Goal: Task Accomplishment & Management: Use online tool/utility

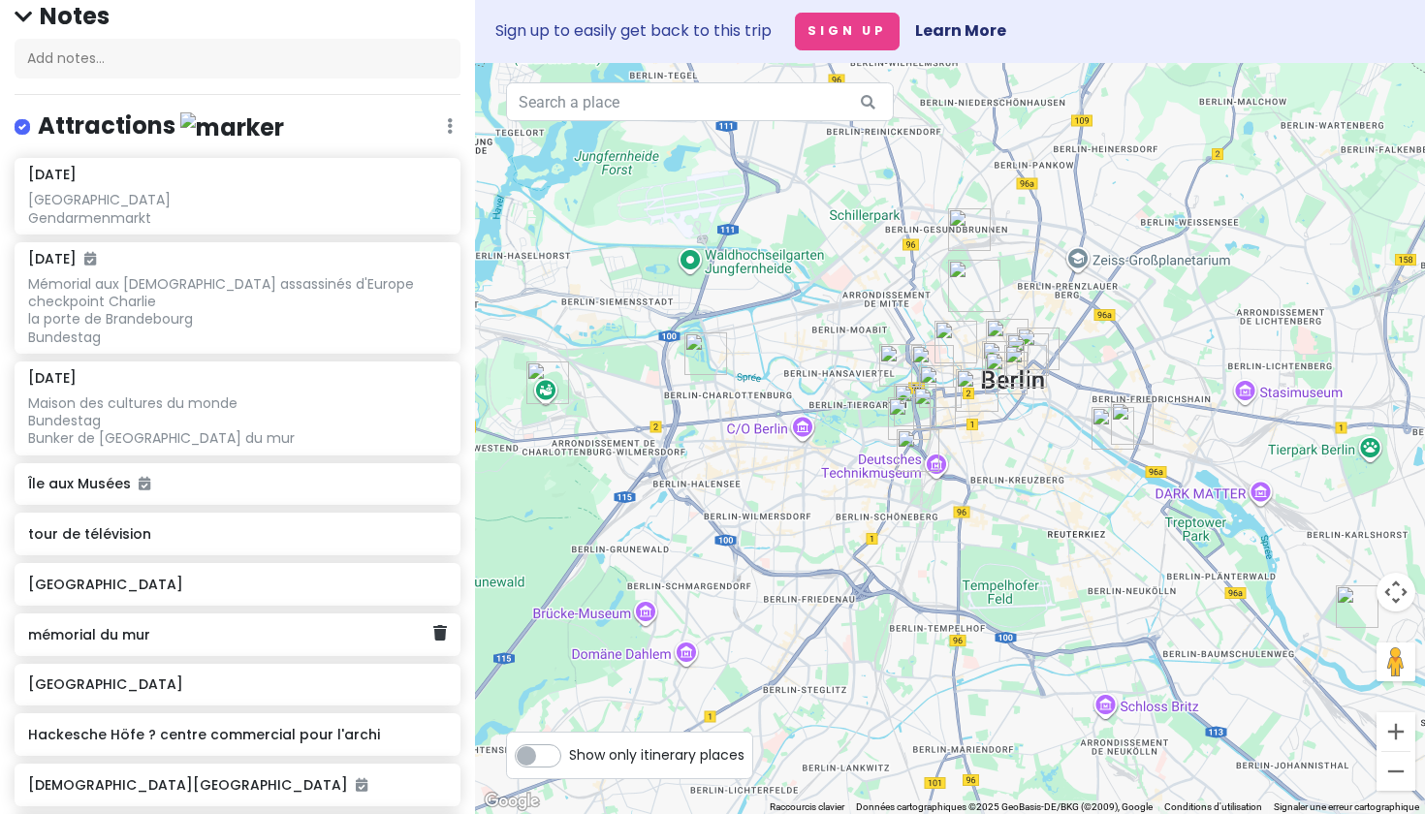
scroll to position [138, 0]
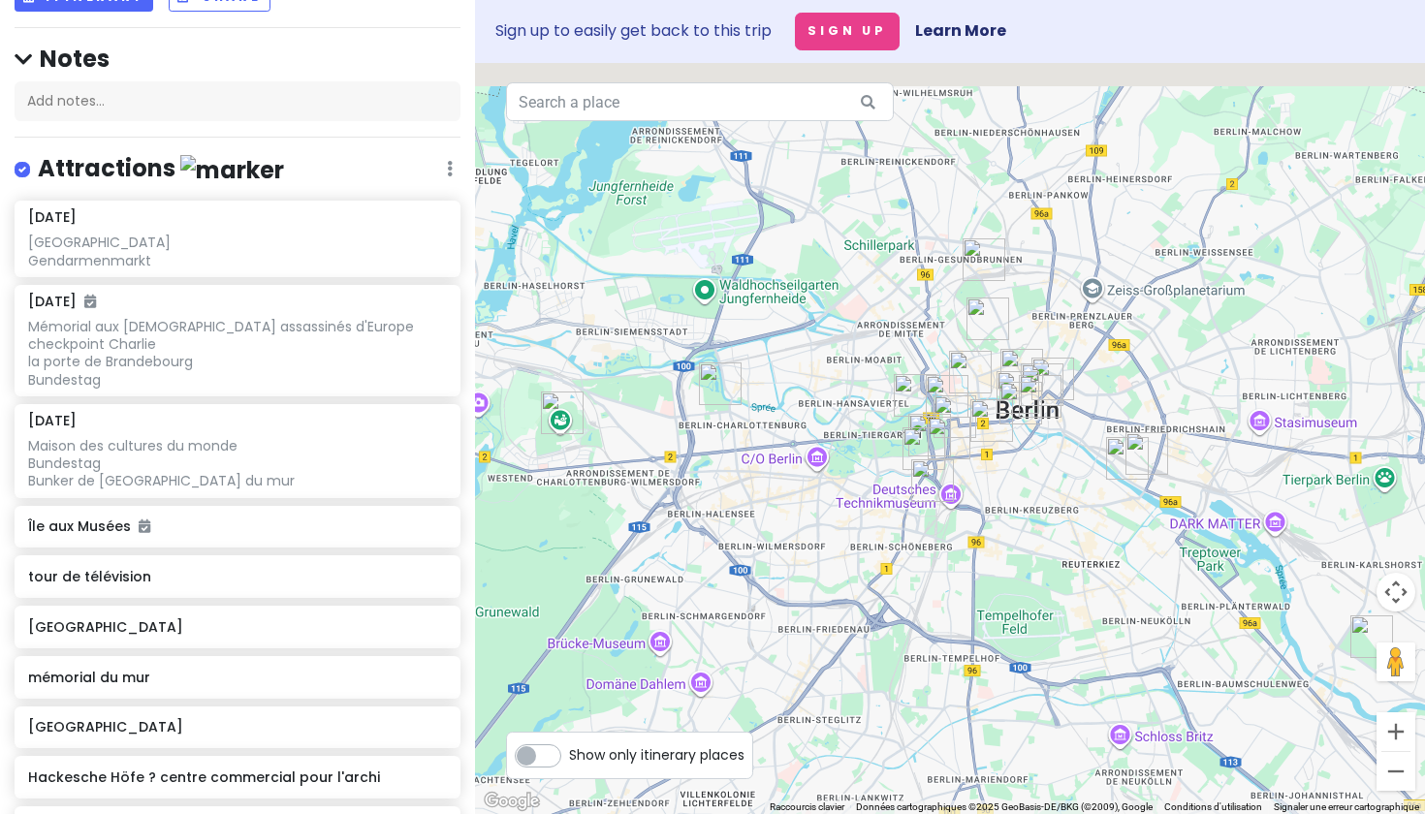
drag, startPoint x: 709, startPoint y: 414, endPoint x: 730, endPoint y: 458, distance: 49.4
click at [730, 459] on div at bounding box center [950, 438] width 950 height 751
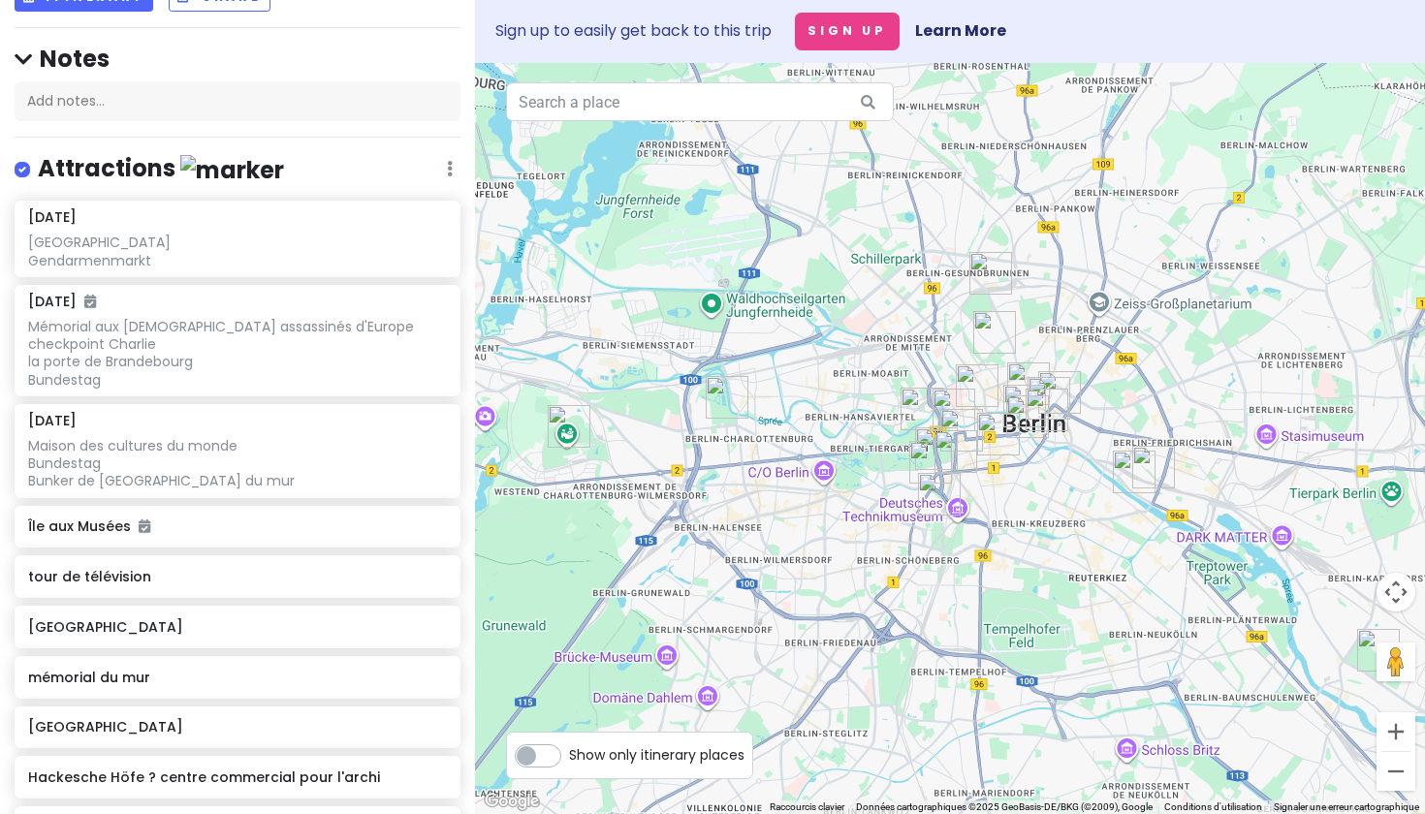
click at [729, 409] on img "Schloss Charlottenburg" at bounding box center [727, 397] width 43 height 43
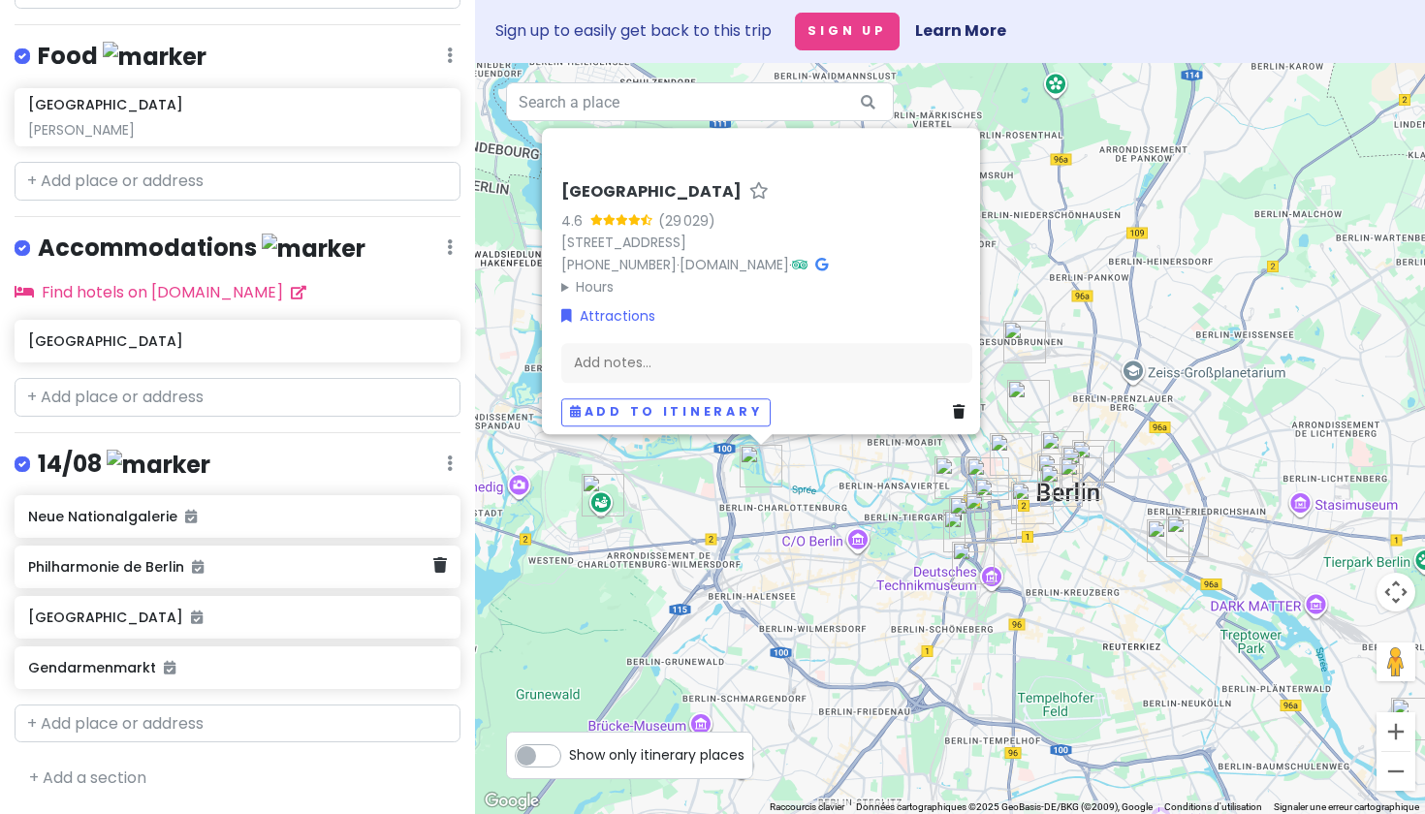
scroll to position [1519, 0]
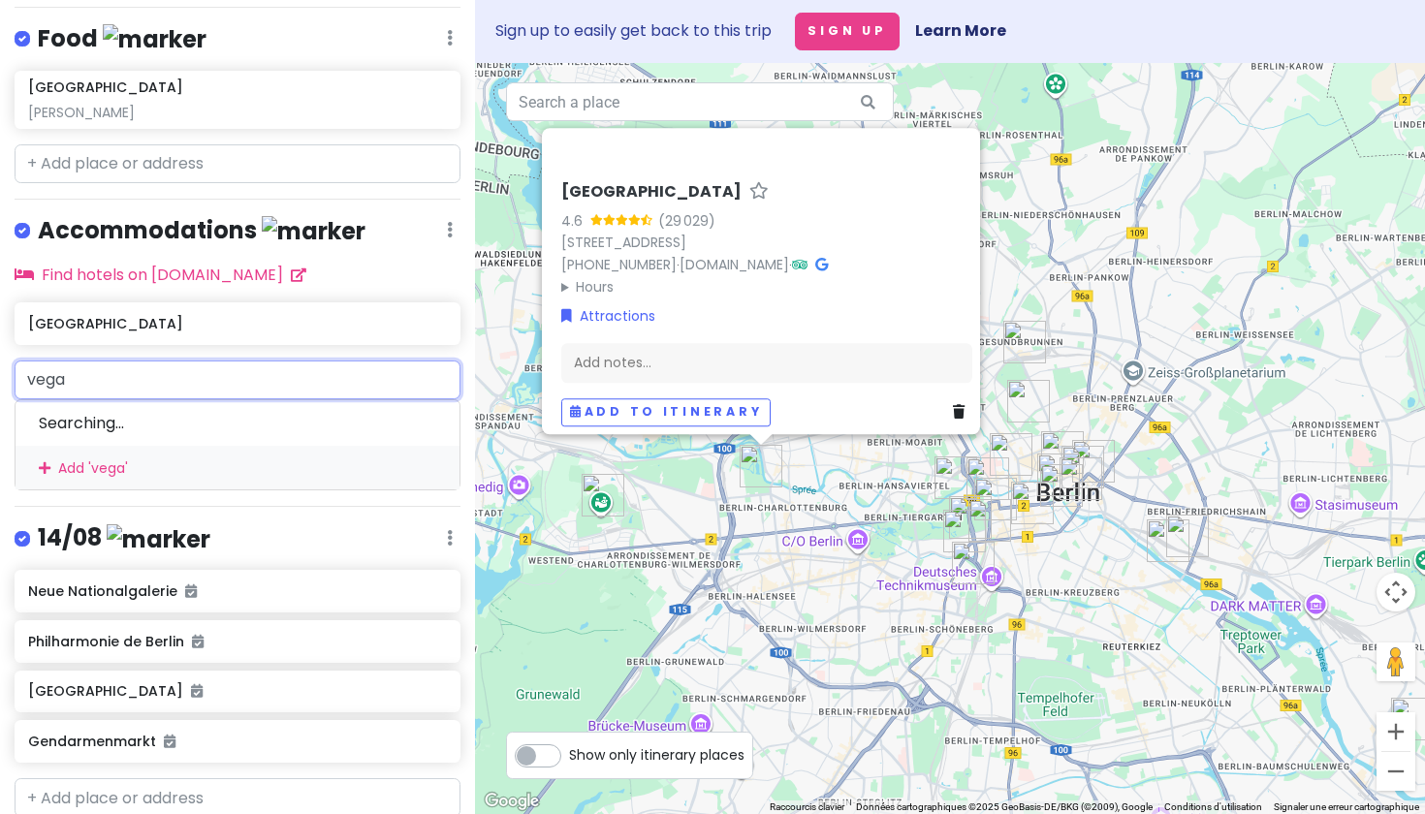
type input "vegan"
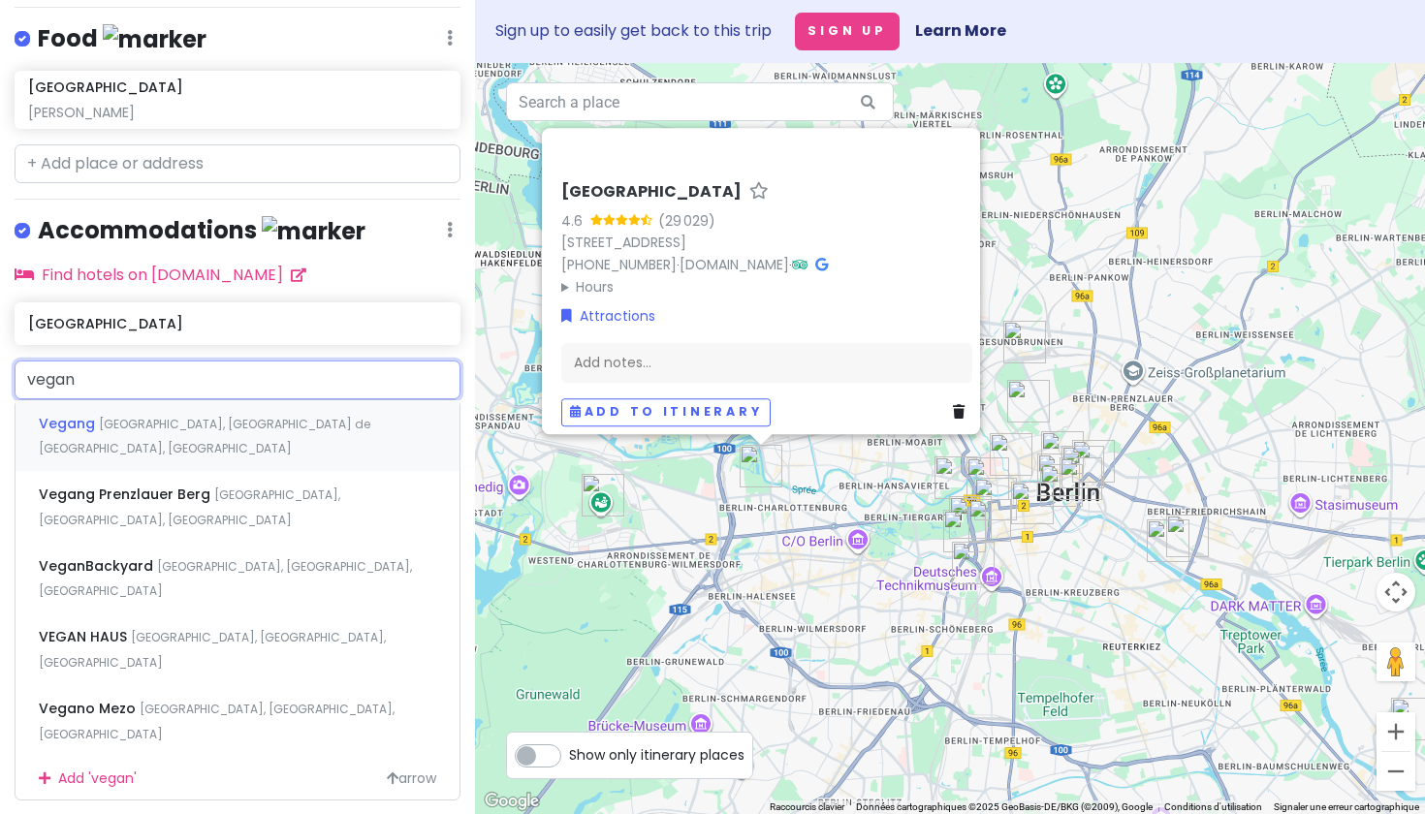
click at [178, 460] on div "[GEOGRAPHIC_DATA], [GEOGRAPHIC_DATA] de [GEOGRAPHIC_DATA], [GEOGRAPHIC_DATA]" at bounding box center [238, 436] width 444 height 72
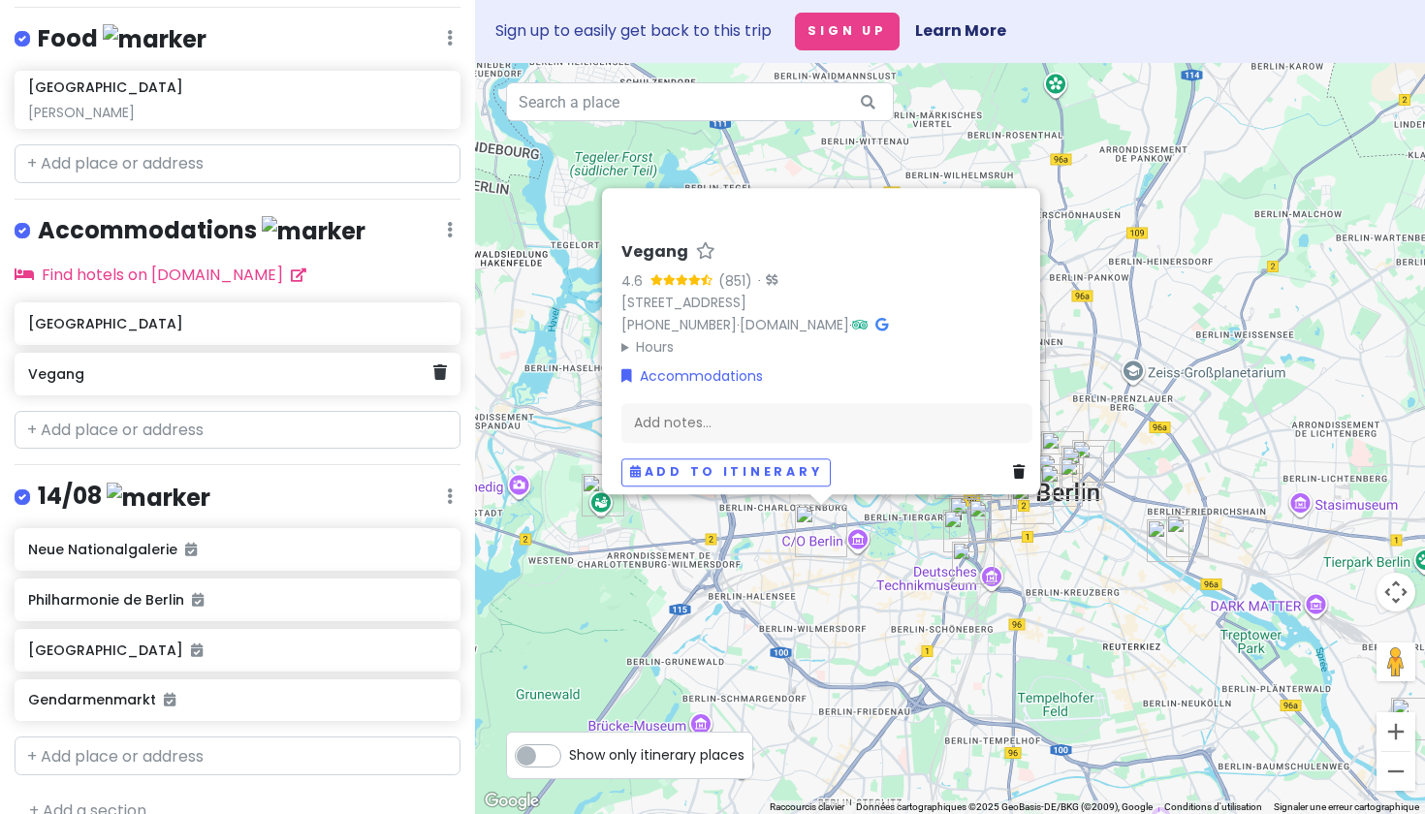
click at [430, 383] on h6 "Vegang" at bounding box center [230, 373] width 404 height 17
click at [443, 380] on icon at bounding box center [440, 372] width 14 height 16
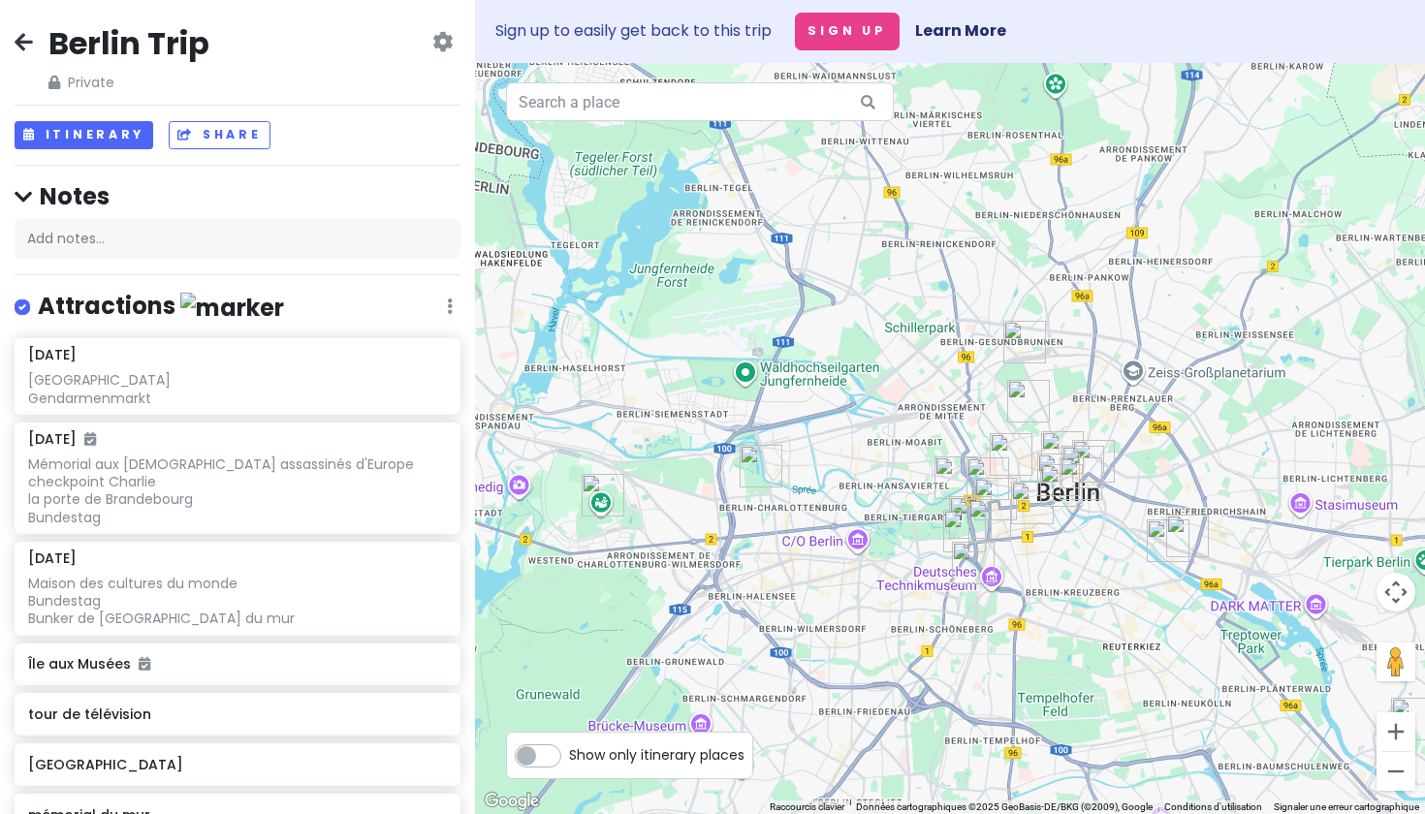
click at [439, 47] on icon at bounding box center [442, 42] width 20 height 16
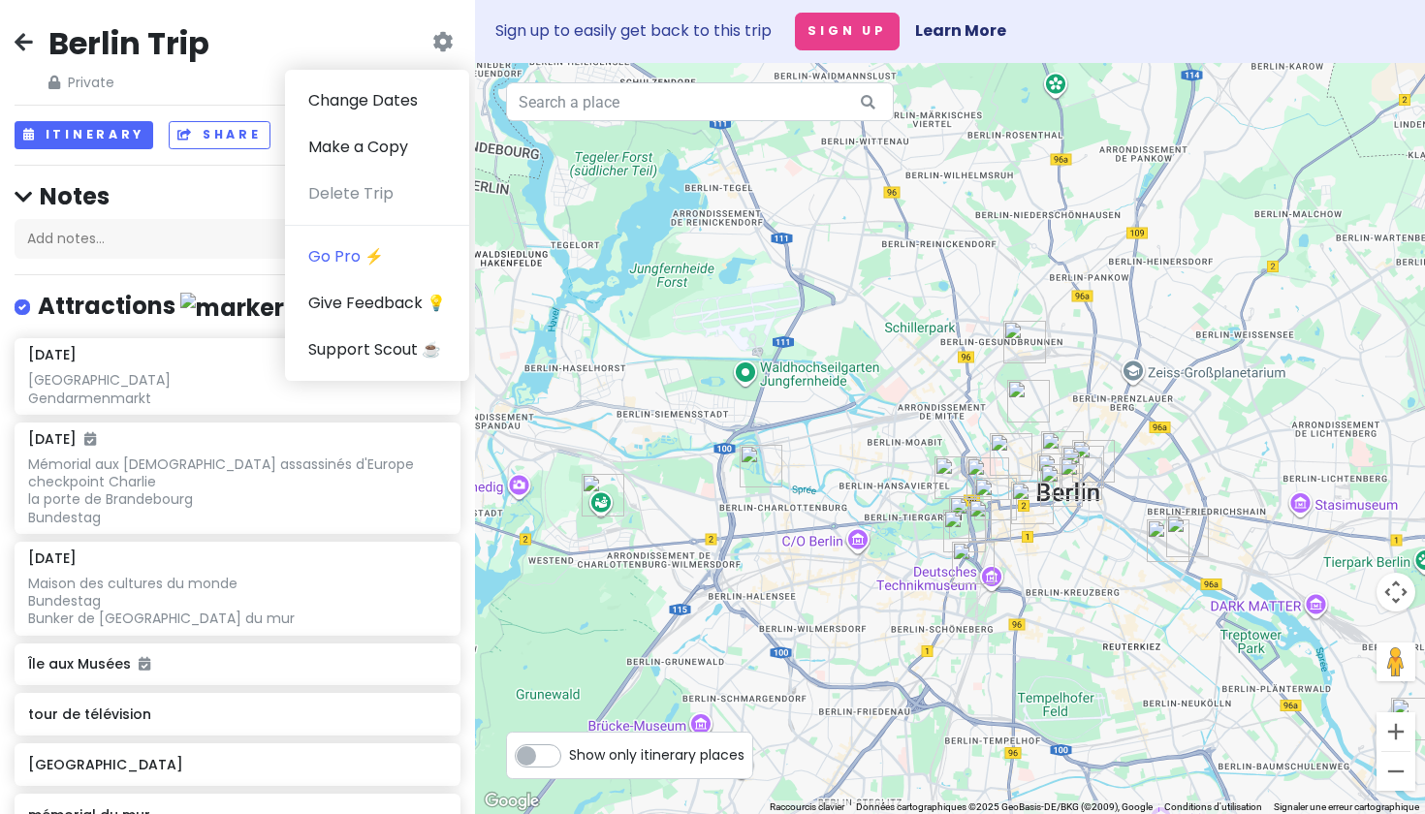
click at [218, 266] on div "Berlin Trip Private Change Dates Make a Copy Delete Trip Go Pro ⚡️ Give Feedbac…" at bounding box center [237, 407] width 475 height 814
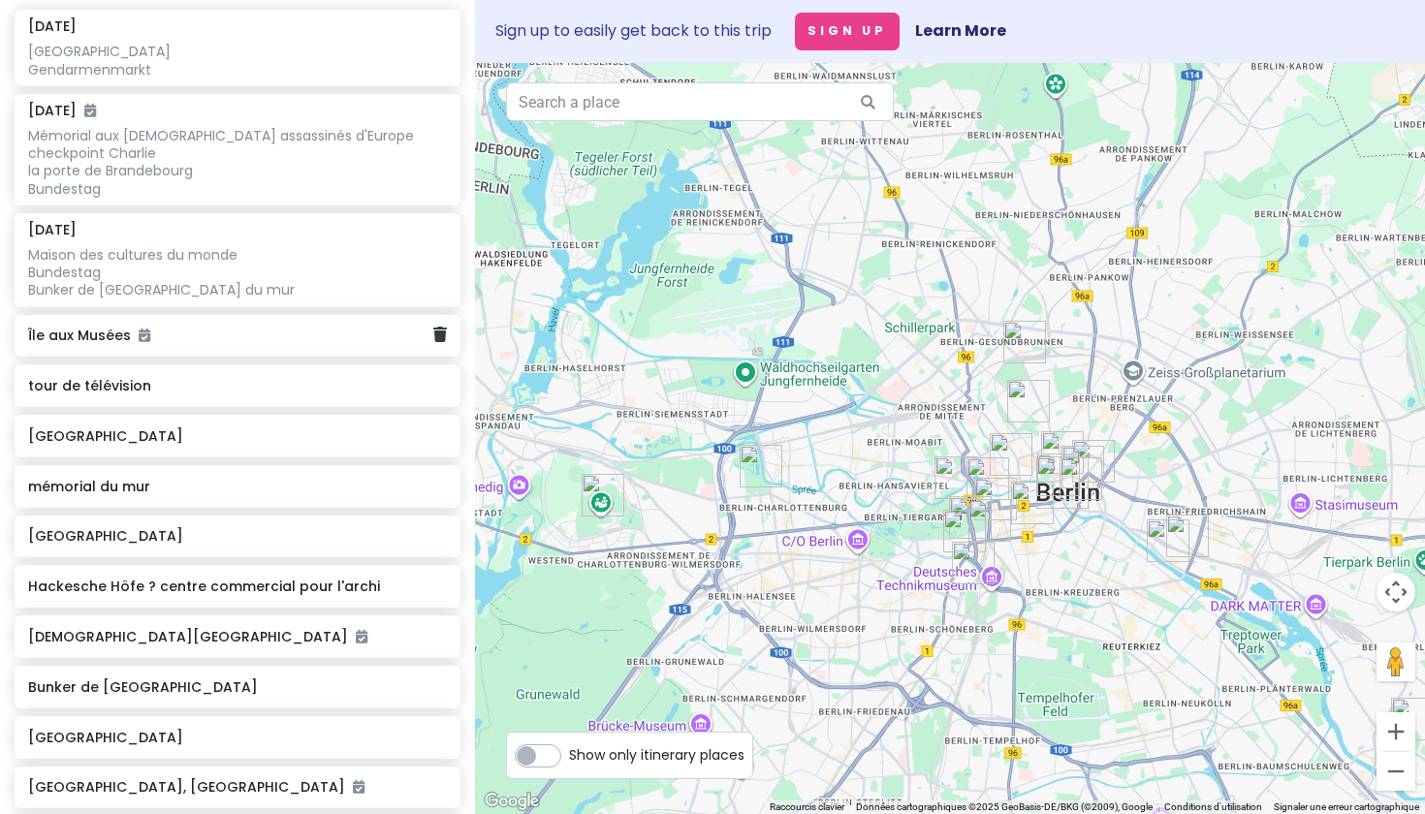
scroll to position [296, 0]
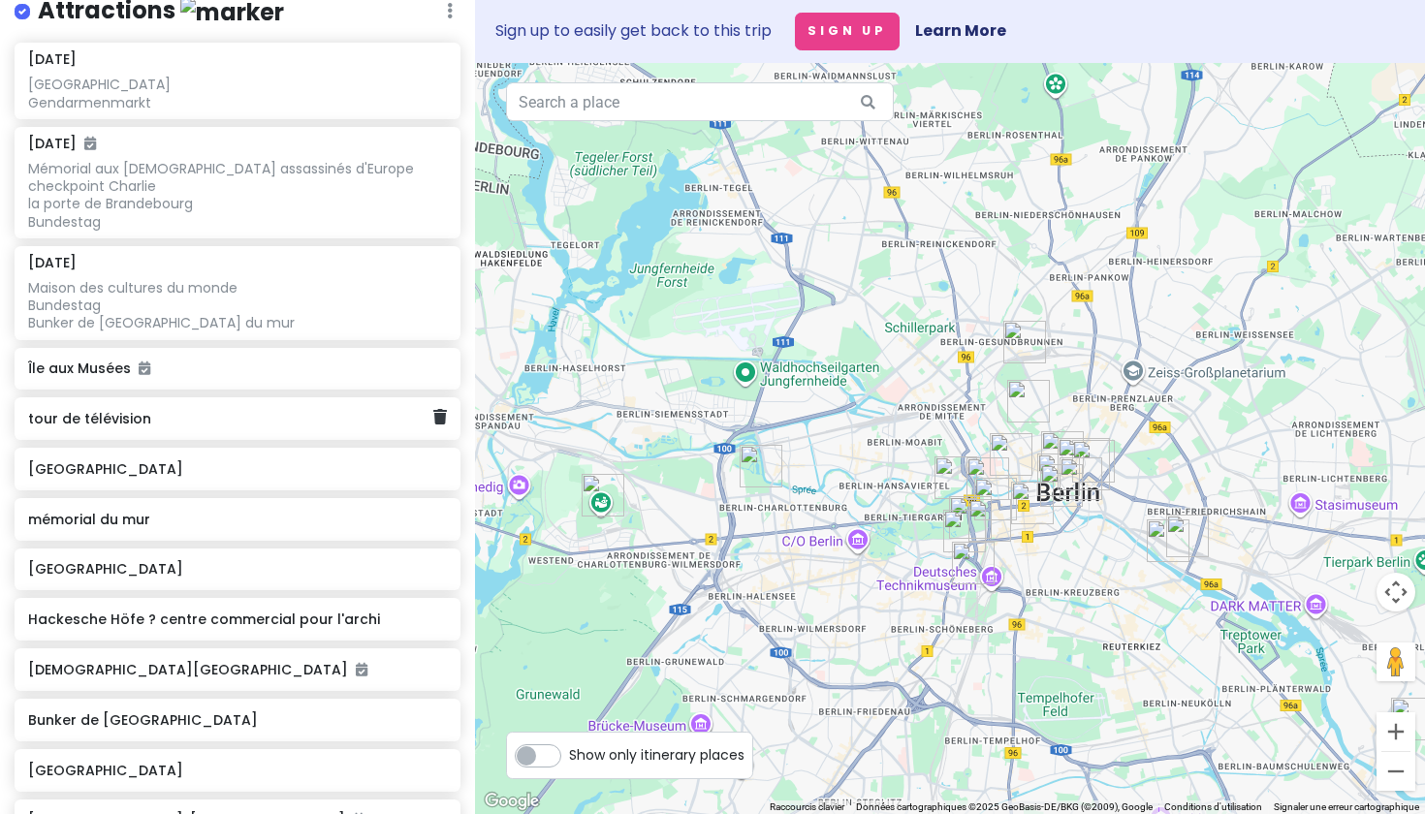
click at [168, 427] on h6 "tour de télévision" at bounding box center [230, 418] width 404 height 17
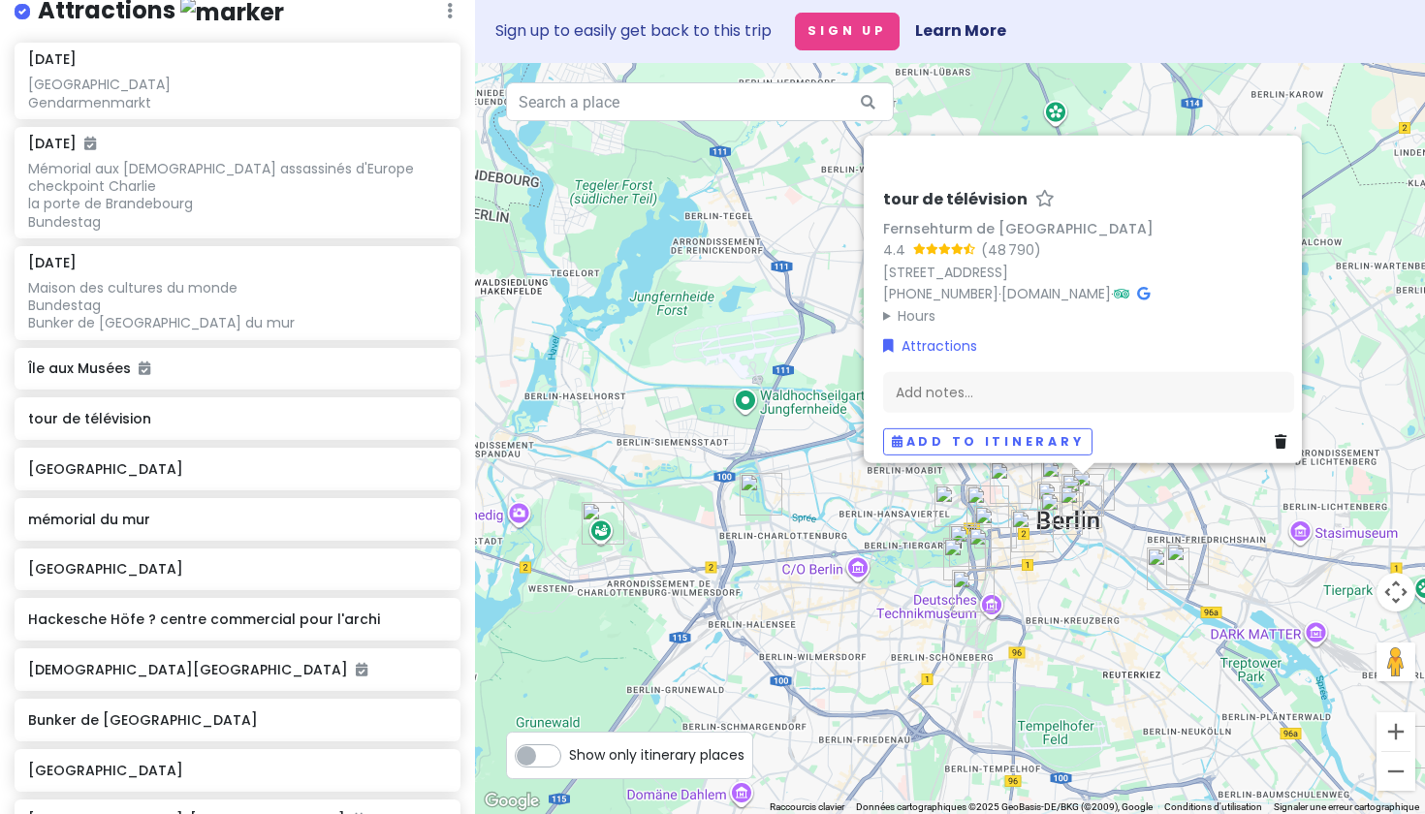
click at [680, 319] on div "tour de télévision Fernsehturm de Berlin 4.4 (48 790) [STREET_ADDRESS] [PHONE_N…" at bounding box center [950, 438] width 950 height 751
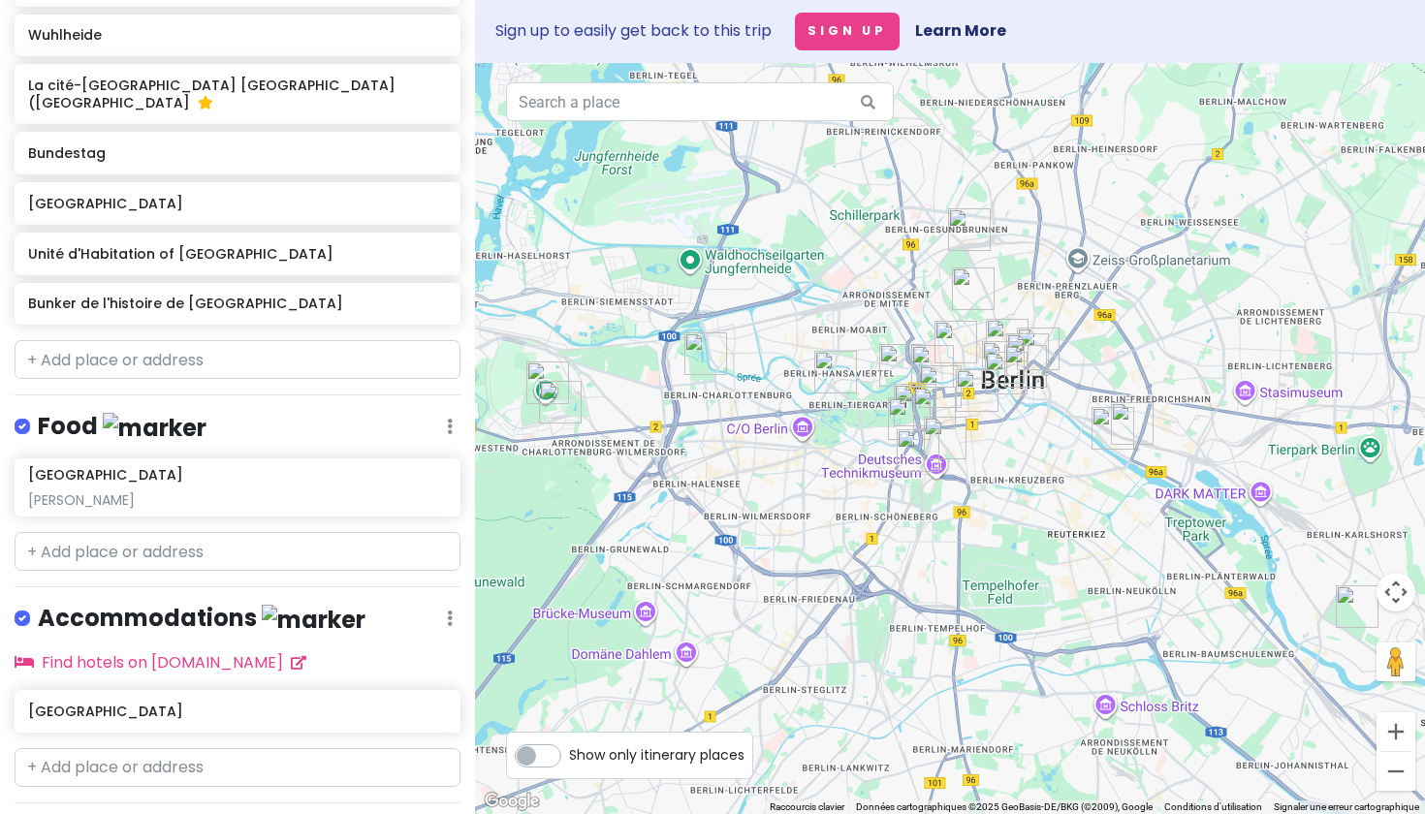
scroll to position [1042, 0]
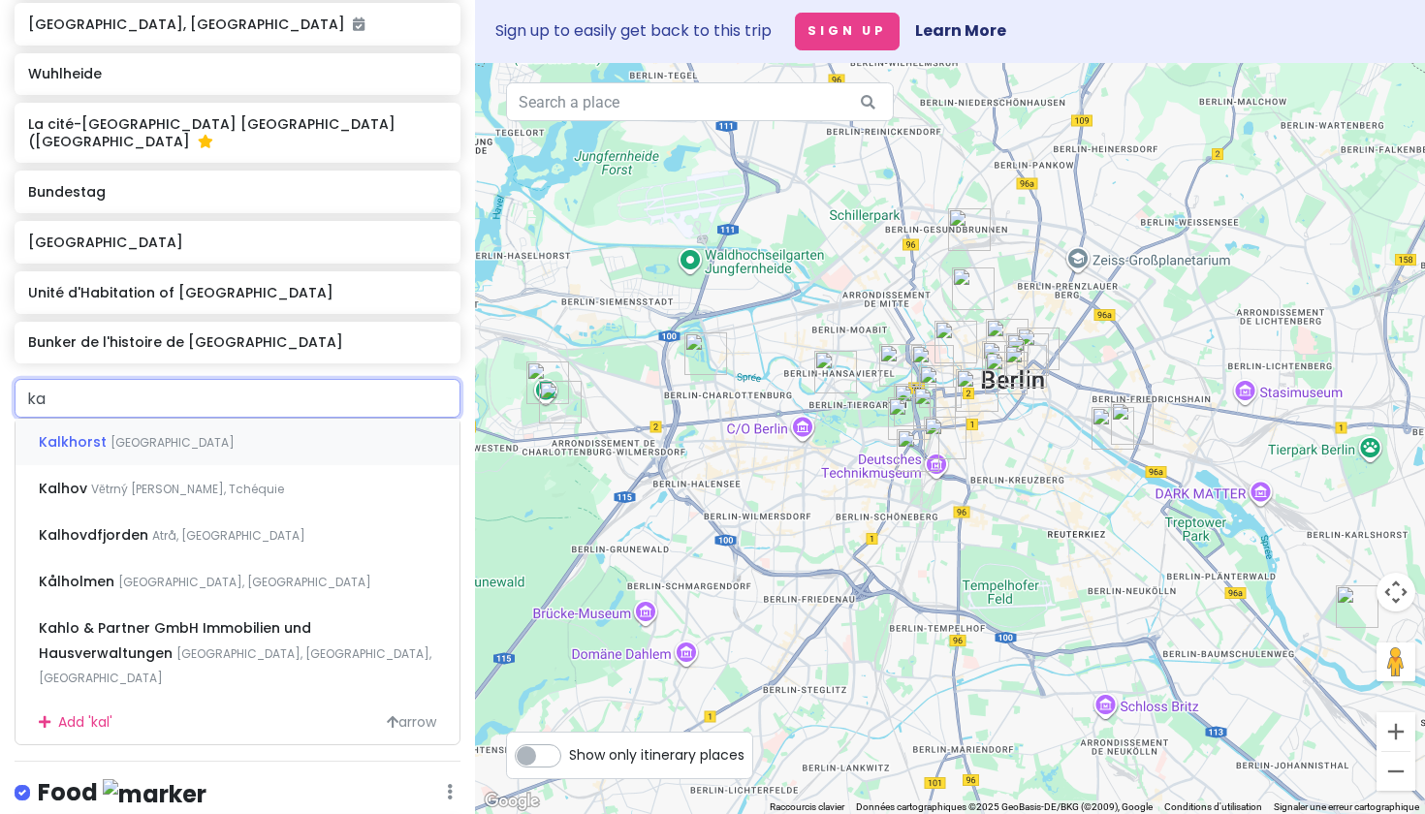
type input "k"
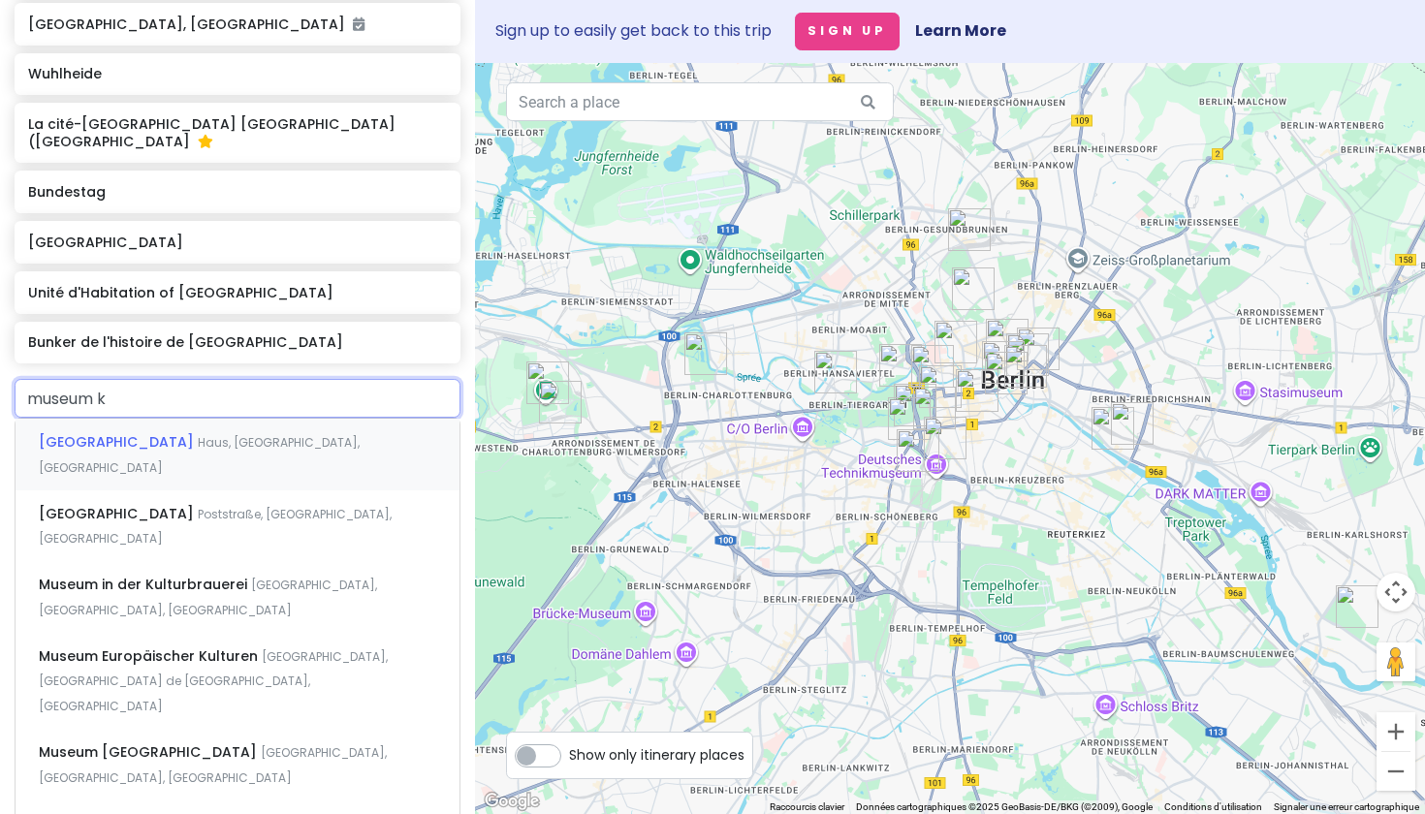
type input "museum ka"
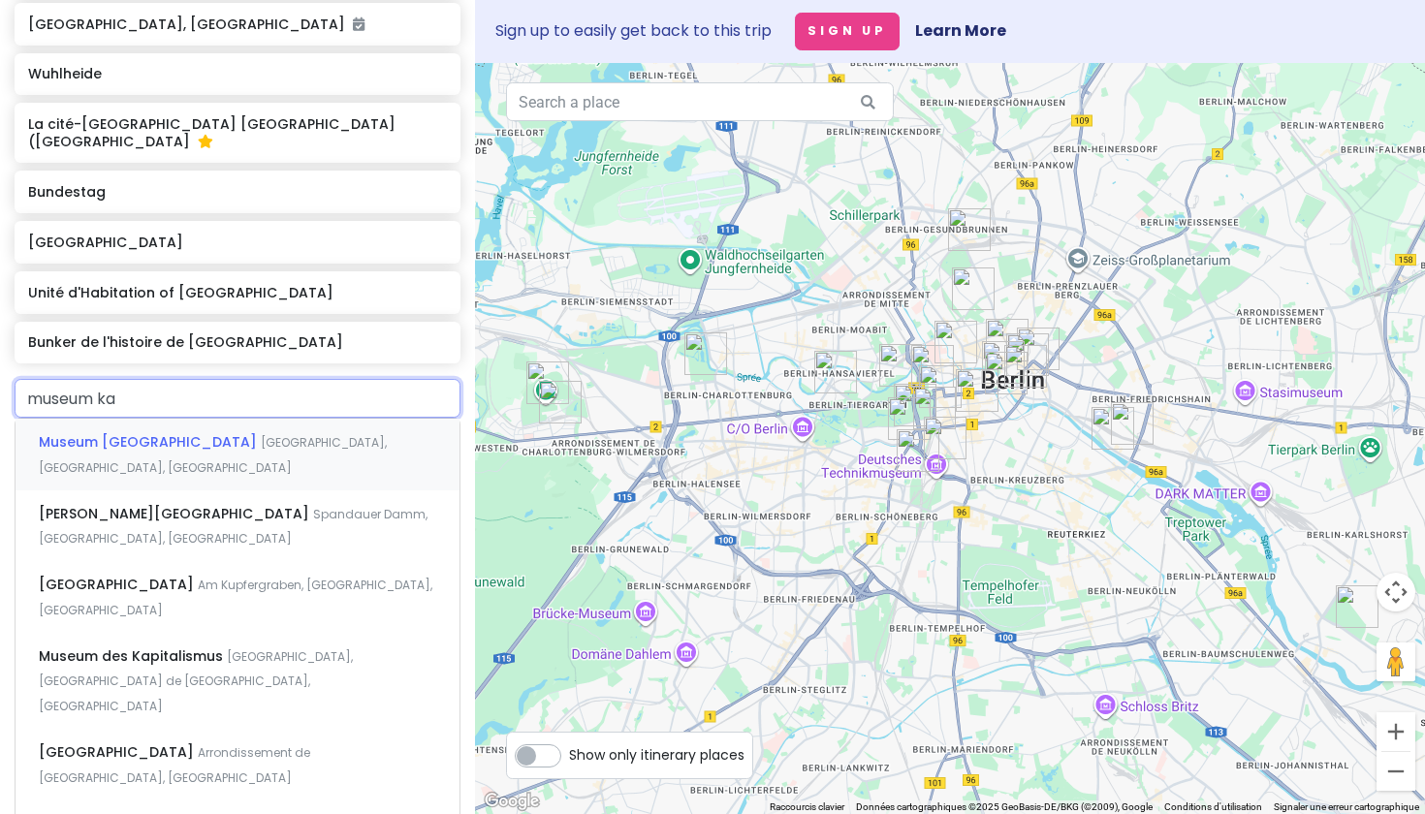
click at [210, 452] on span "Museum [GEOGRAPHIC_DATA]" at bounding box center [150, 441] width 222 height 19
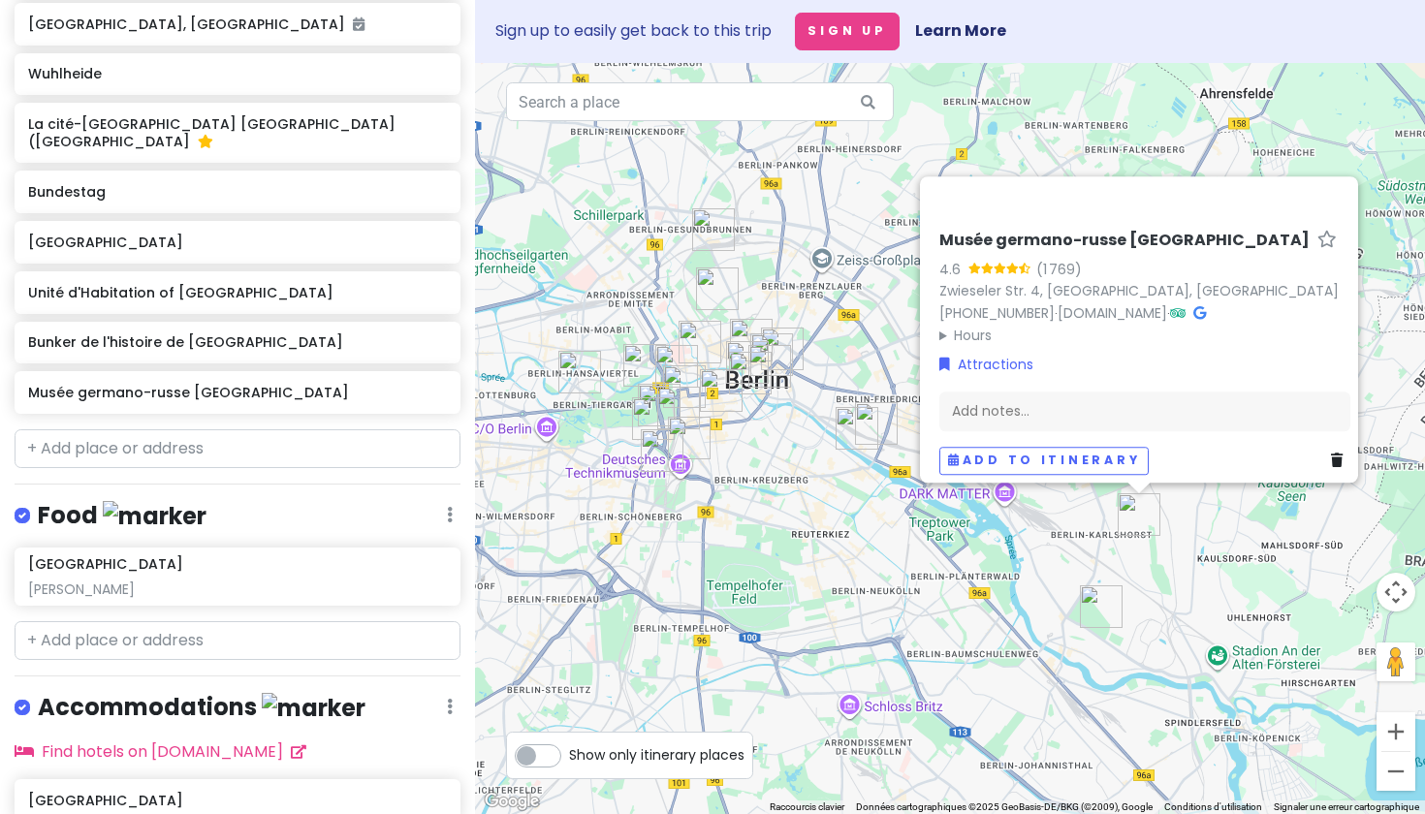
click at [1097, 607] on img "Wuhlheide" at bounding box center [1101, 606] width 43 height 43
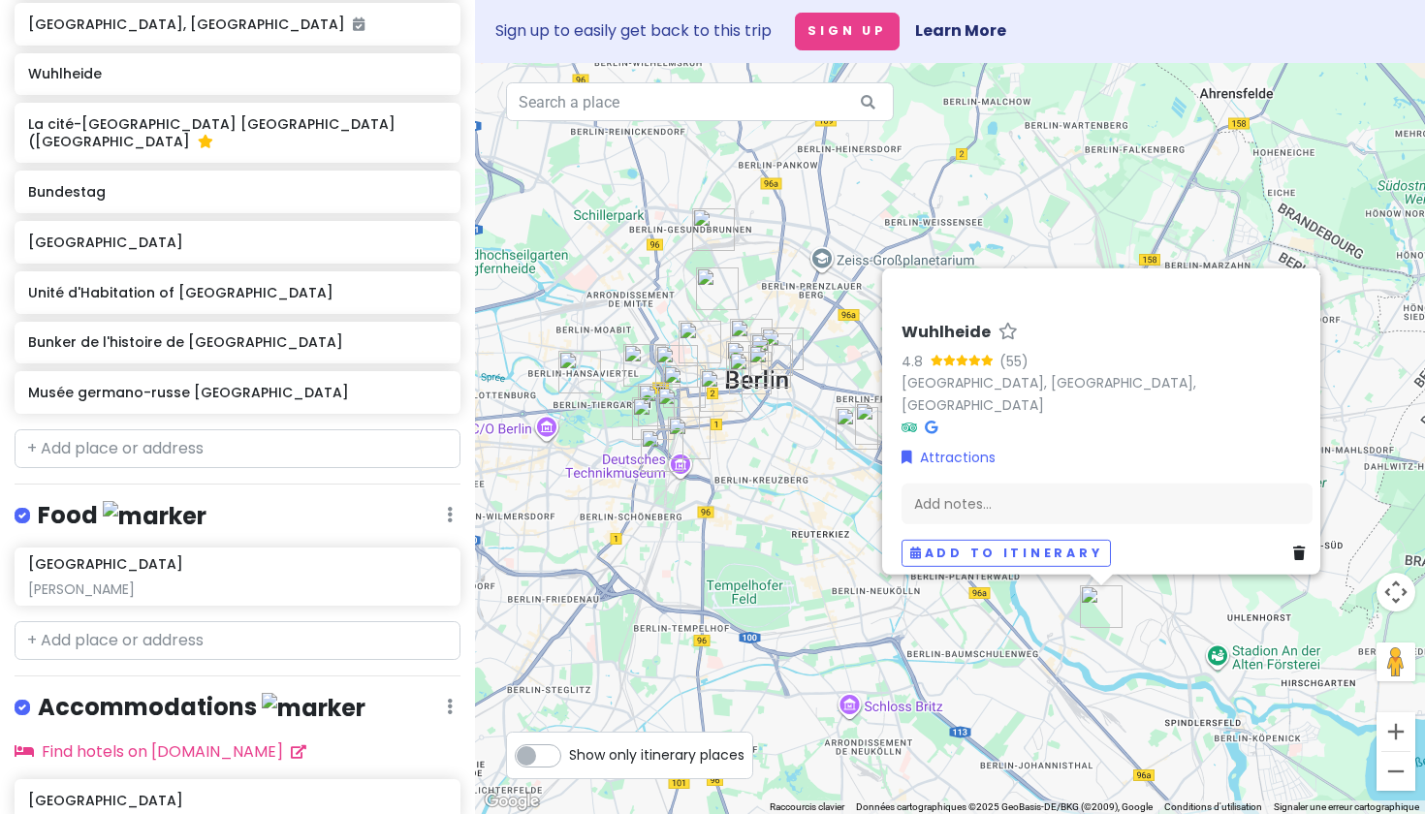
click at [1144, 596] on div "Wuhlheide 4.8 (55) [GEOGRAPHIC_DATA], [GEOGRAPHIC_DATA], [GEOGRAPHIC_DATA] Attr…" at bounding box center [950, 438] width 950 height 751
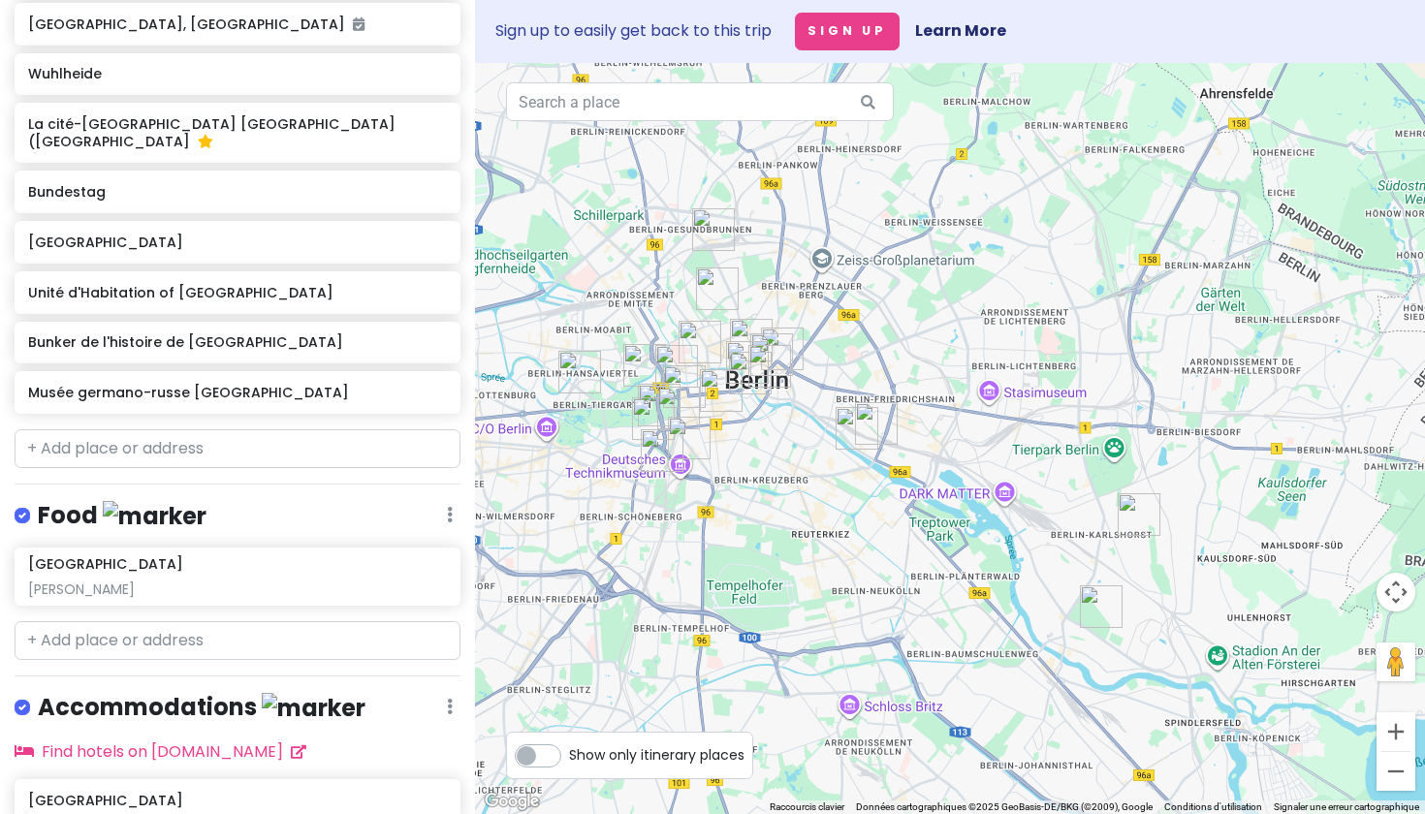
click at [1125, 502] on img "Musée germano-russe Berlin-Karlshorst" at bounding box center [1139, 514] width 43 height 43
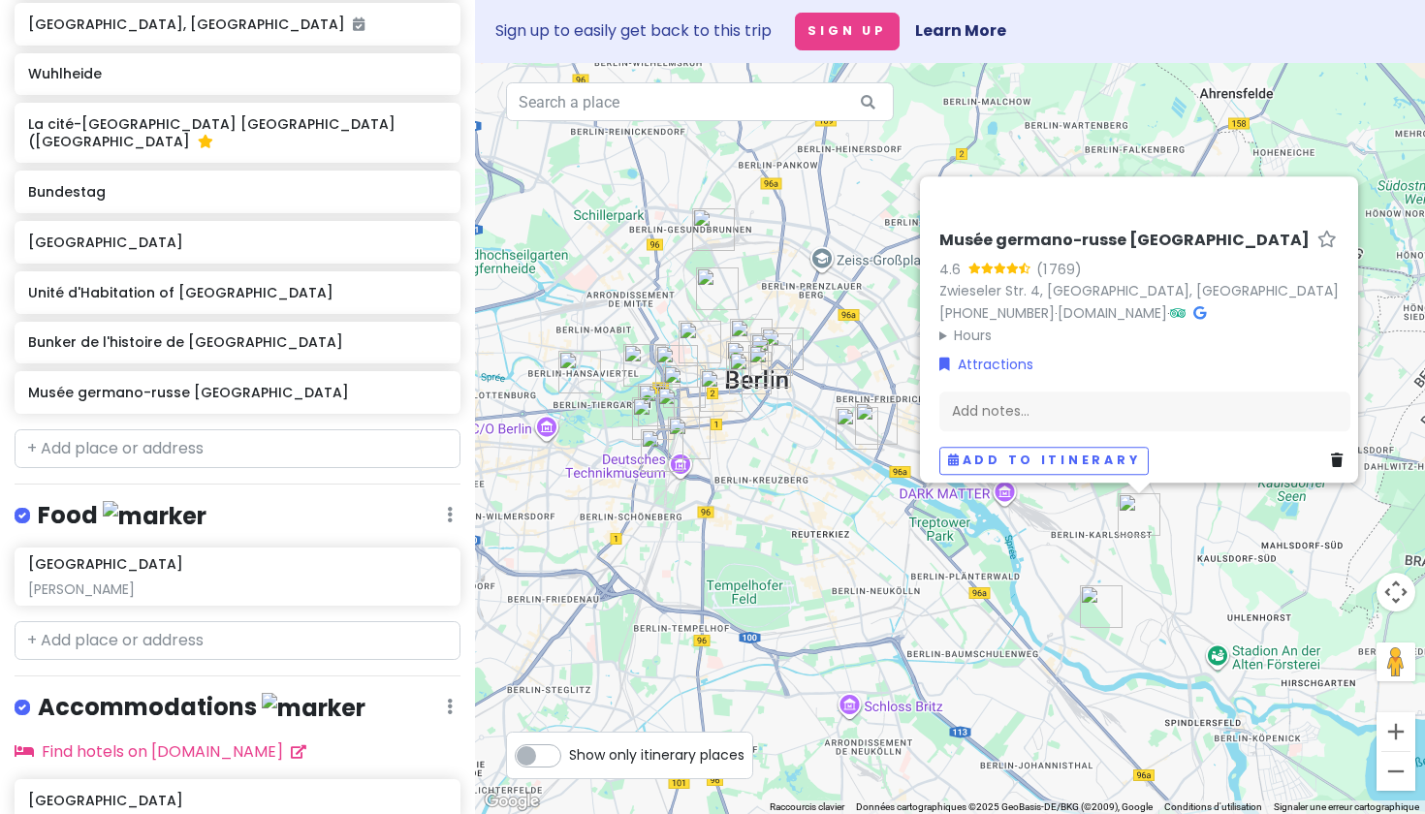
click at [1220, 72] on div "Musée germano-russe [GEOGRAPHIC_DATA]-[GEOGRAPHIC_DATA] 4.6 (1 769) Zwieseler S…" at bounding box center [950, 438] width 950 height 751
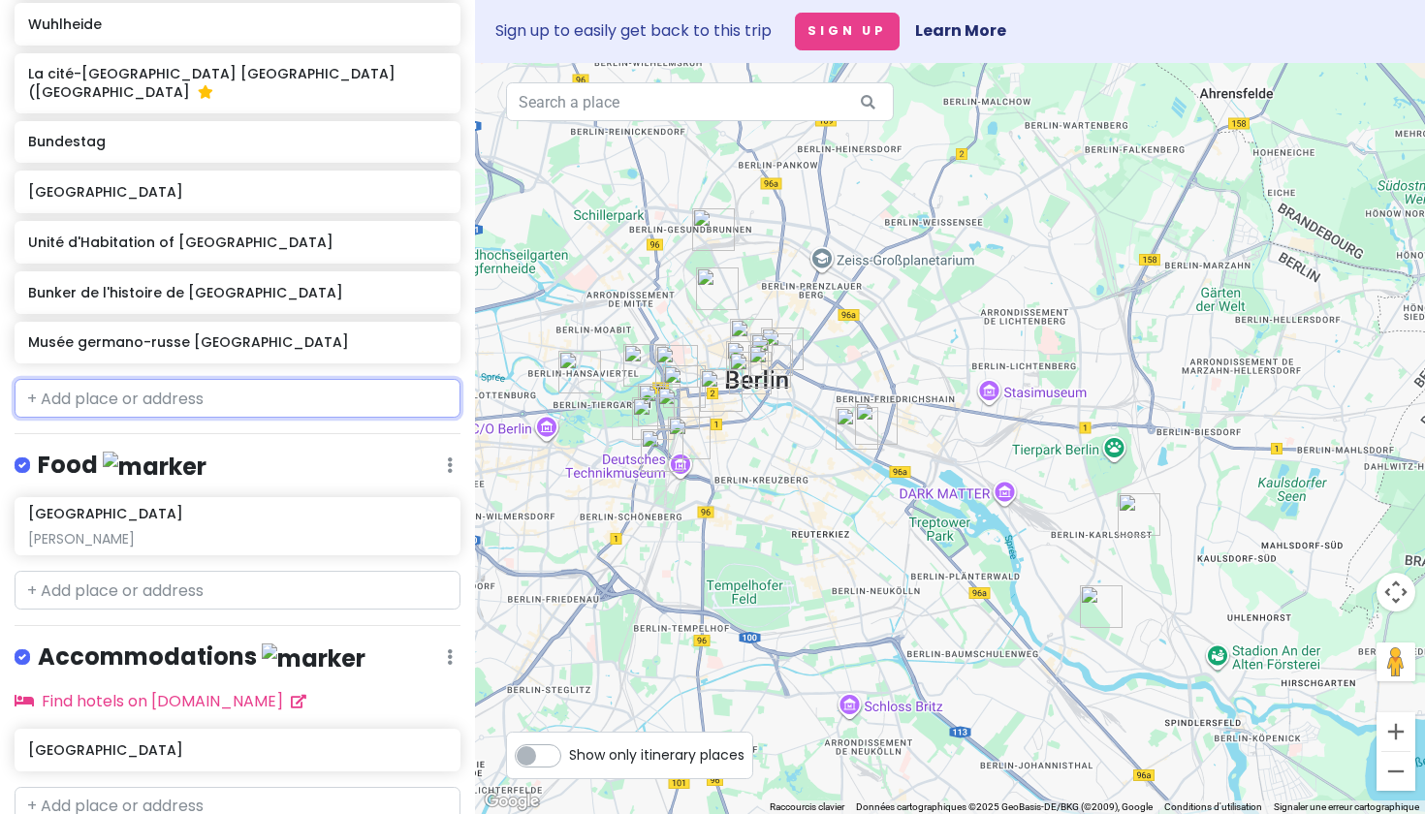
click at [218, 418] on input "text" at bounding box center [238, 398] width 446 height 39
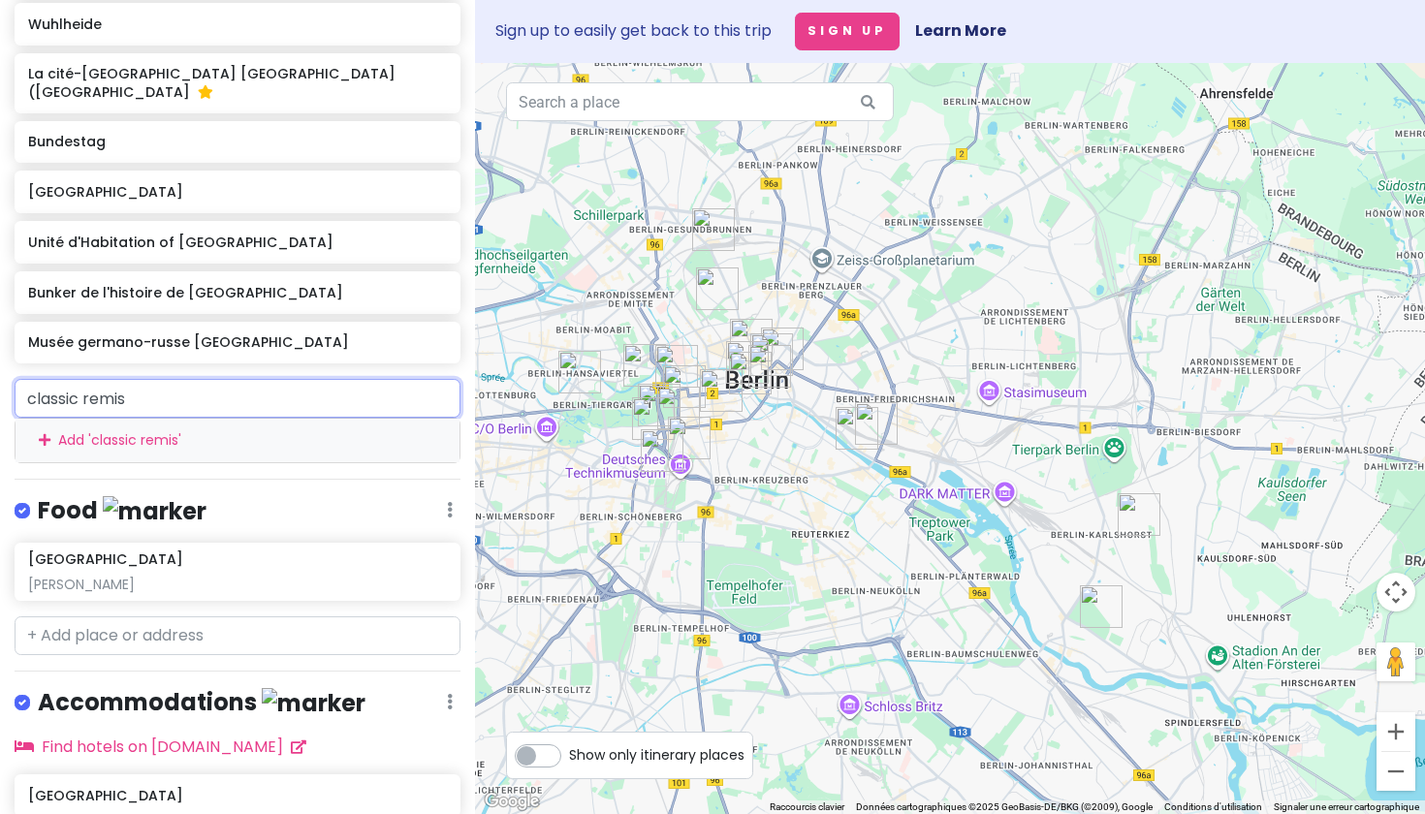
type input "classic remise"
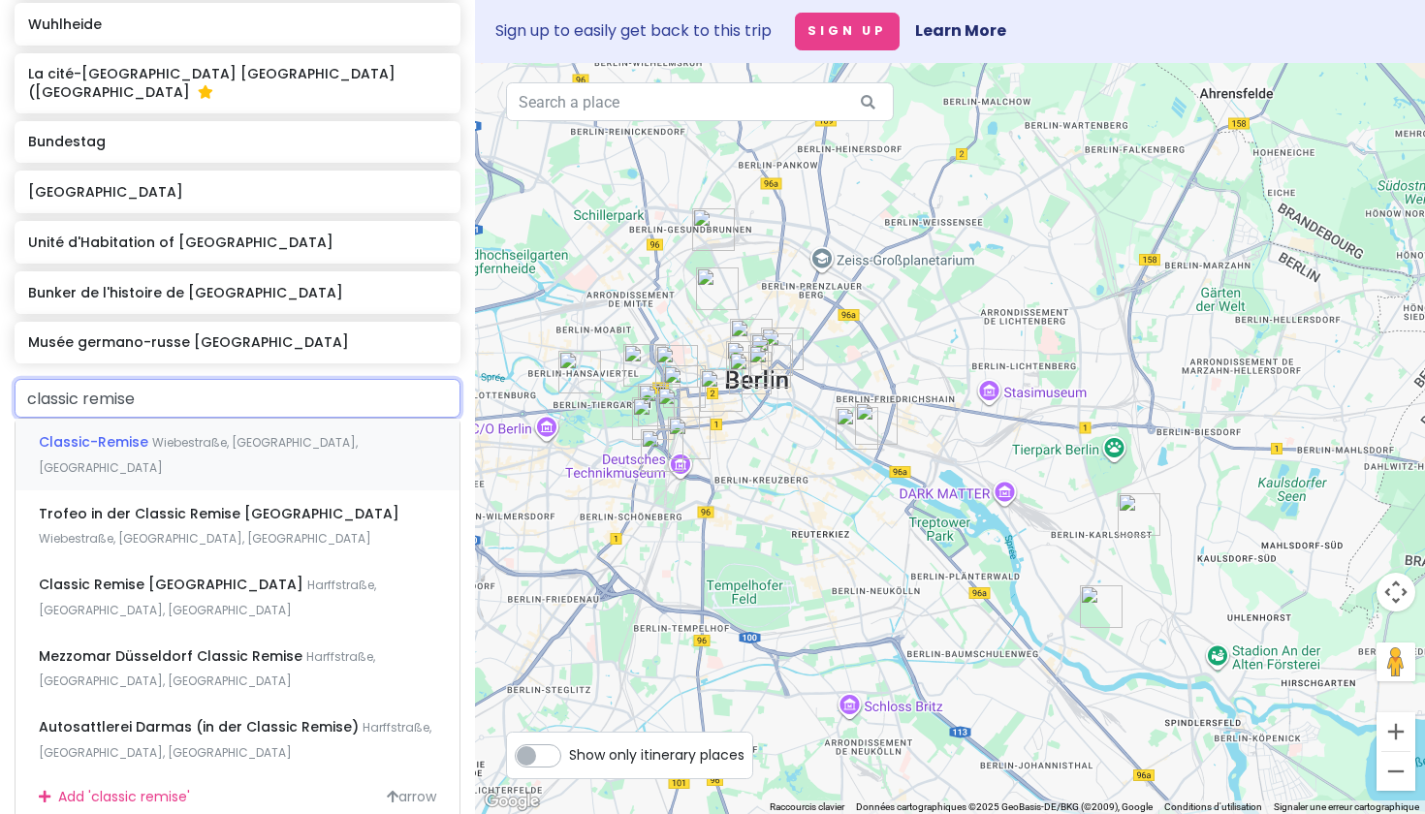
click at [221, 466] on span "Wiebestraße, [GEOGRAPHIC_DATA], [GEOGRAPHIC_DATA]" at bounding box center [198, 455] width 319 height 42
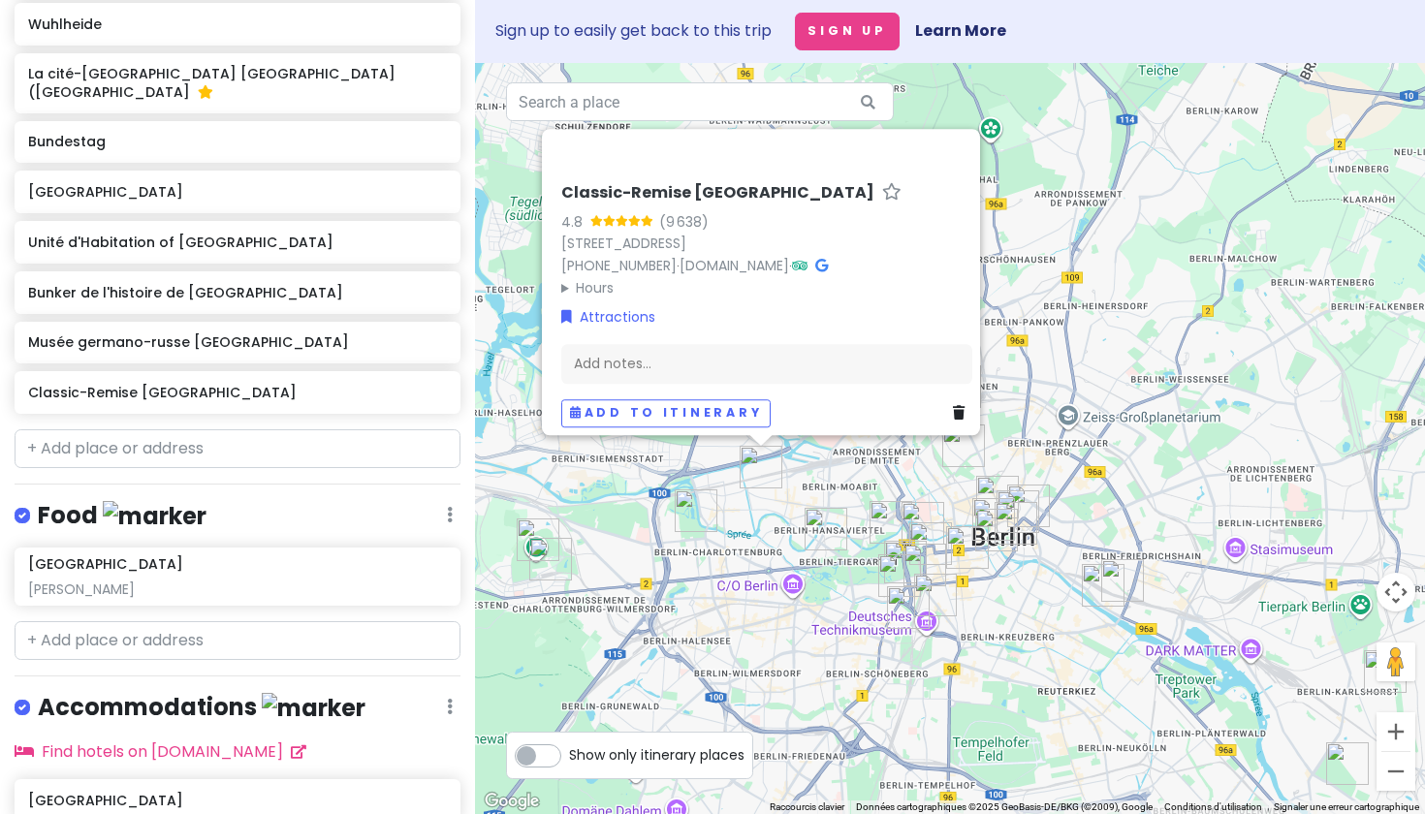
click at [1038, 311] on div "Classic-Remise Berlin 4.8 (9 638) [STREET_ADDRESS] [PHONE_NUMBER] · [DOMAIN_NAM…" at bounding box center [950, 438] width 950 height 751
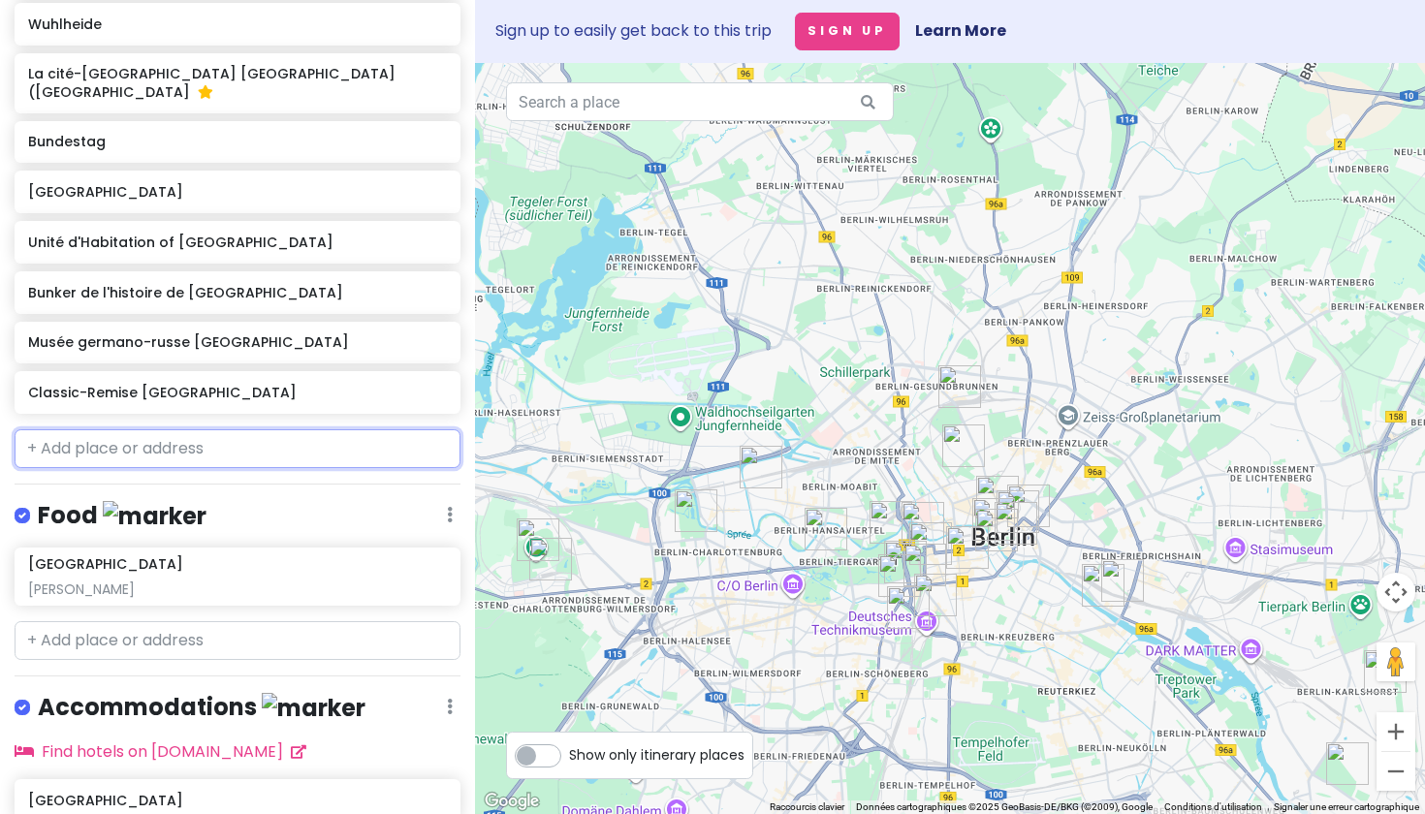
click at [176, 468] on input "text" at bounding box center [238, 448] width 446 height 39
paste input "Pergamonmuseum"
type input "Pergamonmuseum"
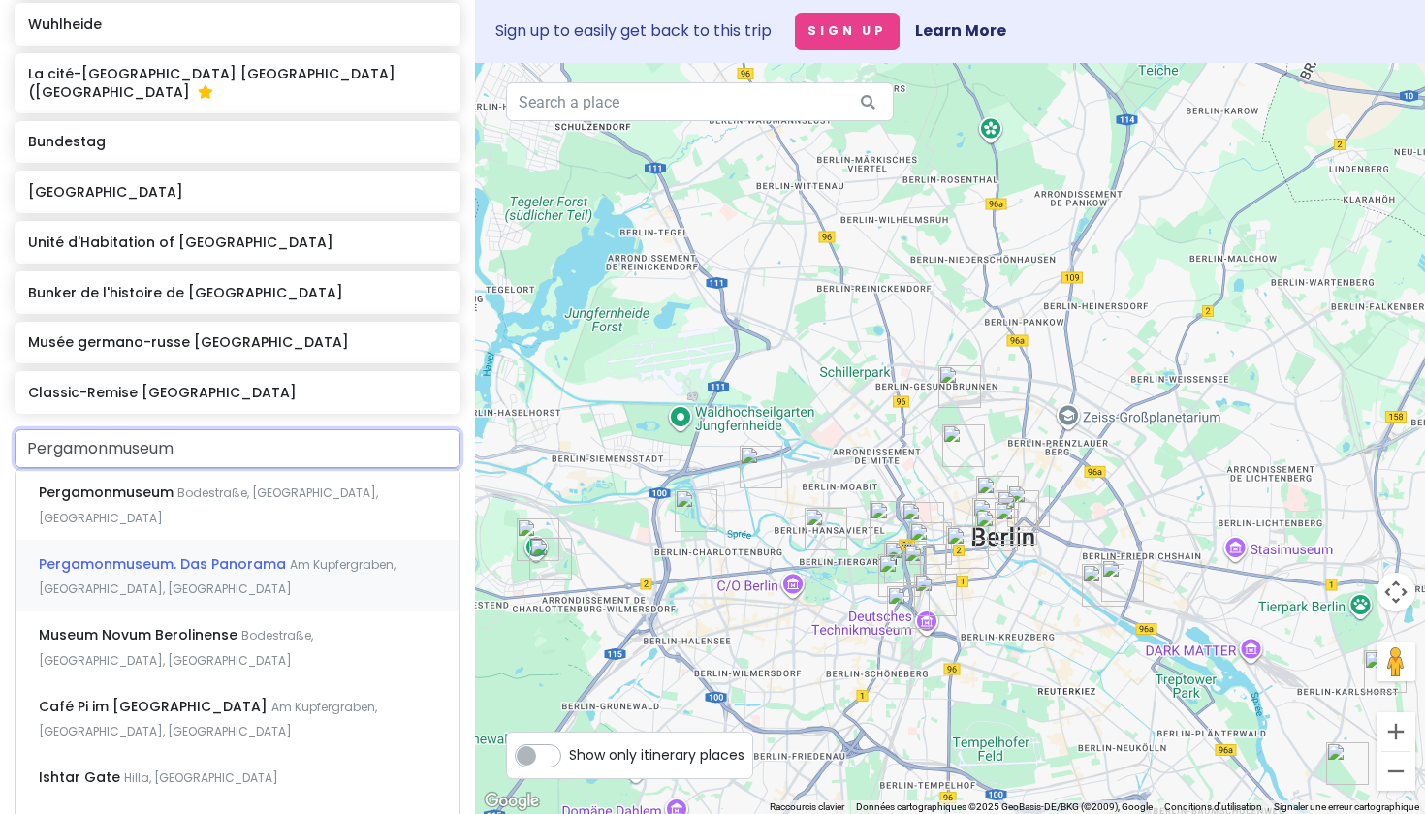
click at [173, 552] on div "Pergamonmuseum. Das Panorama Am Kupfergraben, [GEOGRAPHIC_DATA], [GEOGRAPHIC_DA…" at bounding box center [238, 576] width 444 height 72
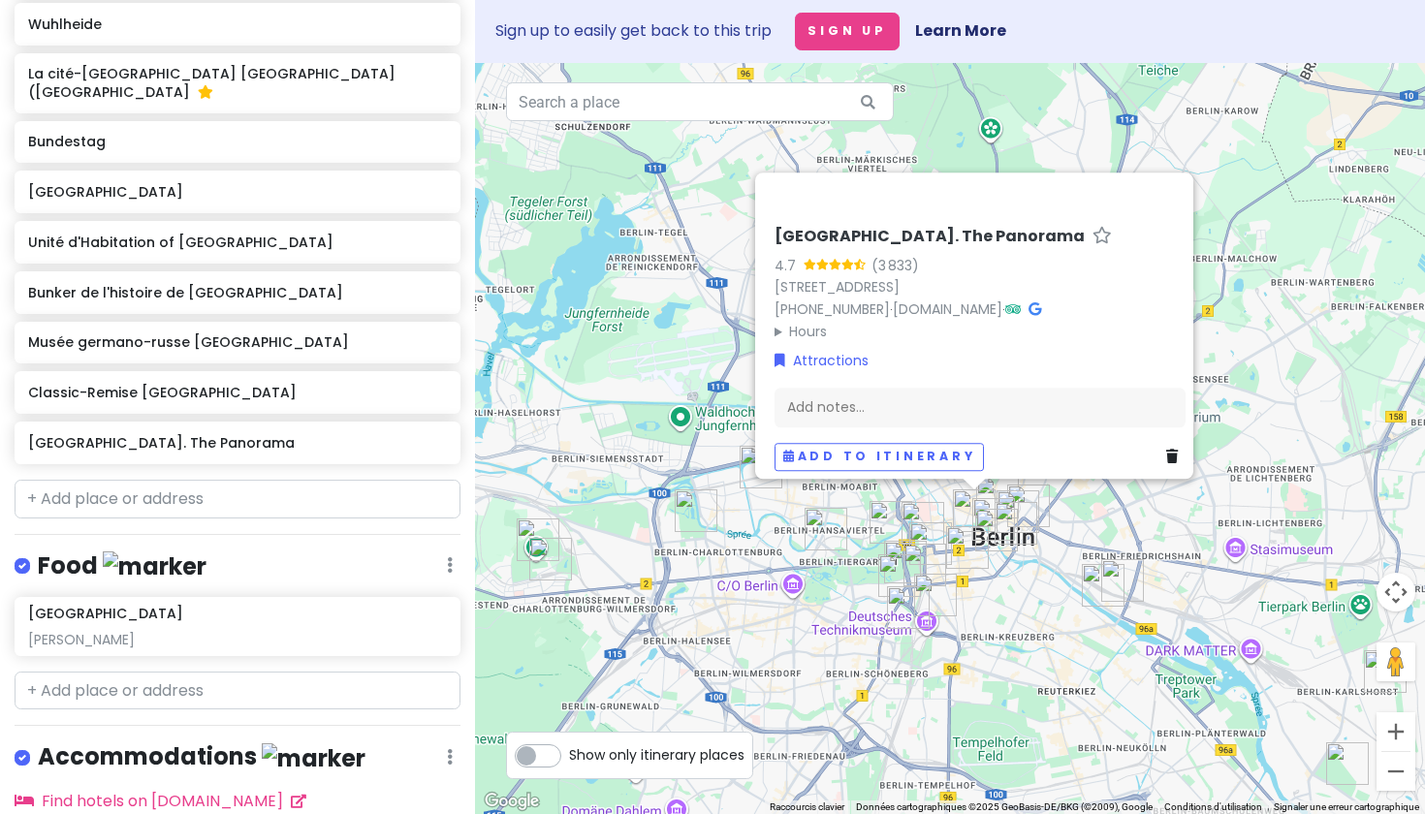
click at [1288, 508] on div "[GEOGRAPHIC_DATA]. The Panorama 4.7 (3 833) [STREET_ADDRESS] [PHONE_NUMBER] · […" at bounding box center [950, 438] width 950 height 751
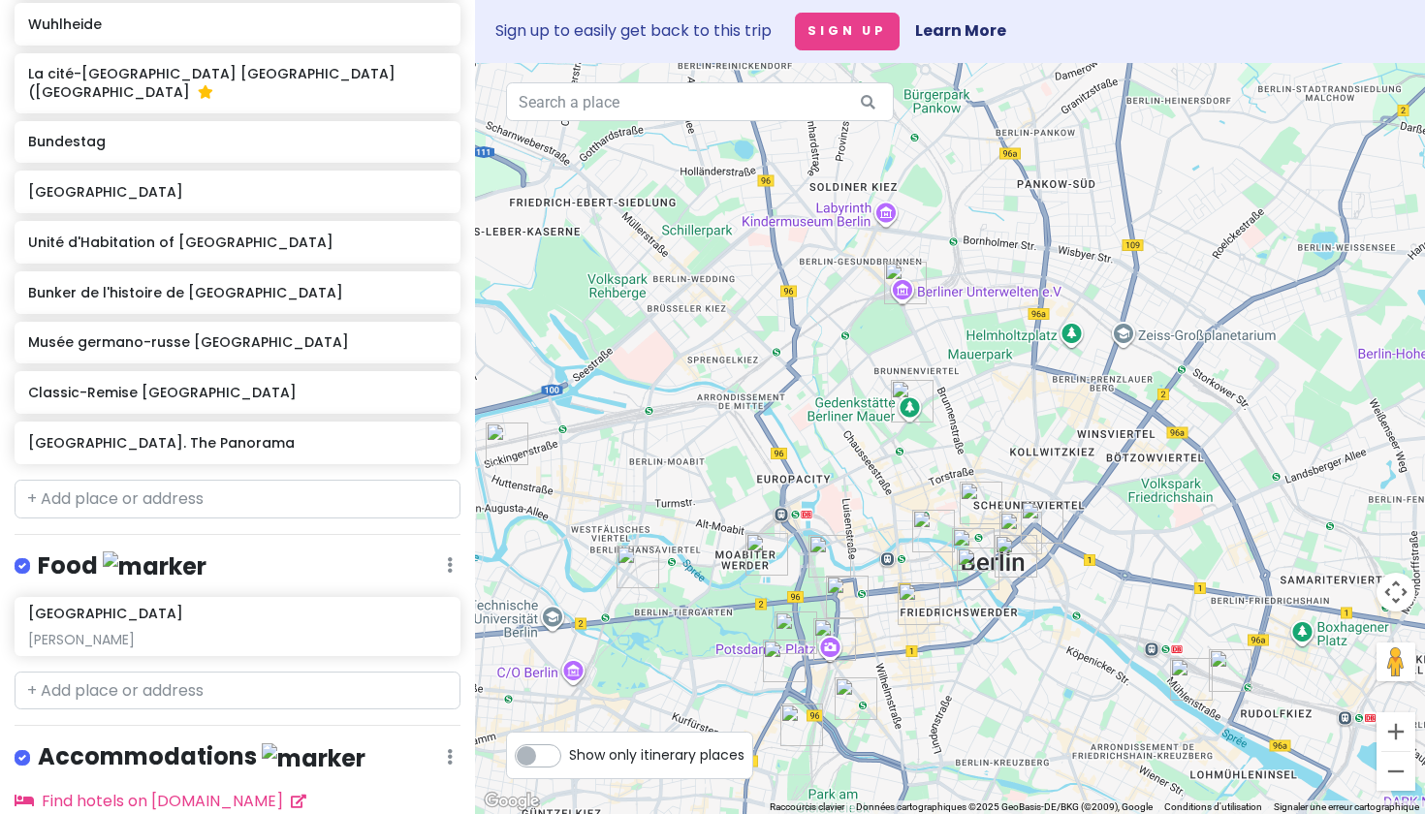
click at [972, 489] on img "Hackesche Höfe ? centre commercial pour l'archi" at bounding box center [981, 503] width 43 height 43
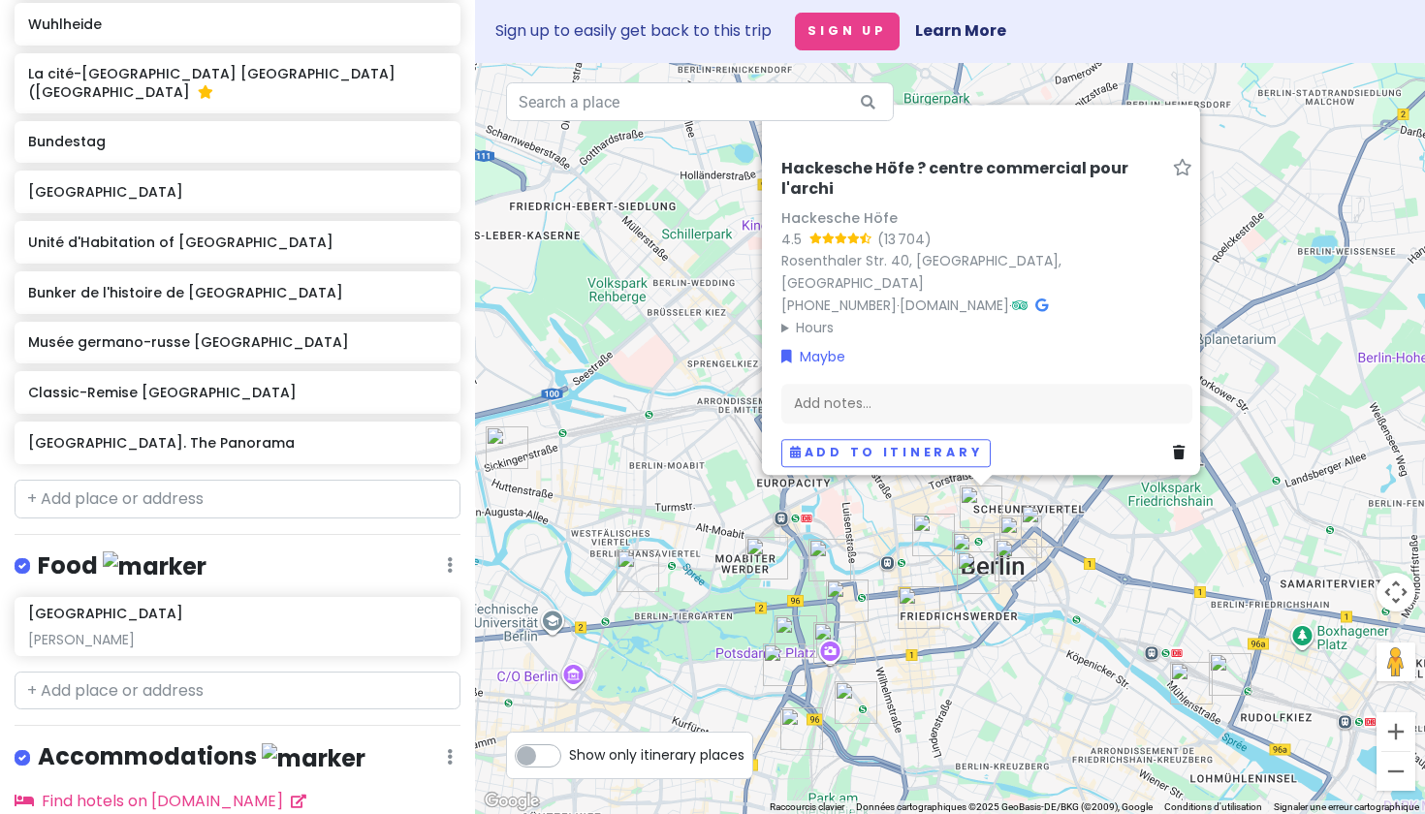
click at [933, 525] on img "Pergamon Museum. The Panorama" at bounding box center [933, 535] width 43 height 43
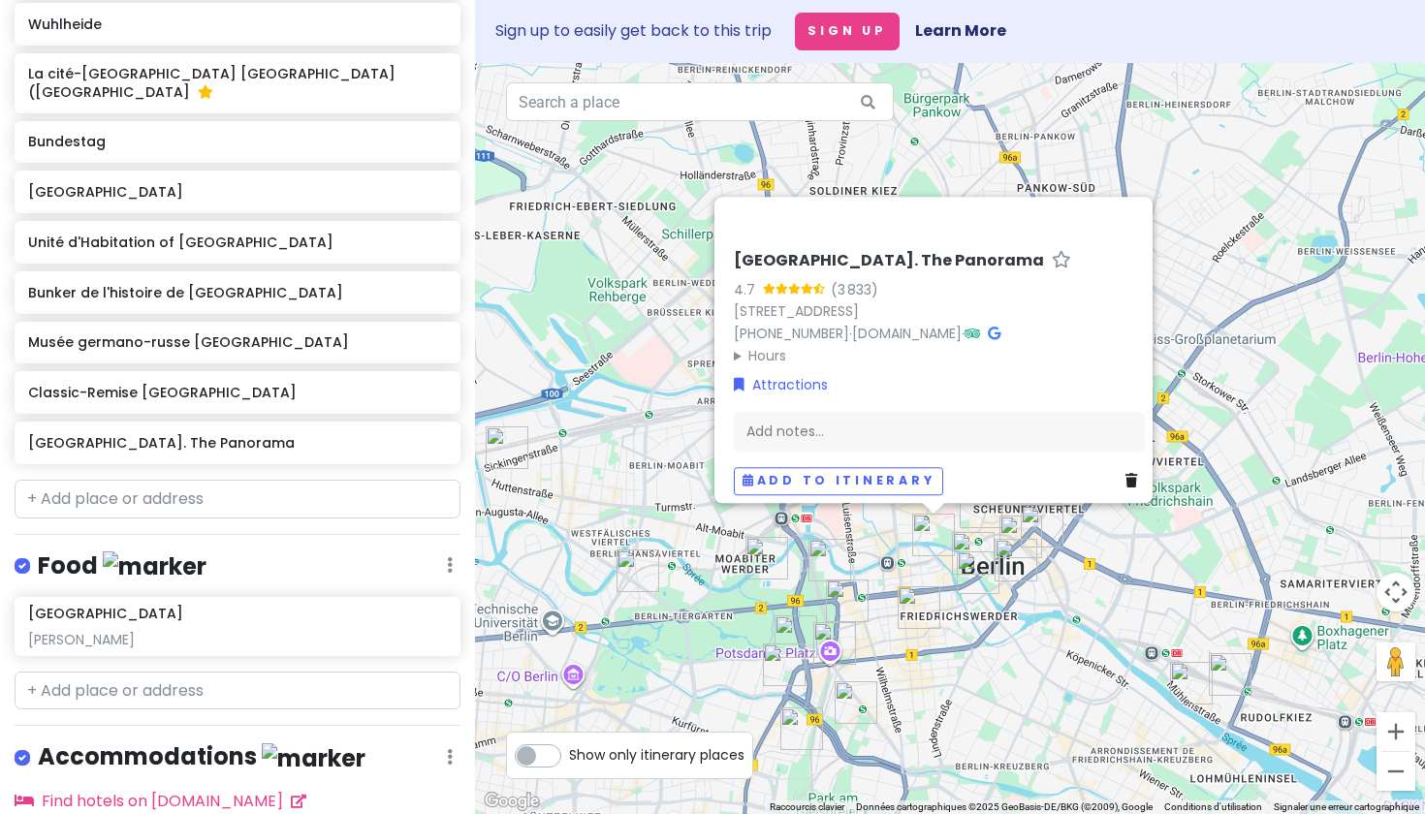
click at [1287, 356] on div "[GEOGRAPHIC_DATA]. The Panorama 4.7 (3 833) [STREET_ADDRESS] [PHONE_NUMBER] · […" at bounding box center [950, 438] width 950 height 751
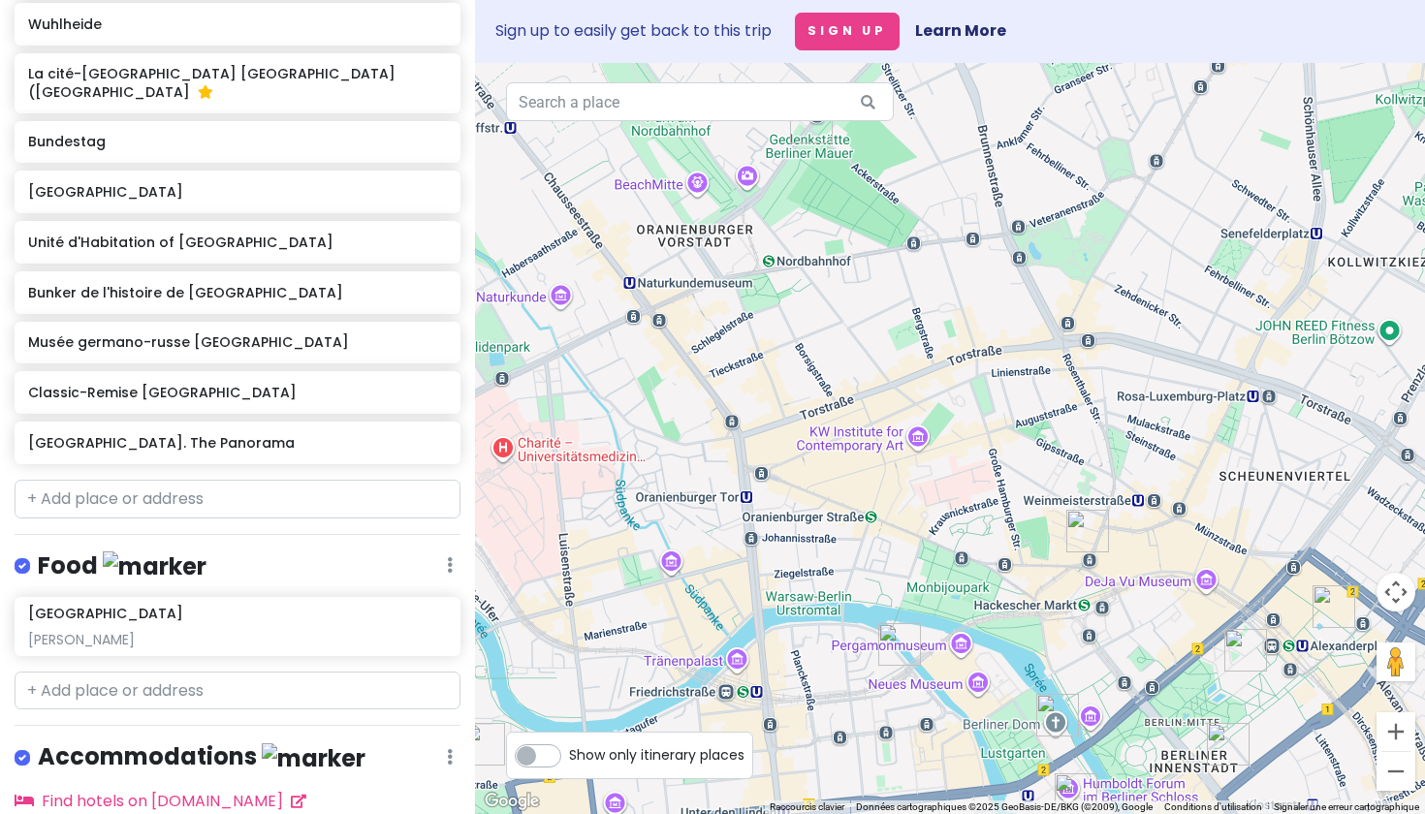
click at [1055, 704] on img "cathédrale de Berlin" at bounding box center [1057, 715] width 43 height 43
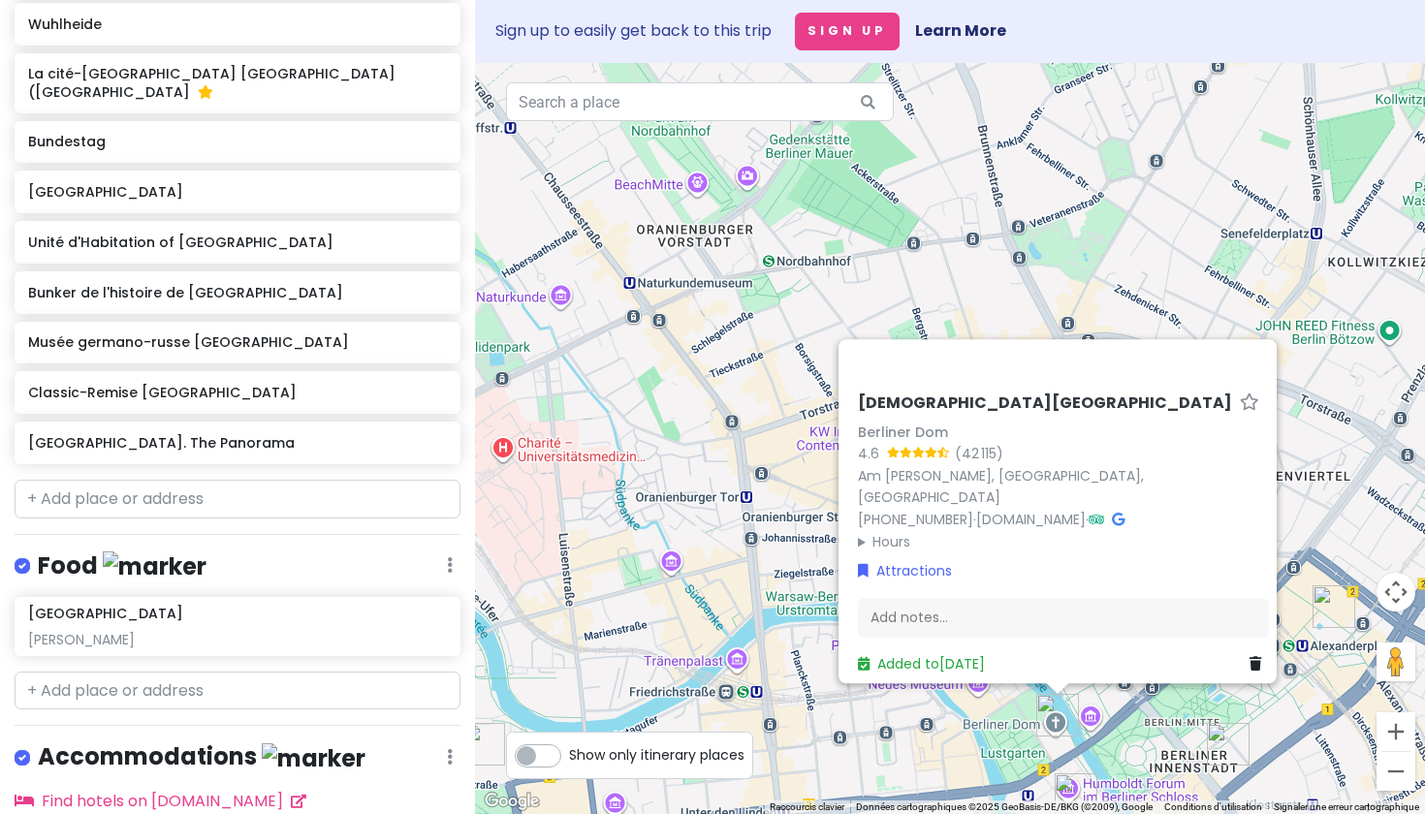
click at [963, 740] on div "[GEOGRAPHIC_DATA] 4.6 (42 115) [STREET_ADDRESS][PERSON_NAME] [PHONE_NUMBER] · […" at bounding box center [950, 438] width 950 height 751
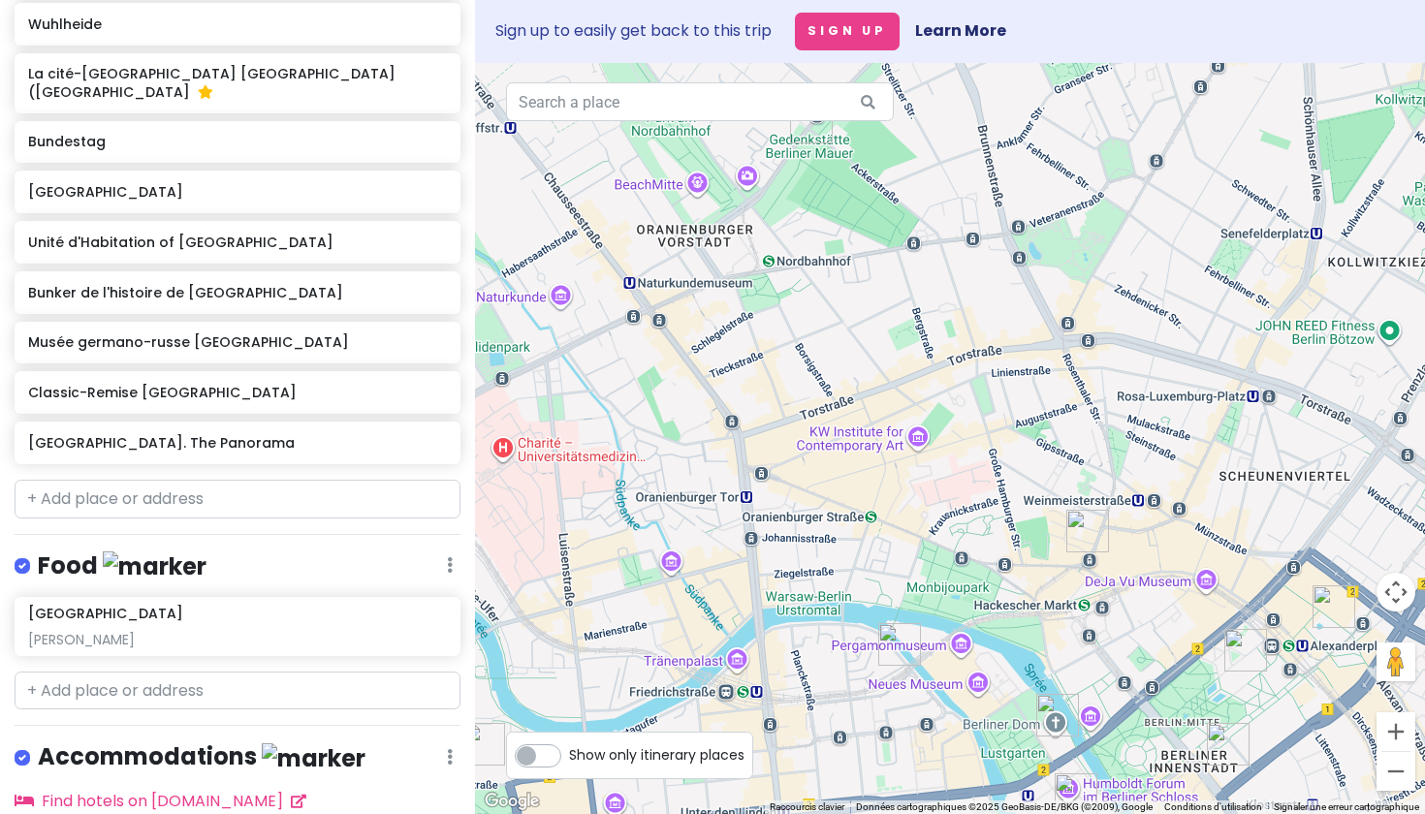
click at [896, 655] on img "Pergamon Museum. The Panorama" at bounding box center [899, 644] width 43 height 43
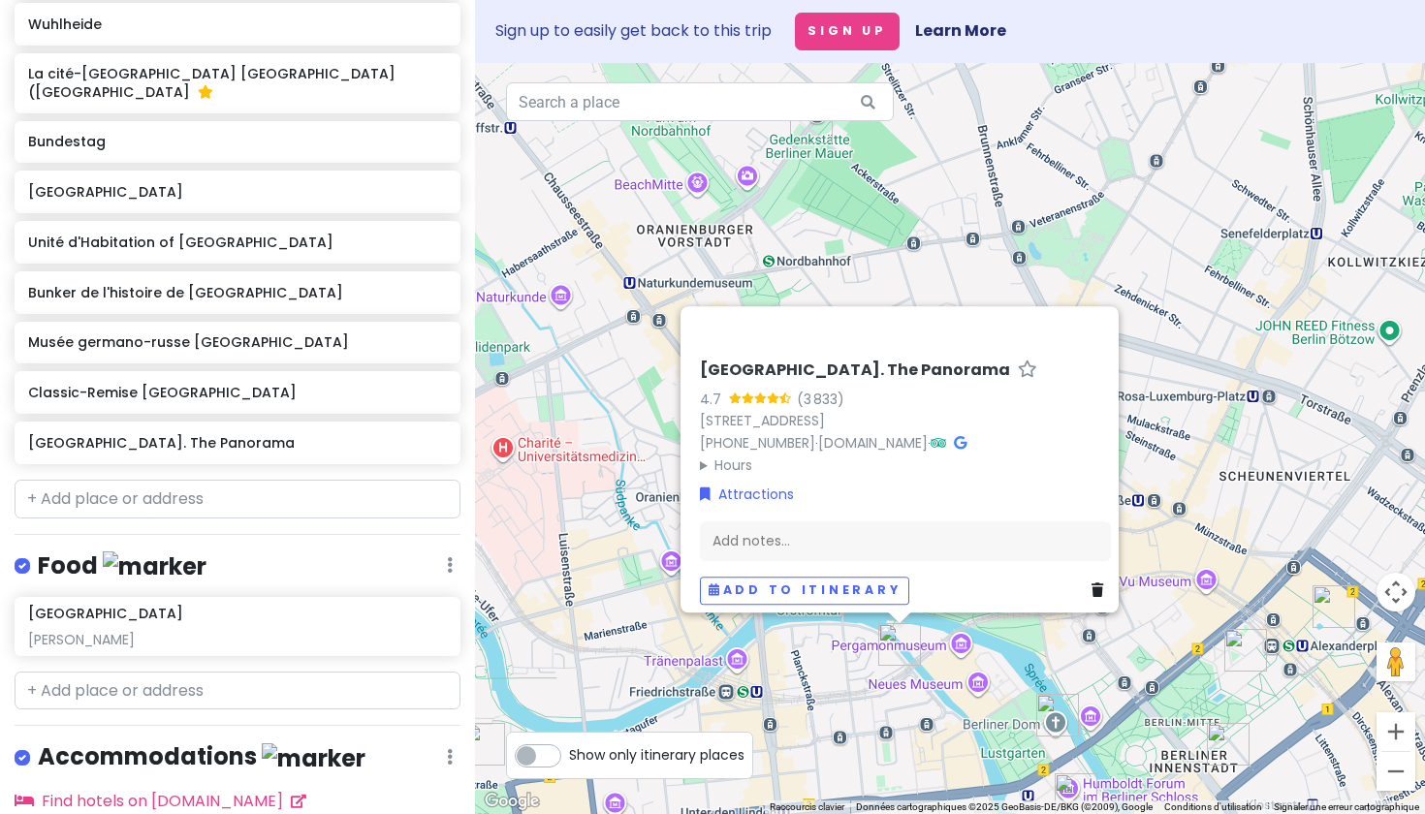
click at [349, 558] on div "Berlin Trip Private Change Dates Make a Copy Delete Trip Go Pro ⚡️ Give Feedbac…" at bounding box center [237, 407] width 475 height 814
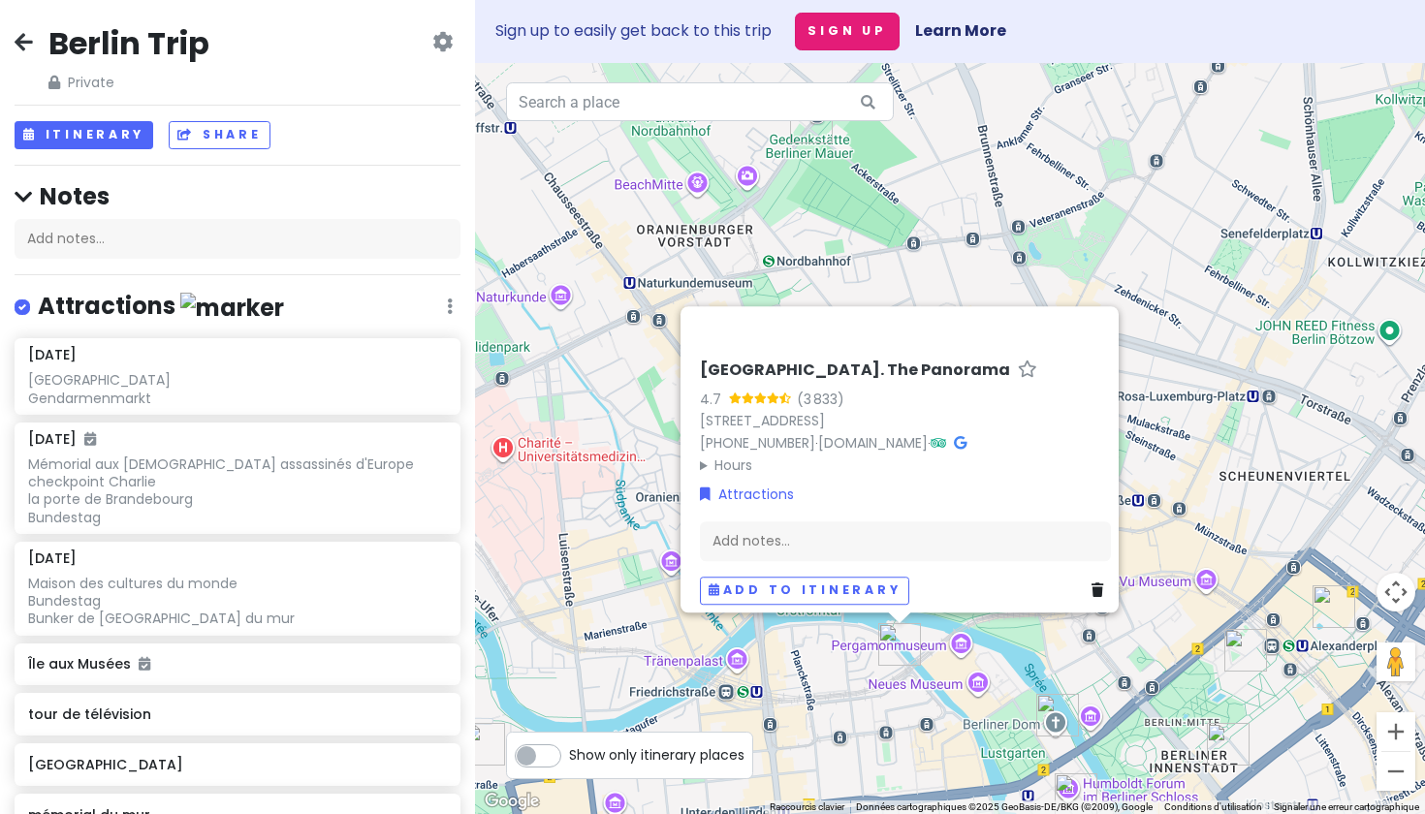
scroll to position [0, 0]
click at [845, 193] on div "[GEOGRAPHIC_DATA]. The Panorama 4.7 (3 833) [STREET_ADDRESS] [PHONE_NUMBER] · […" at bounding box center [950, 438] width 950 height 751
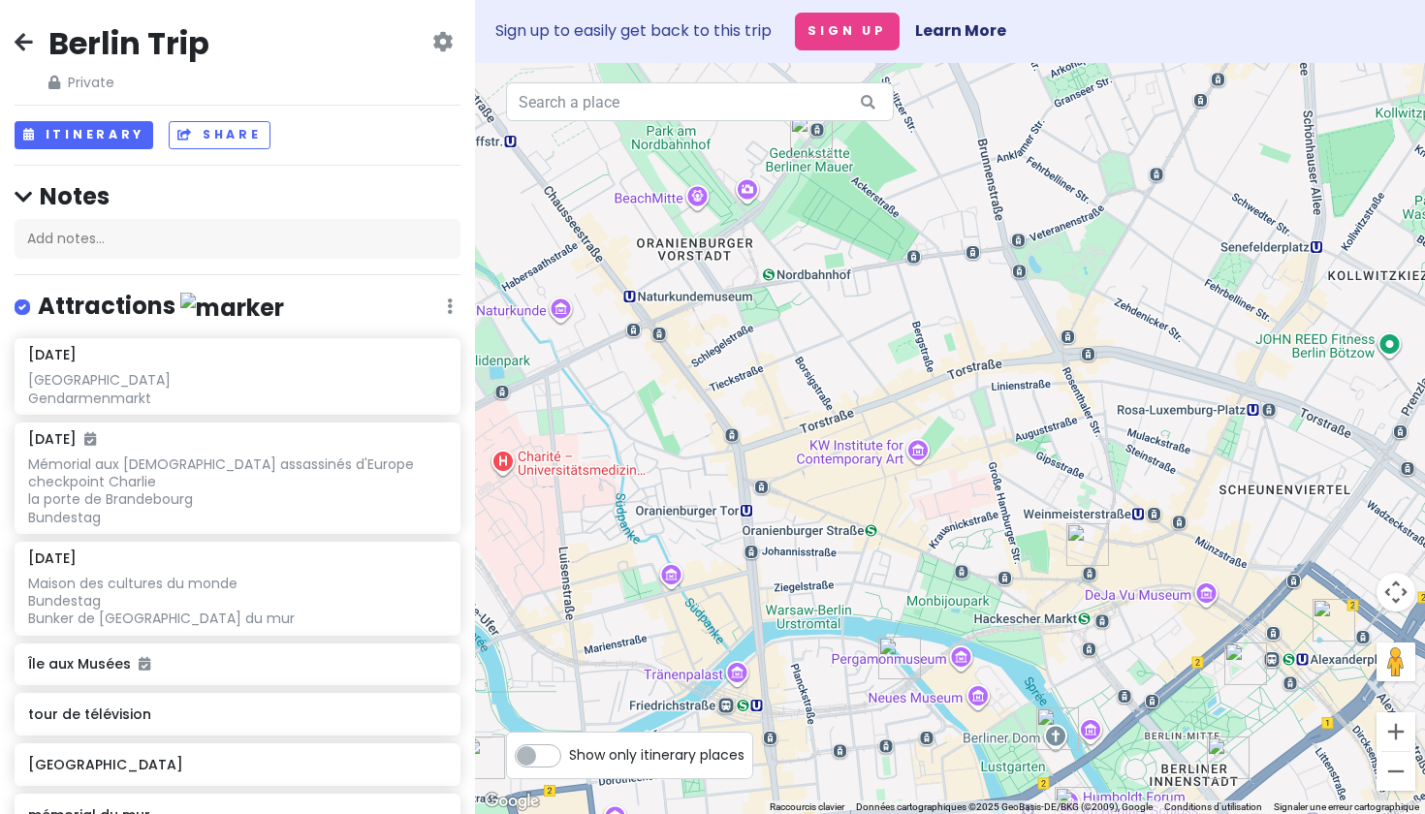
click at [845, 218] on div at bounding box center [950, 438] width 950 height 751
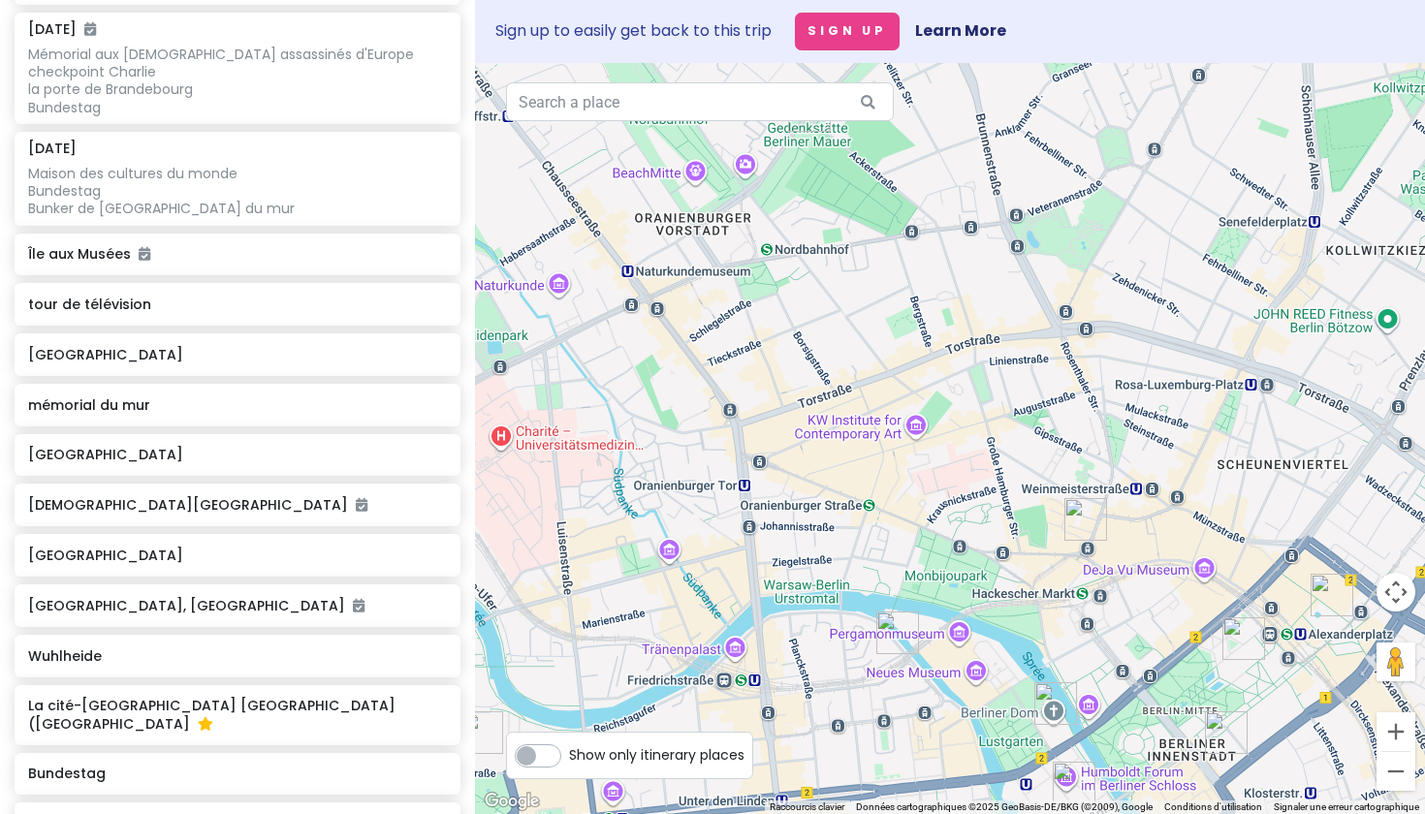
scroll to position [373, 0]
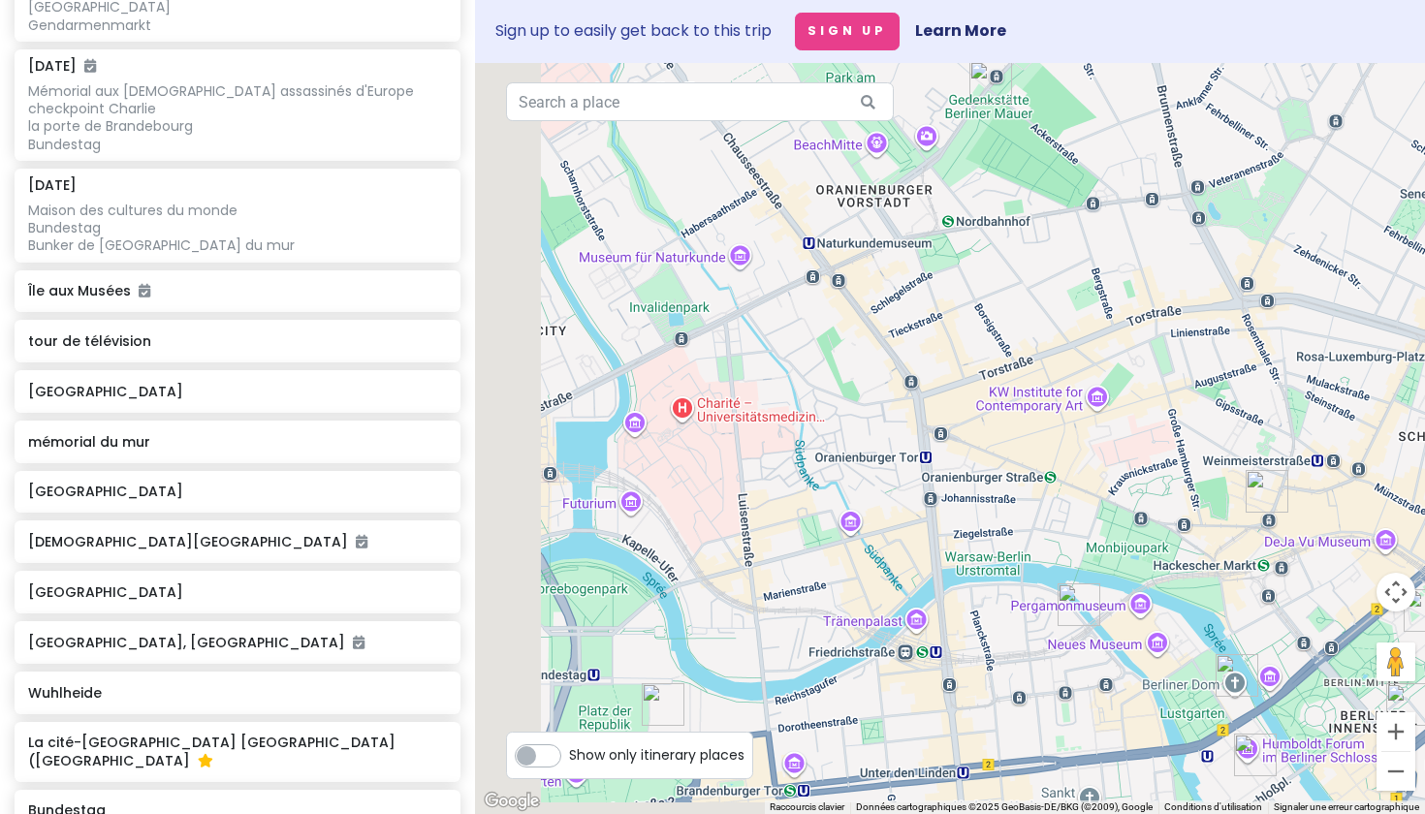
drag, startPoint x: 603, startPoint y: 602, endPoint x: 871, endPoint y: 559, distance: 271.9
click at [868, 561] on div at bounding box center [950, 438] width 950 height 751
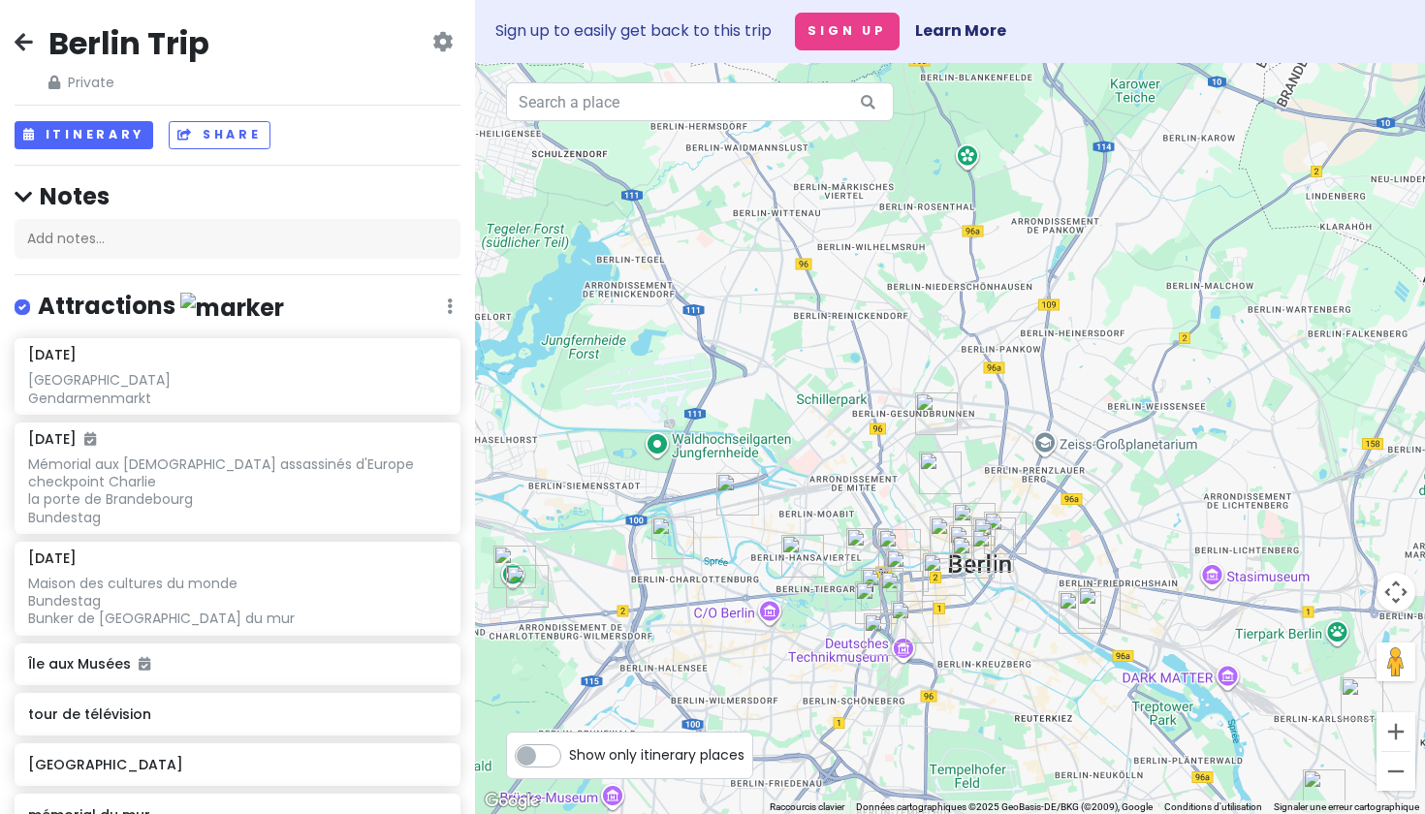
scroll to position [0, 0]
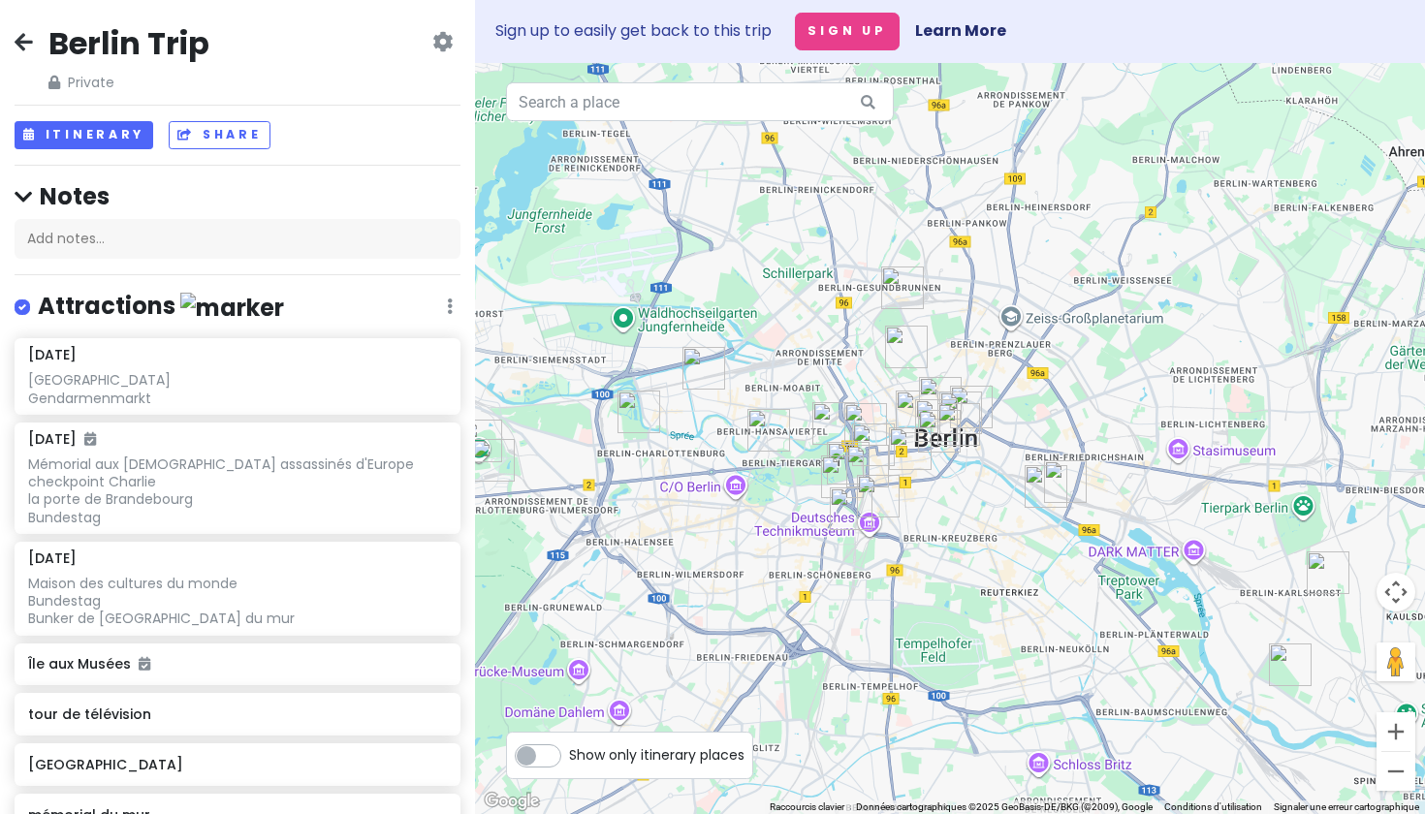
drag, startPoint x: 897, startPoint y: 450, endPoint x: 860, endPoint y: 318, distance: 136.9
click at [860, 318] on div at bounding box center [950, 438] width 950 height 751
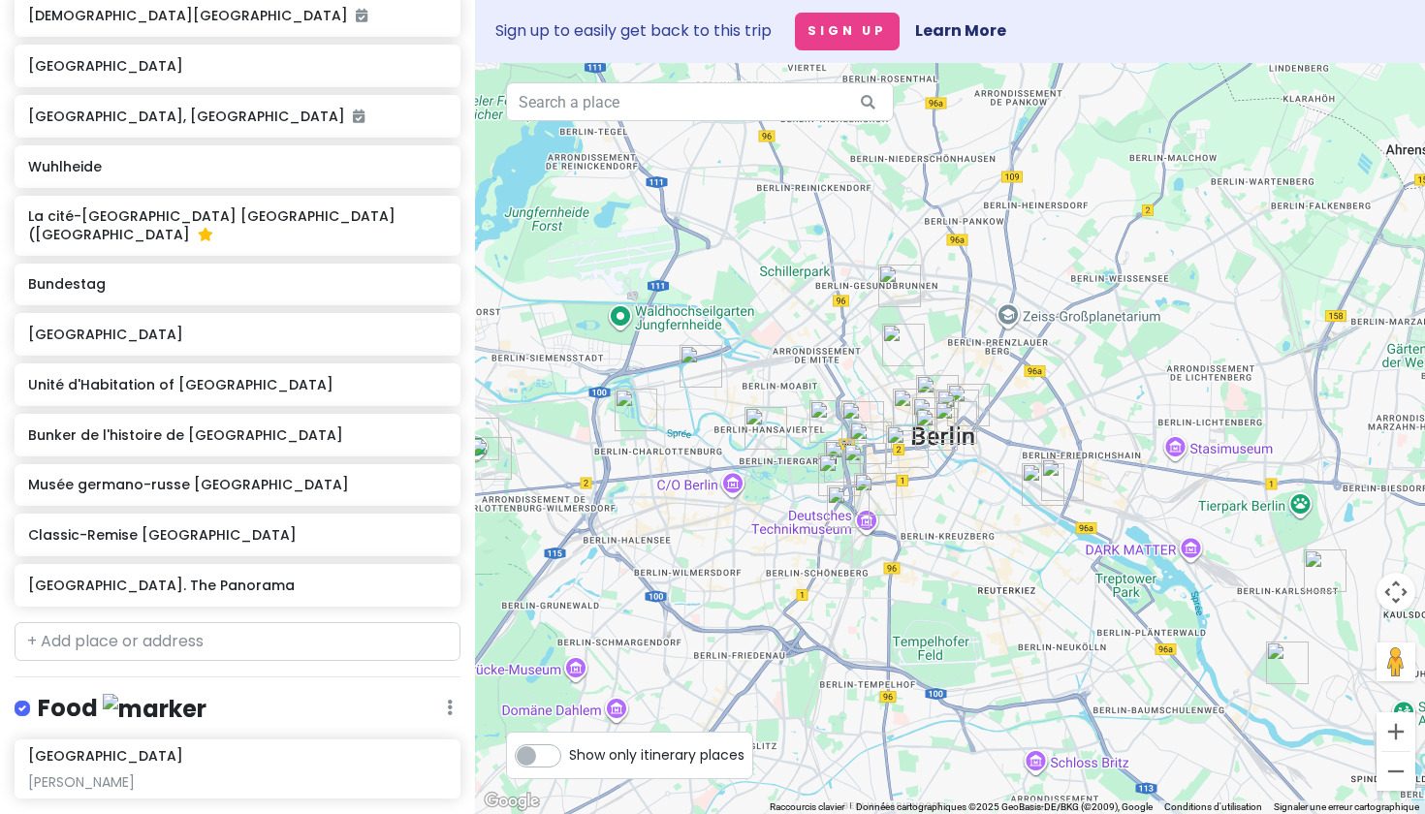
scroll to position [1009, 0]
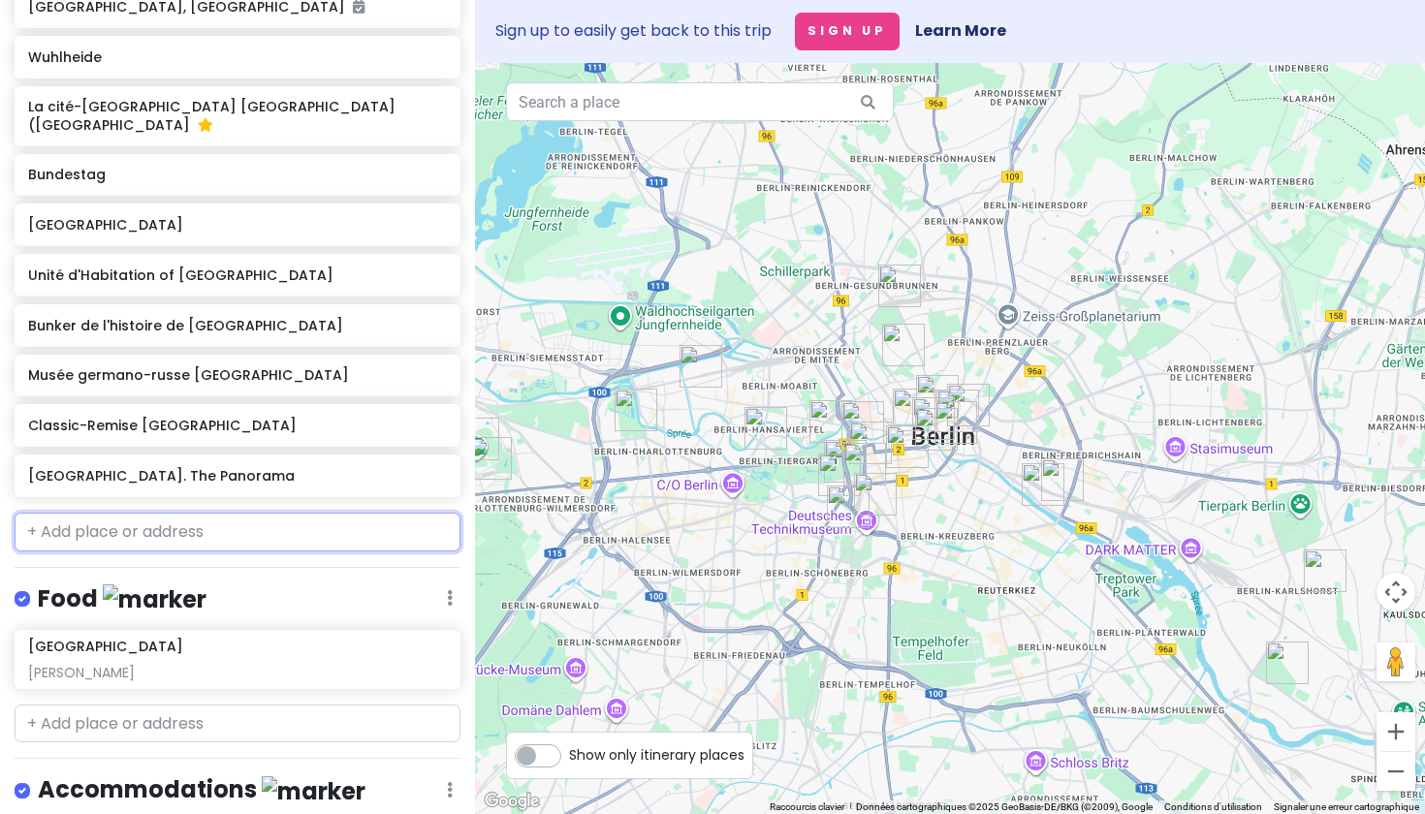
click at [108, 548] on input "text" at bounding box center [238, 532] width 446 height 39
paste input "Boxhagener Str. 21, 10245 [GEOGRAPHIC_DATA], [GEOGRAPHIC_DATA]"
type input "Boxhagener Str. 21, 10245 [GEOGRAPHIC_DATA], [GEOGRAPHIC_DATA]"
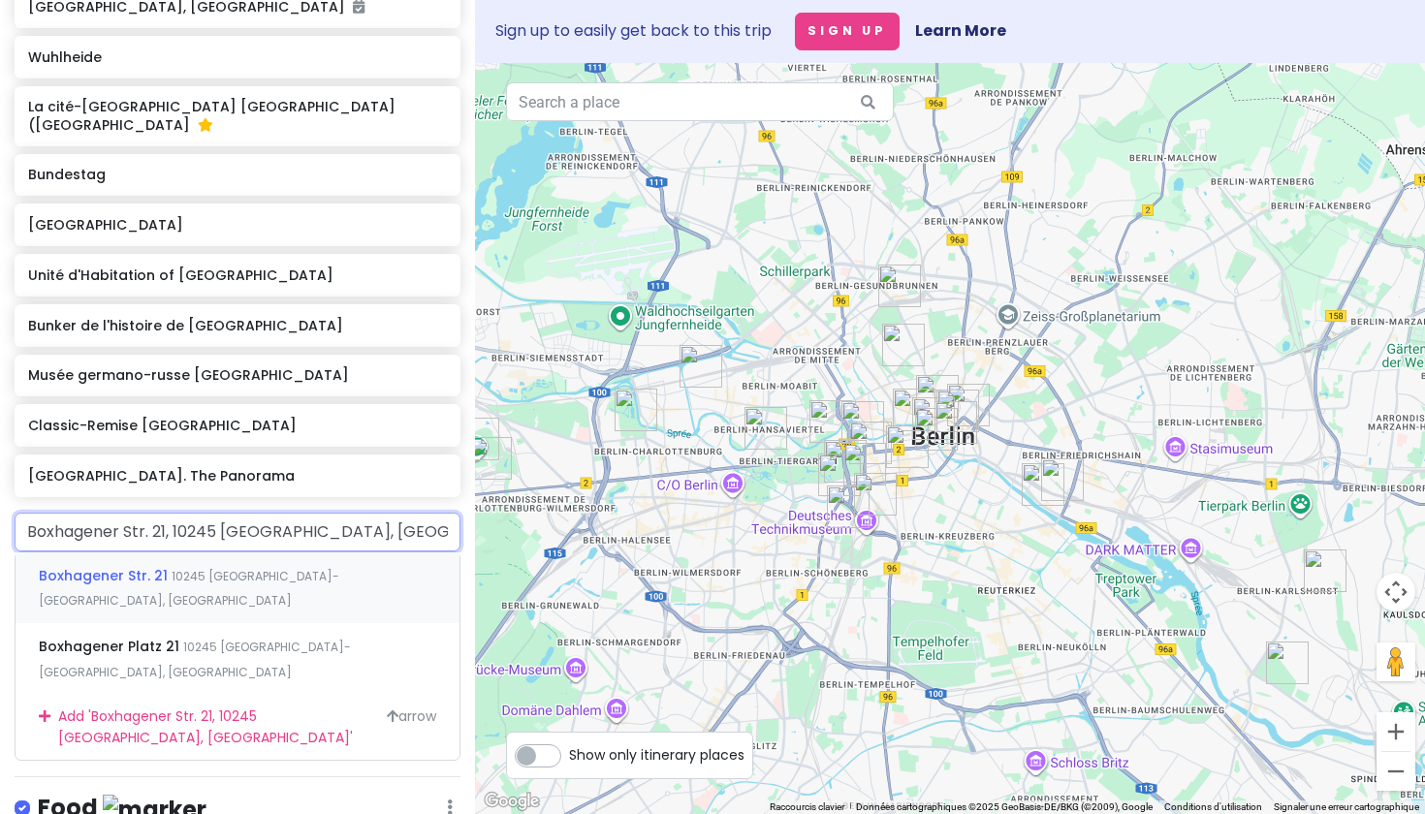
click at [213, 610] on span "10245 [GEOGRAPHIC_DATA]-[GEOGRAPHIC_DATA], [GEOGRAPHIC_DATA]" at bounding box center [189, 589] width 300 height 42
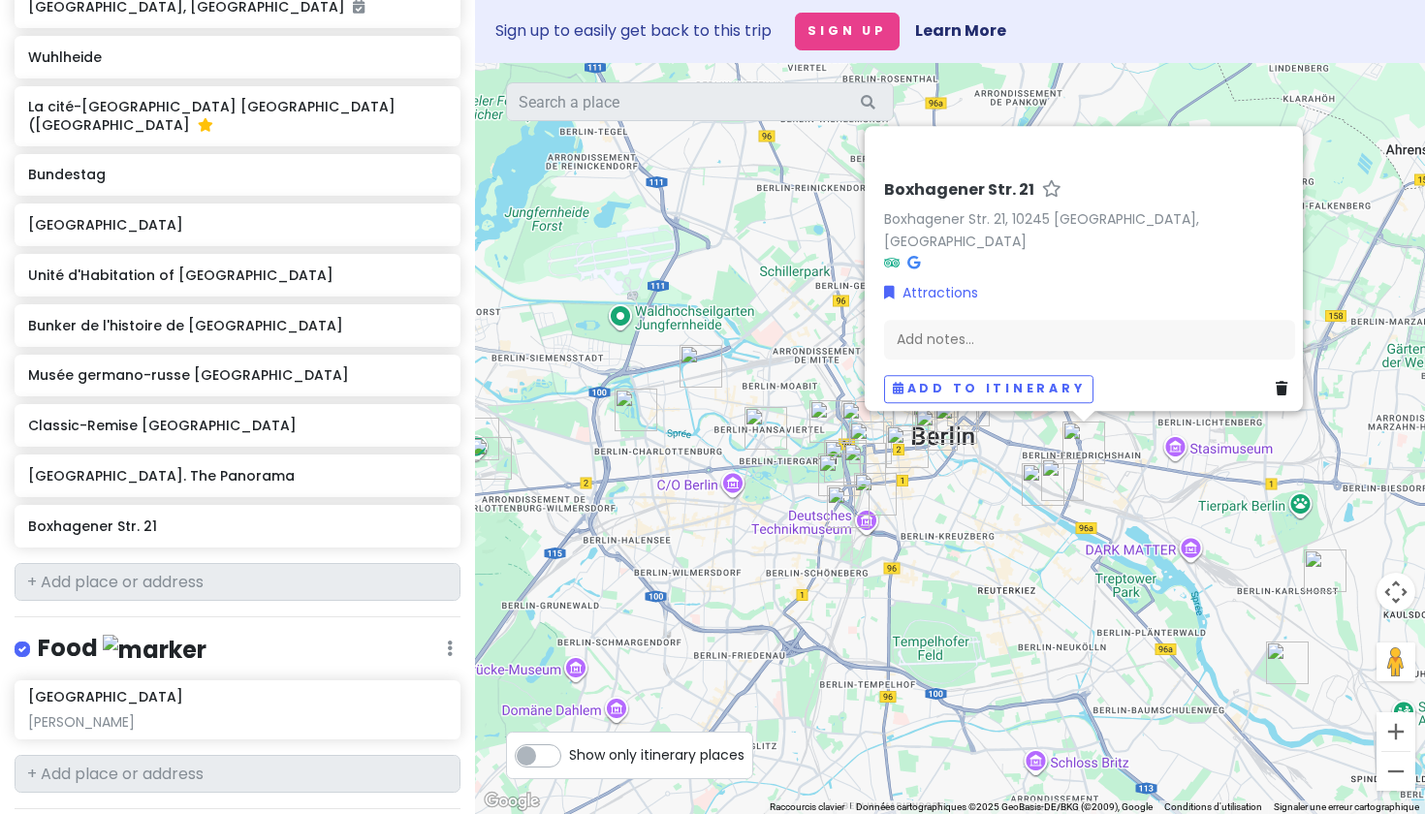
click at [962, 567] on div "Boxhagener Str. [STREET_ADDRESS] 21, [GEOGRAPHIC_DATA], [GEOGRAPHIC_DATA] Attra…" at bounding box center [950, 438] width 950 height 751
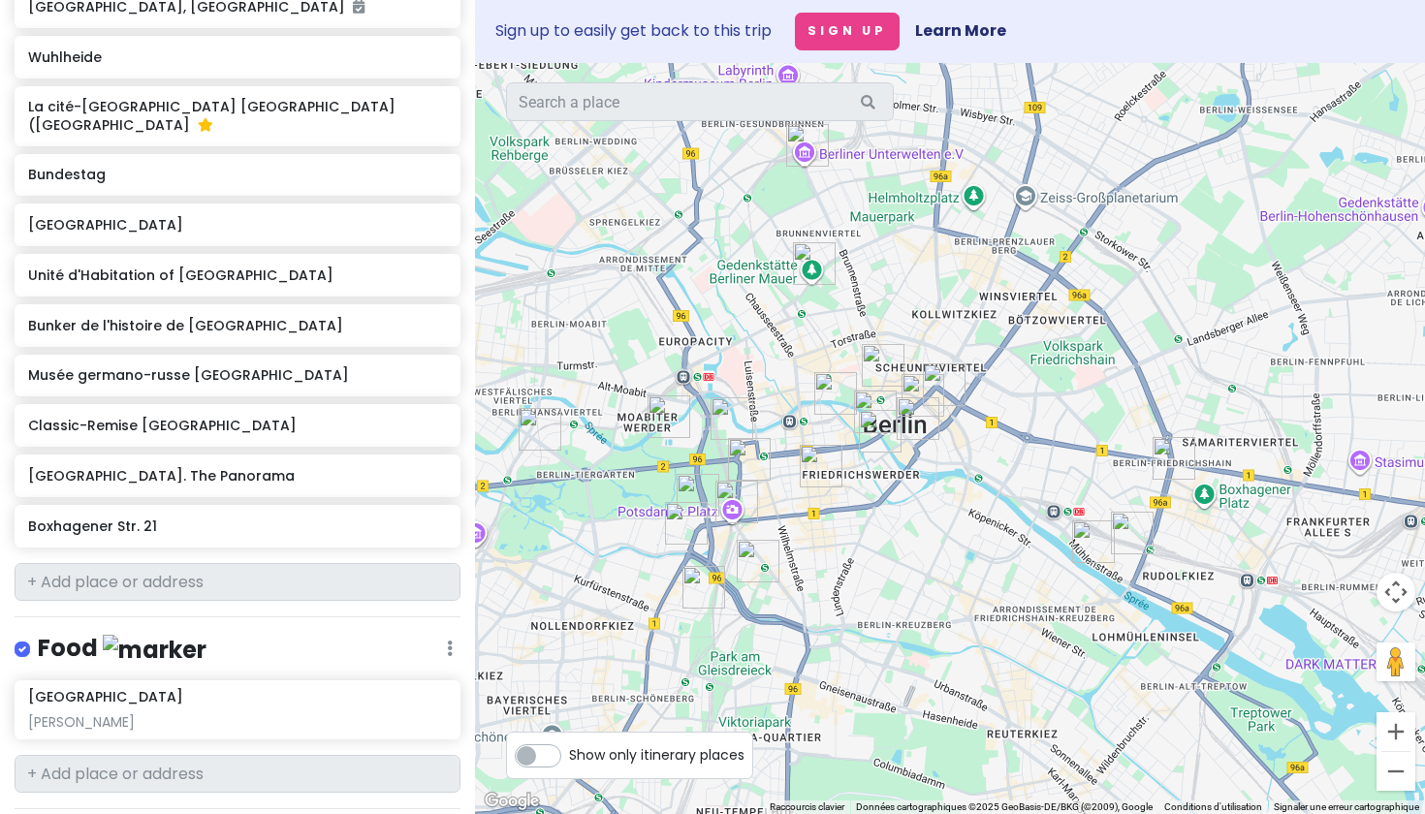
drag, startPoint x: 989, startPoint y: 491, endPoint x: 974, endPoint y: 548, distance: 58.1
click at [974, 548] on div at bounding box center [950, 438] width 950 height 751
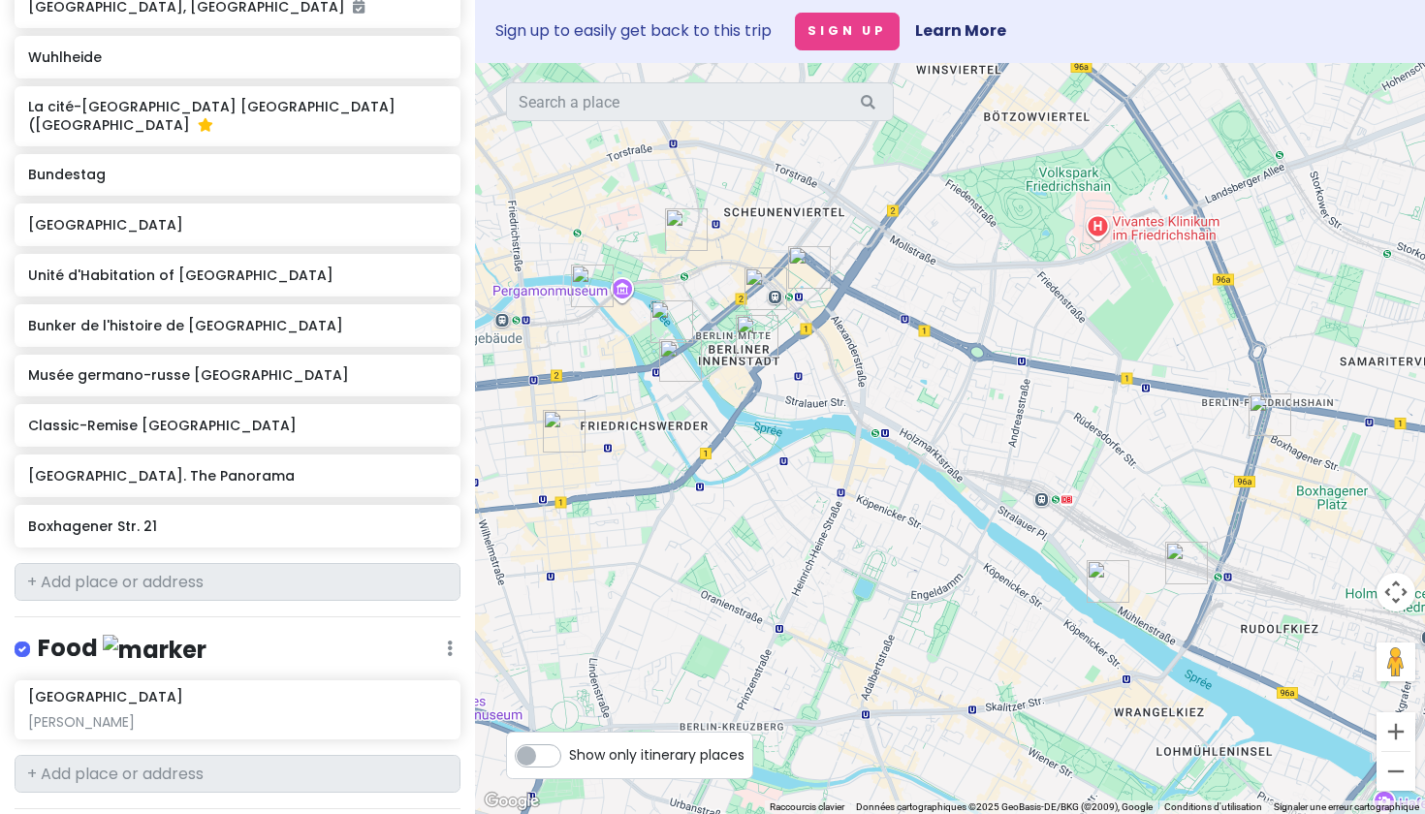
drag, startPoint x: 974, startPoint y: 548, endPoint x: 829, endPoint y: 554, distance: 145.6
click at [829, 554] on div at bounding box center [950, 438] width 950 height 751
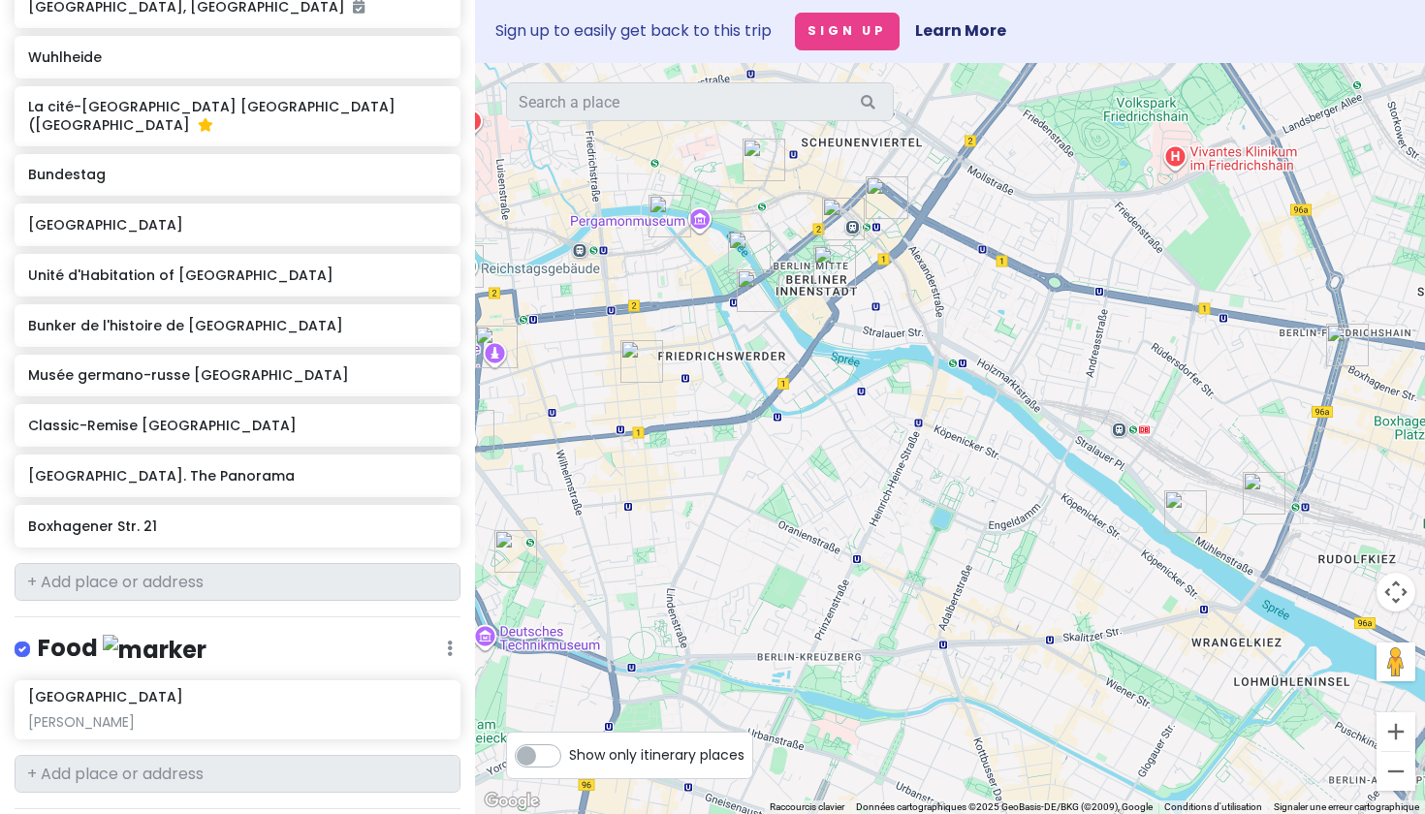
drag, startPoint x: 1173, startPoint y: 391, endPoint x: 1038, endPoint y: 485, distance: 164.3
click at [1038, 485] on div at bounding box center [950, 438] width 950 height 751
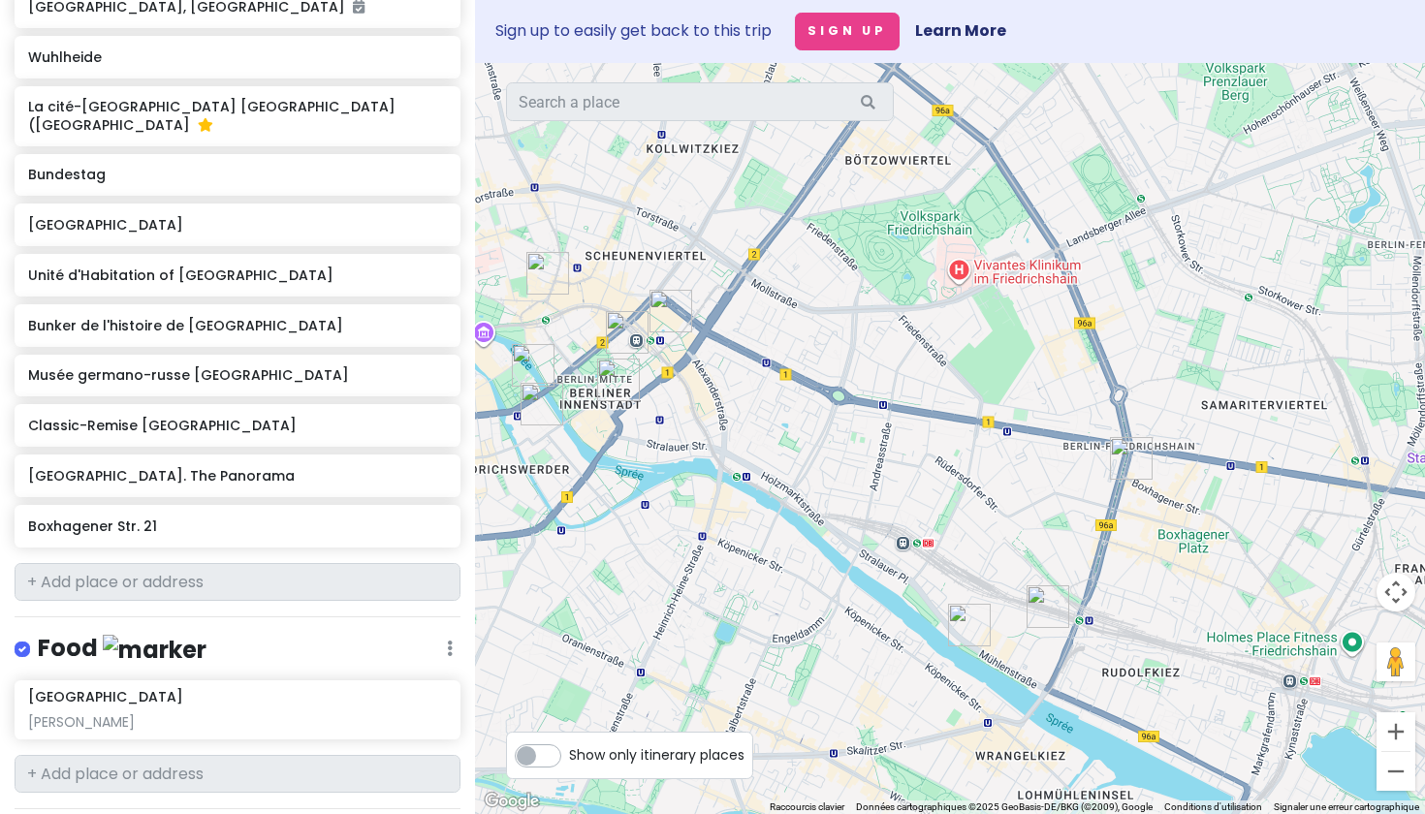
drag, startPoint x: 1213, startPoint y: 409, endPoint x: 1119, endPoint y: 409, distance: 94.0
click at [1119, 409] on div at bounding box center [950, 438] width 950 height 751
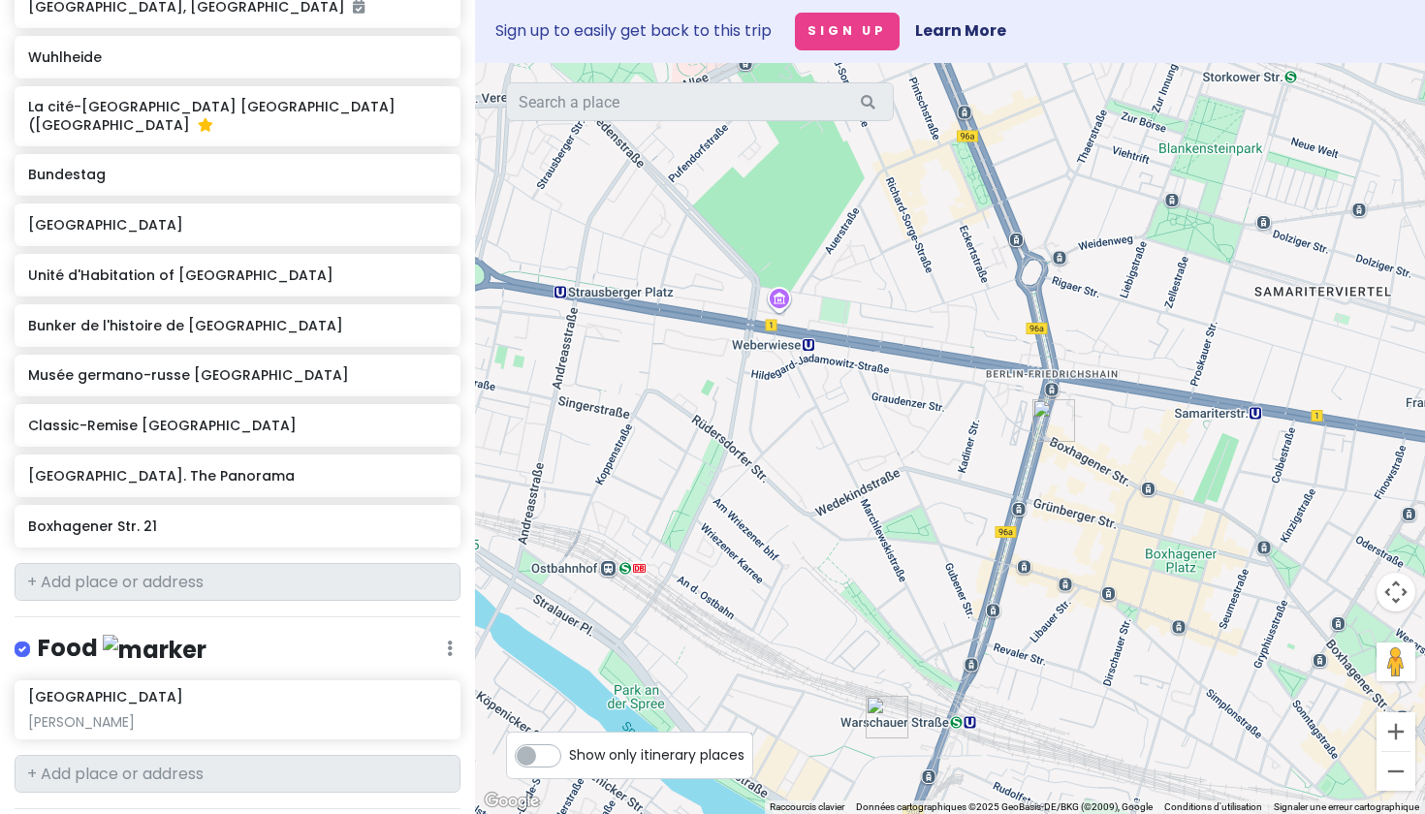
drag, startPoint x: 1114, startPoint y: 467, endPoint x: 1112, endPoint y: 356, distance: 111.5
click at [1112, 356] on div at bounding box center [950, 438] width 950 height 751
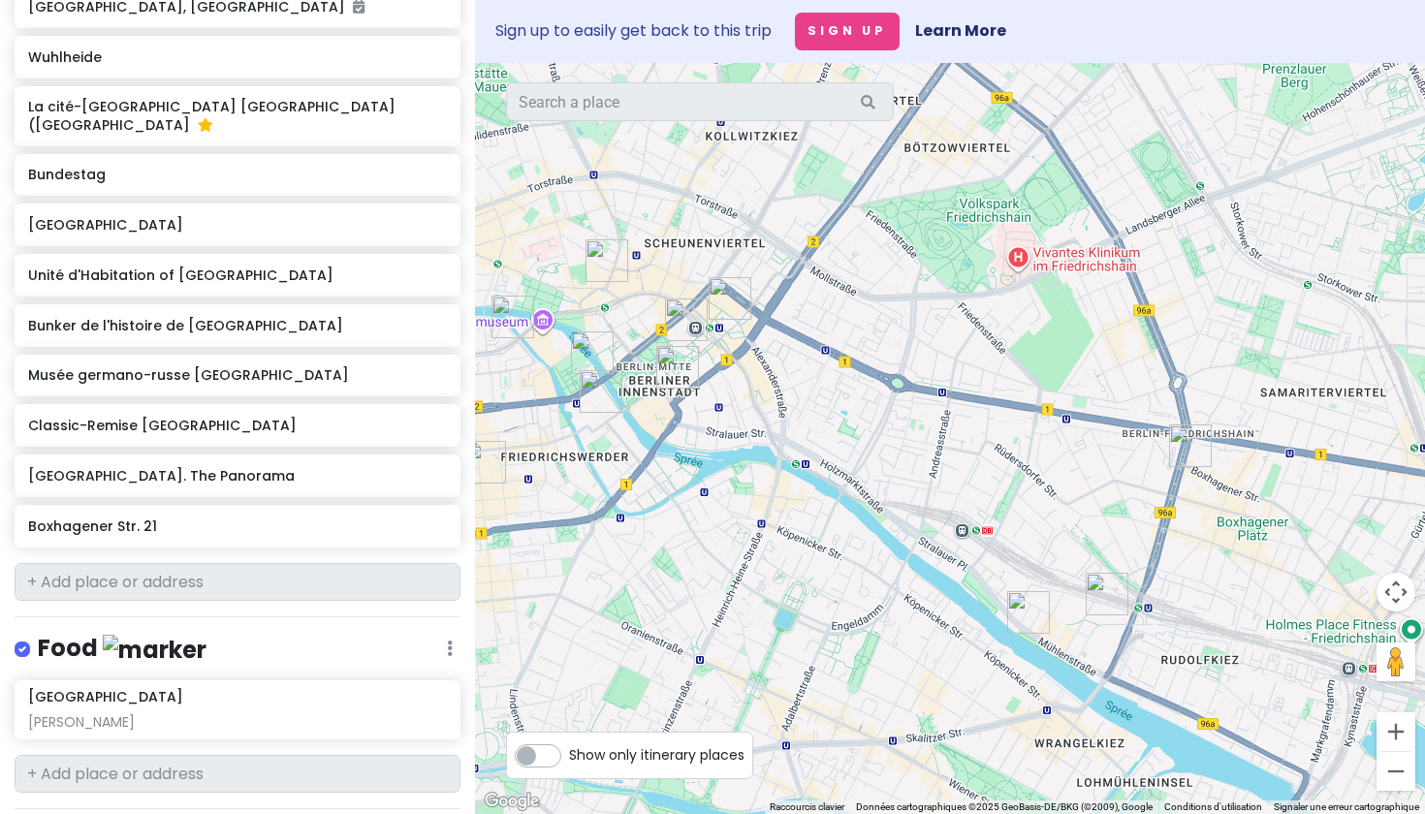
drag, startPoint x: 868, startPoint y: 467, endPoint x: 1138, endPoint y: 499, distance: 271.4
click at [1138, 499] on div at bounding box center [950, 438] width 950 height 751
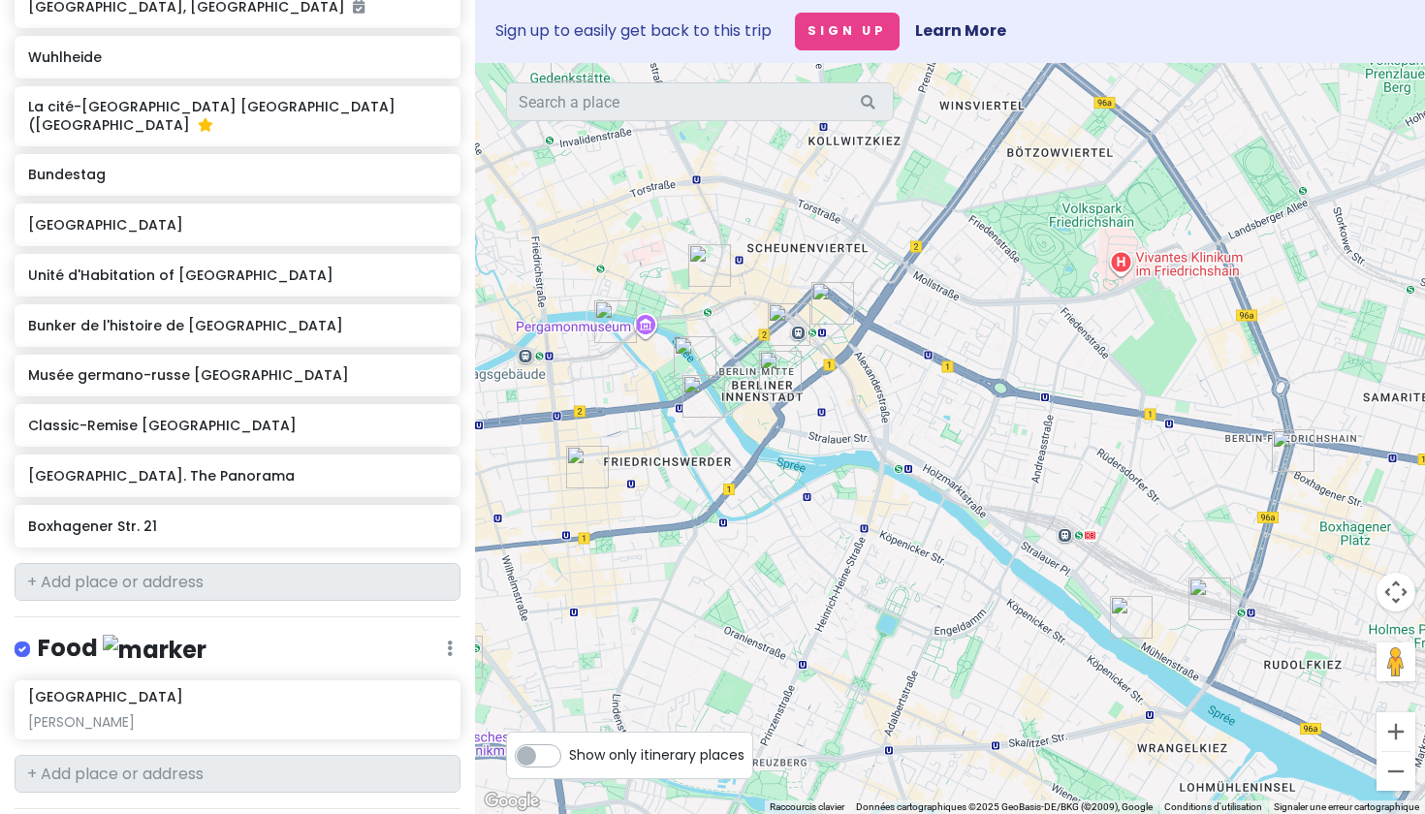
drag, startPoint x: 833, startPoint y: 475, endPoint x: 1053, endPoint y: 485, distance: 220.2
click at [1053, 485] on div at bounding box center [950, 438] width 950 height 751
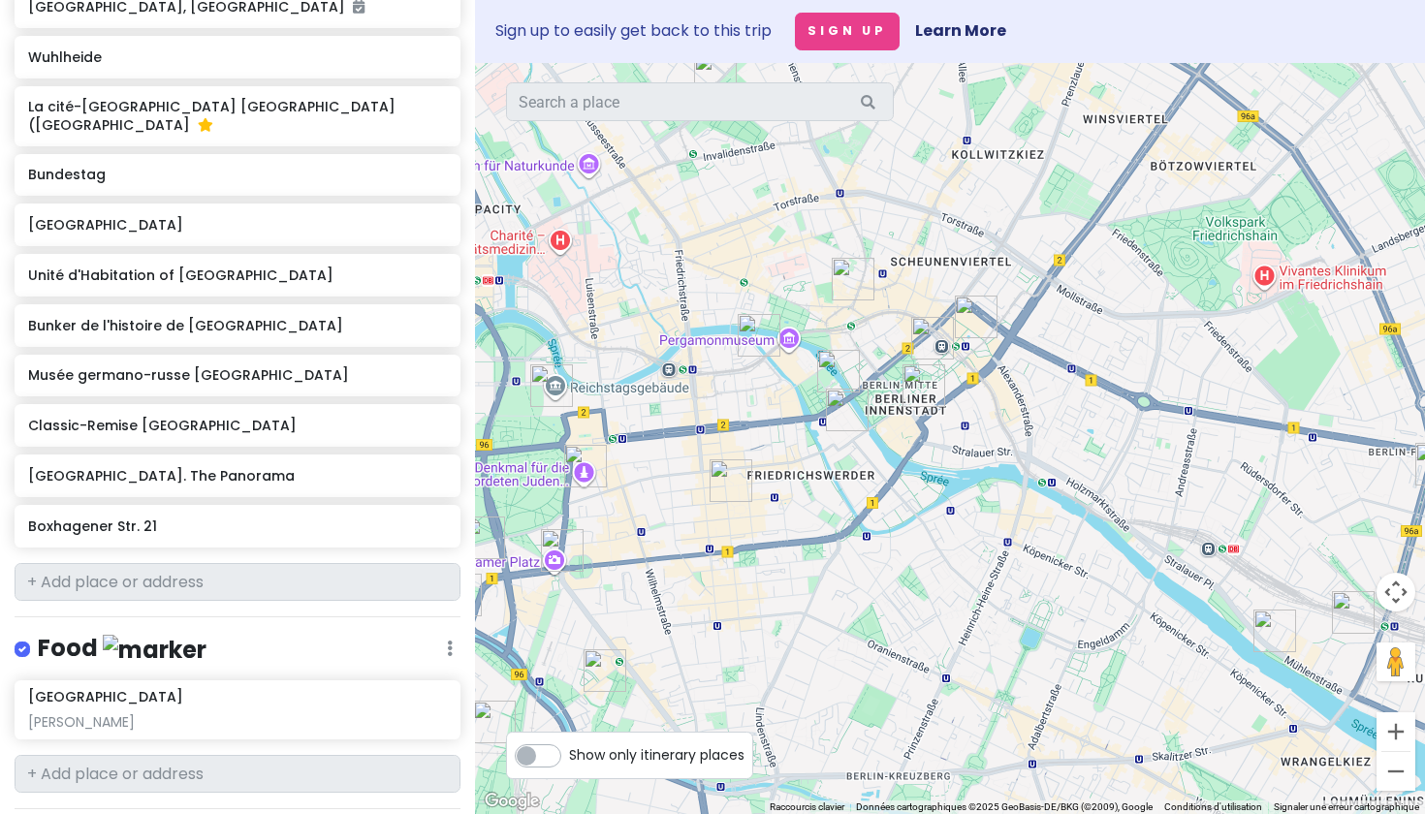
drag, startPoint x: 1053, startPoint y: 485, endPoint x: 1147, endPoint y: 486, distance: 94.0
click at [1147, 486] on div at bounding box center [950, 438] width 950 height 751
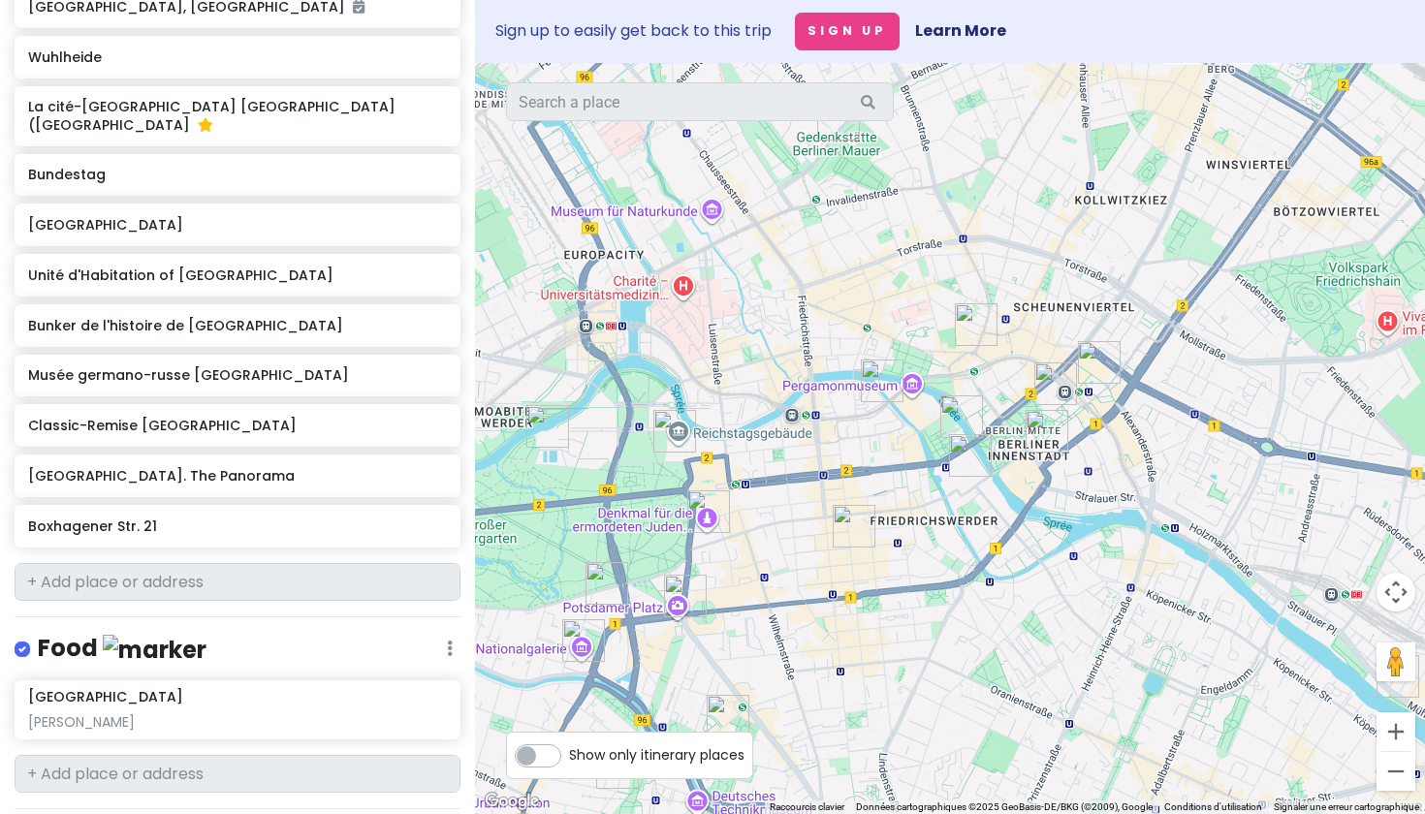
drag, startPoint x: 1011, startPoint y: 442, endPoint x: 880, endPoint y: 434, distance: 131.1
click at [880, 434] on div at bounding box center [950, 438] width 950 height 751
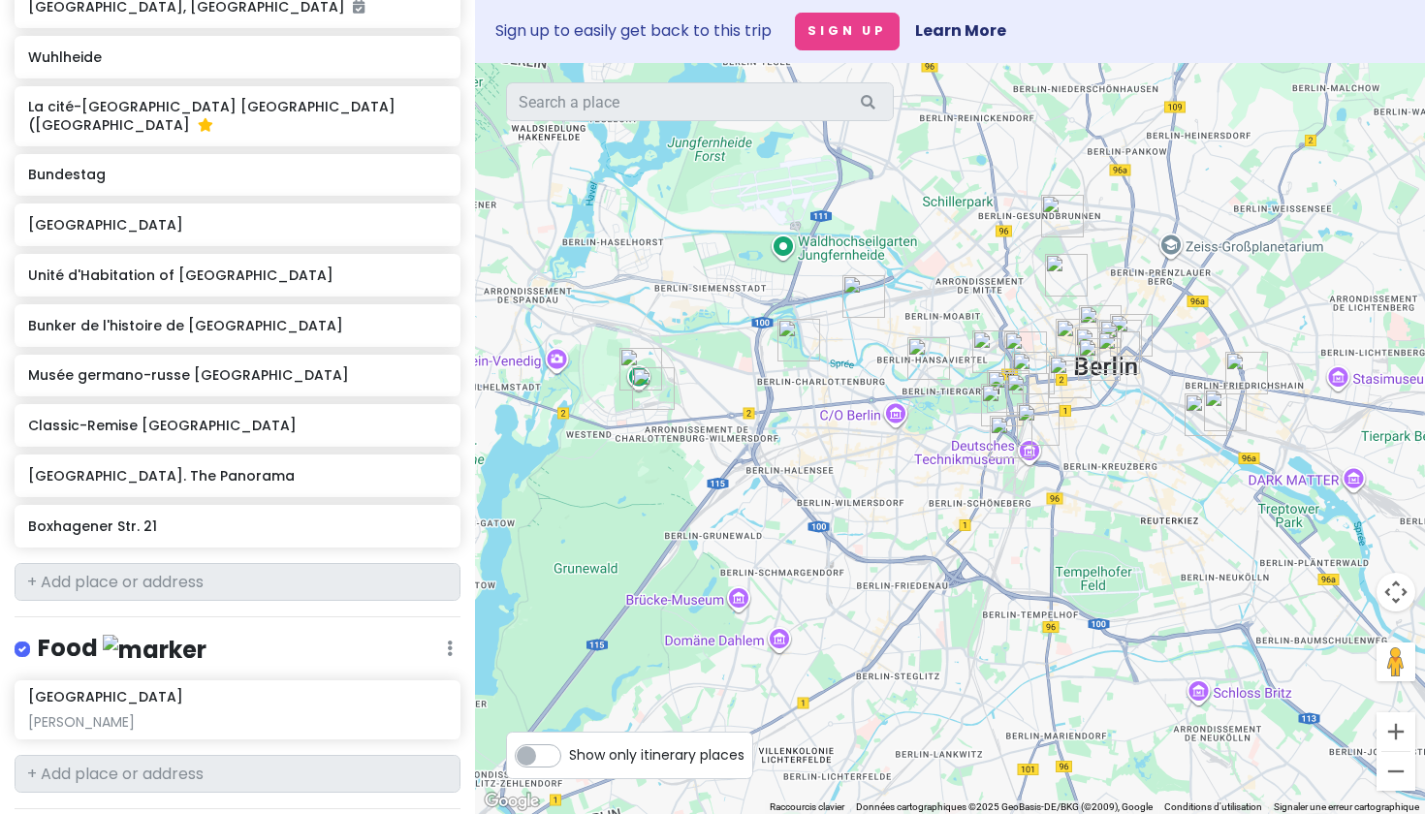
drag, startPoint x: 734, startPoint y: 396, endPoint x: 512, endPoint y: 531, distance: 259.7
click at [512, 532] on div at bounding box center [950, 438] width 950 height 751
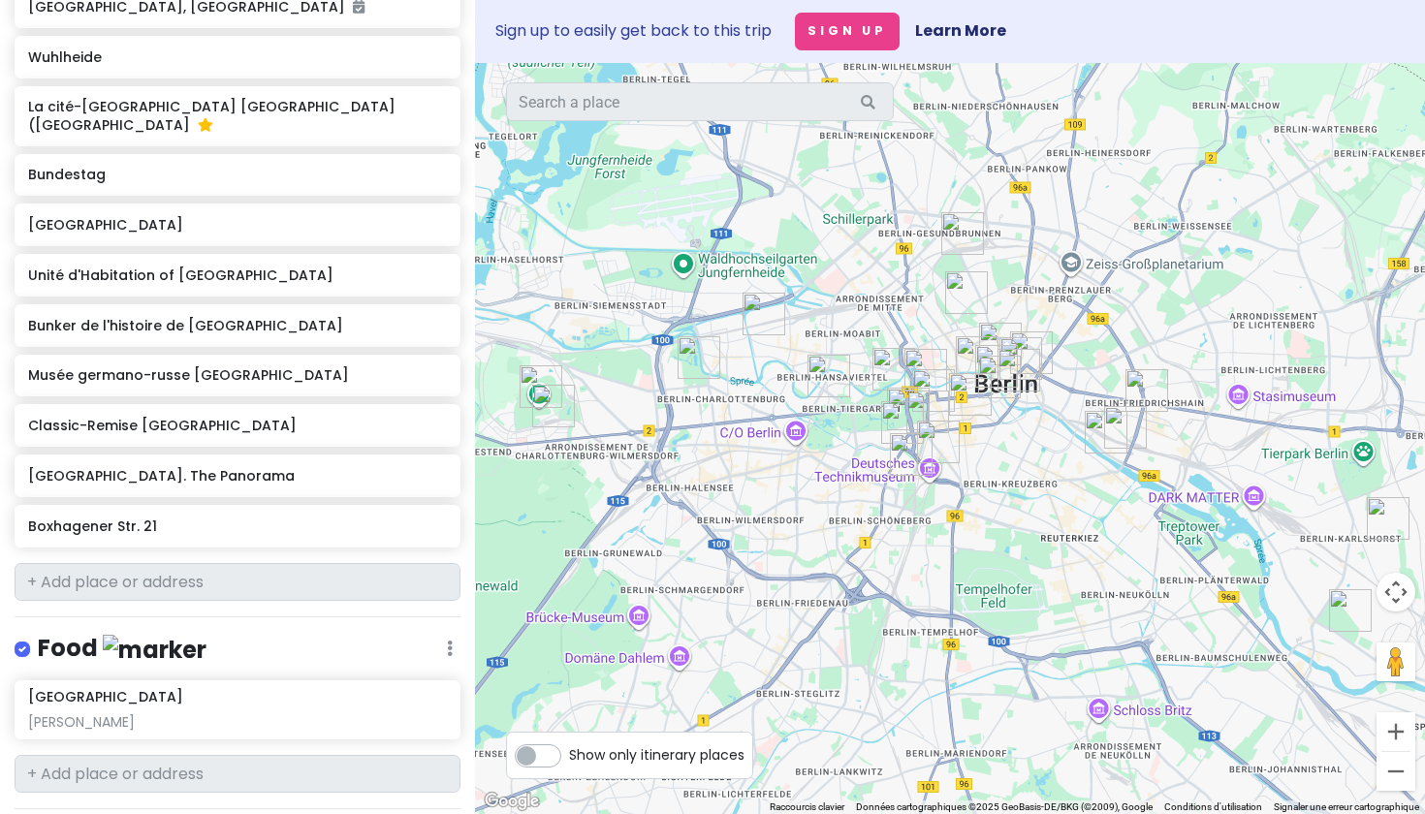
drag, startPoint x: 997, startPoint y: 439, endPoint x: 906, endPoint y: 442, distance: 91.2
click at [906, 442] on img "Flottwell Berlin Hotel & Residenz am Park" at bounding box center [911, 454] width 43 height 43
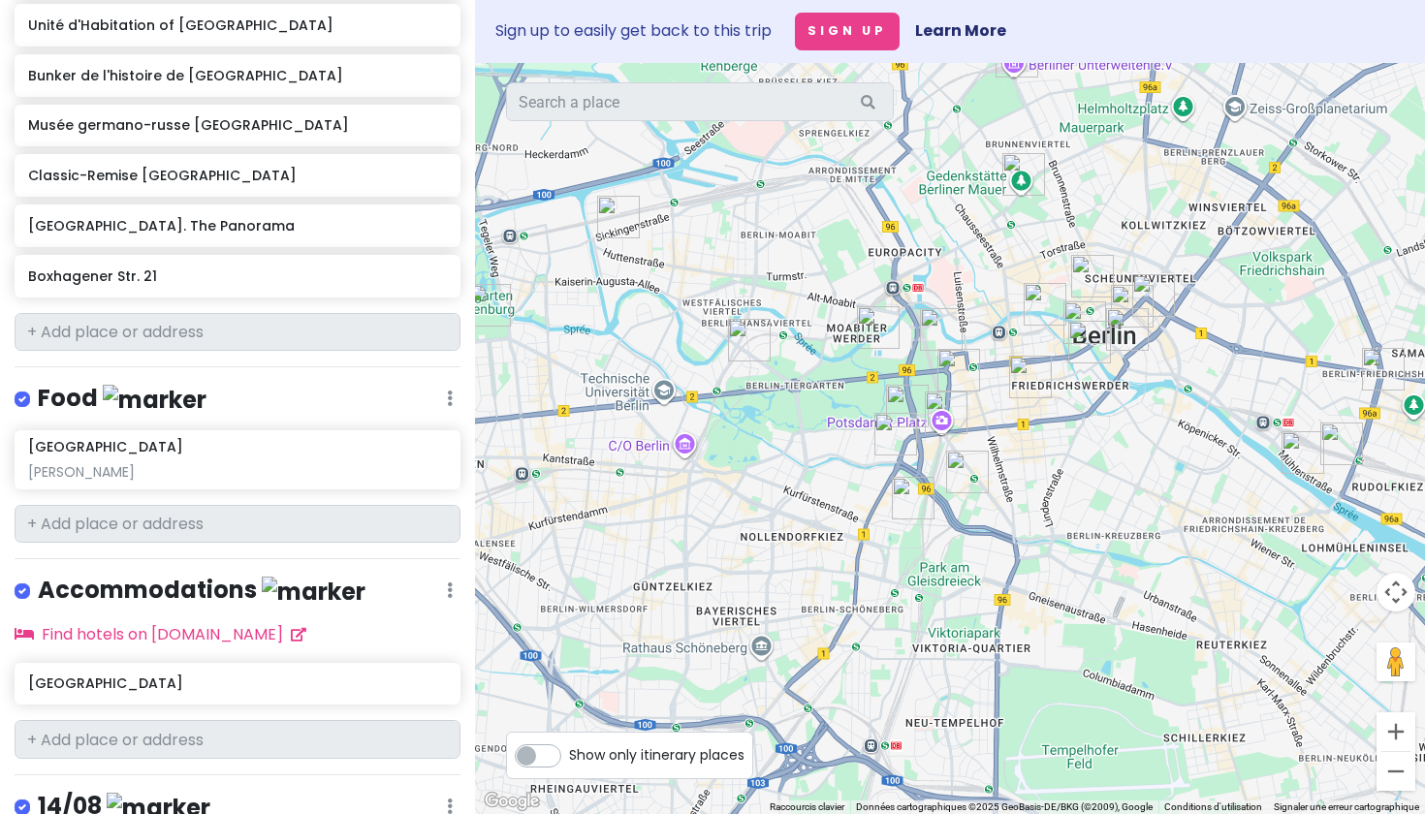
scroll to position [1288, 0]
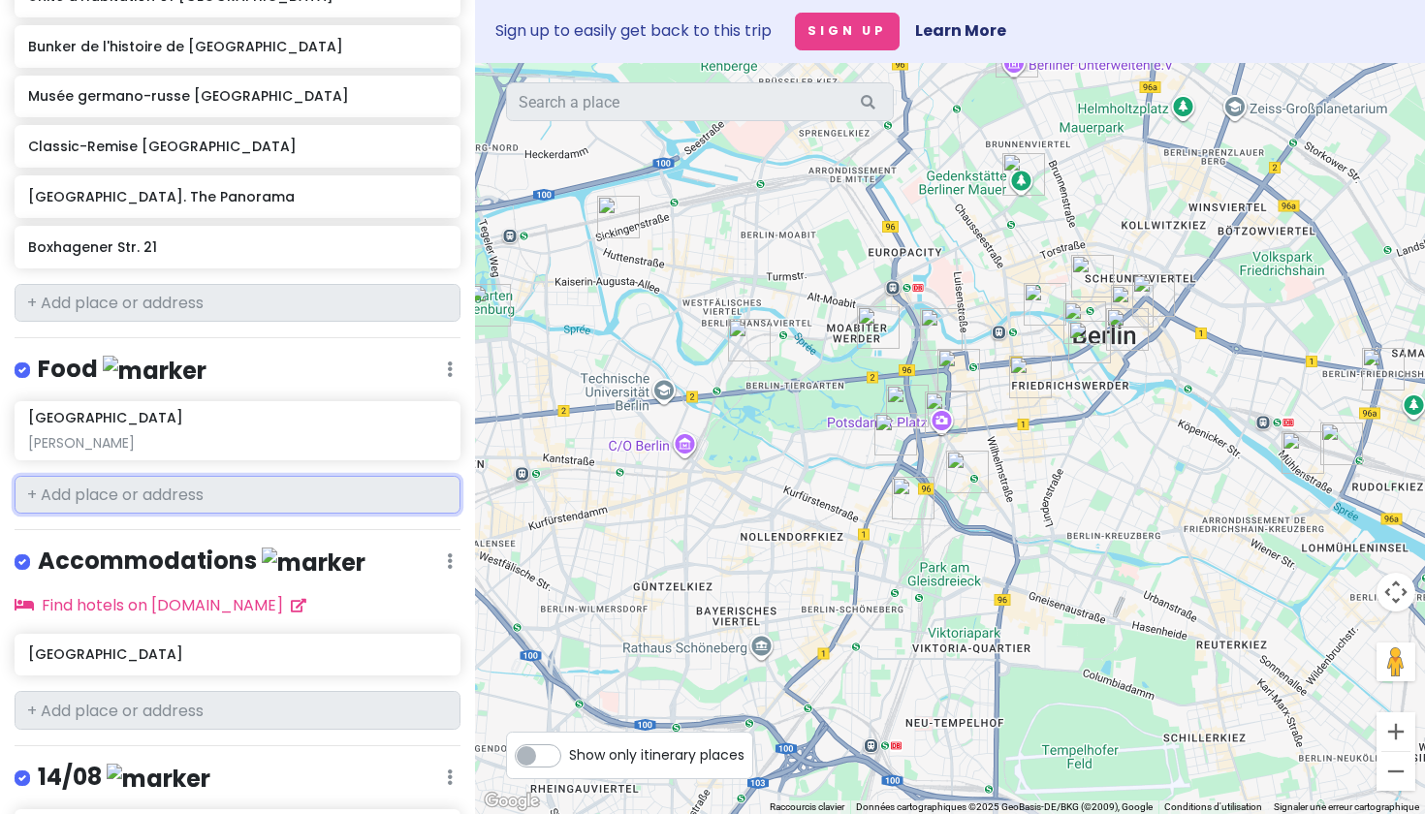
click at [199, 515] on input "text" at bounding box center [238, 495] width 446 height 39
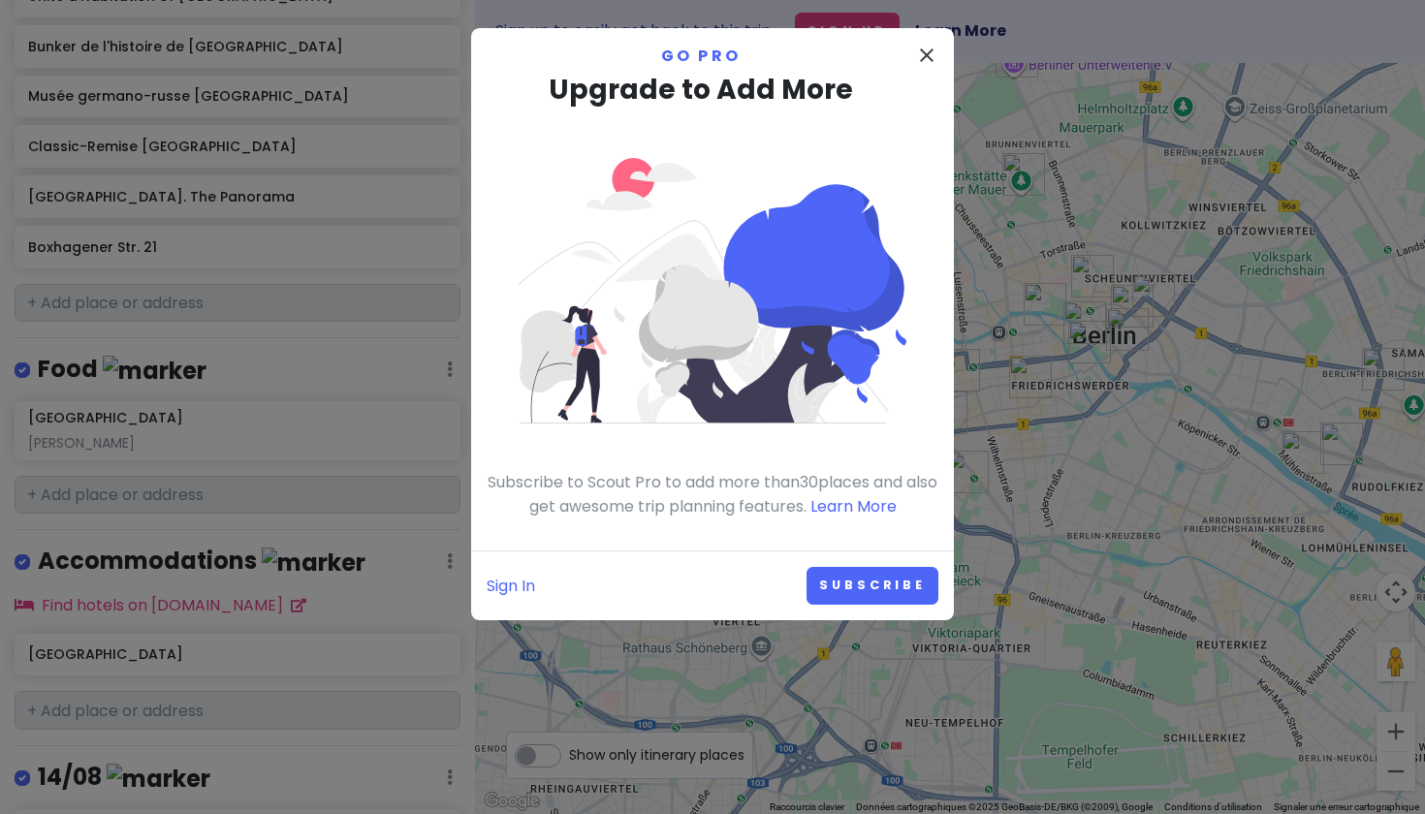
click at [927, 45] on icon "close" at bounding box center [926, 55] width 23 height 23
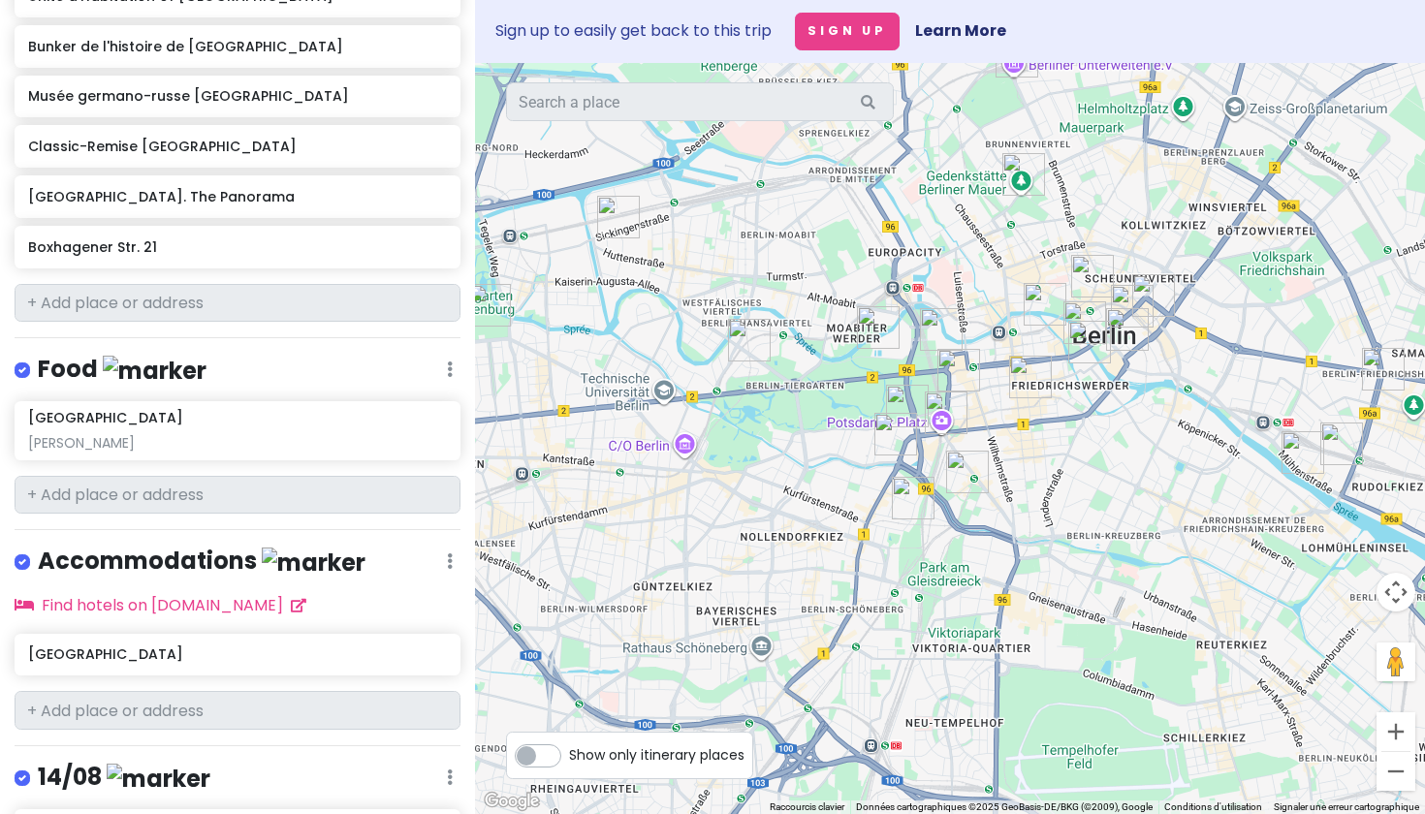
click at [1129, 297] on img "tour de télévision" at bounding box center [1132, 306] width 43 height 43
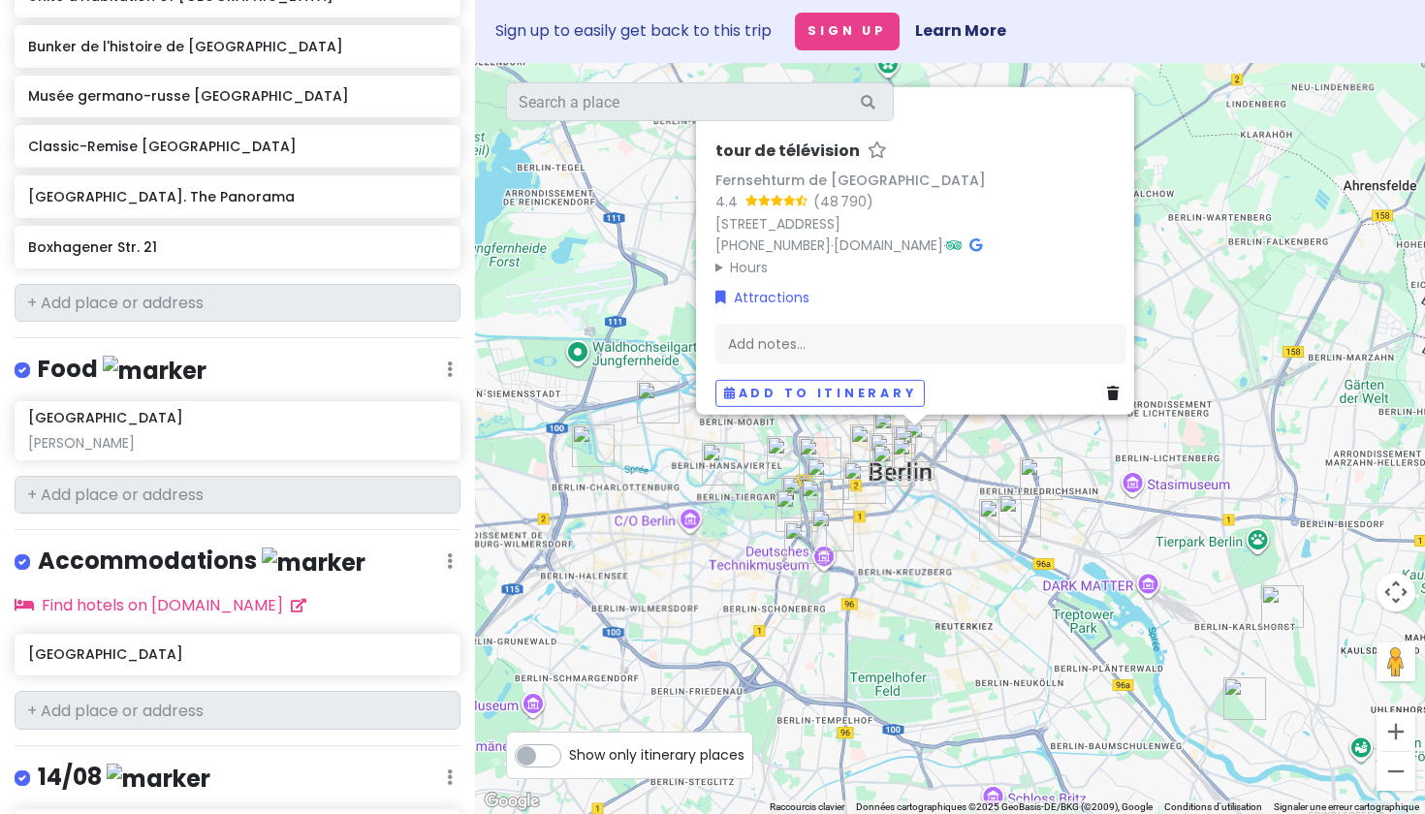
click at [750, 571] on div "tour de télévision Fernsehturm de Berlin 4.4 (48 790) [STREET_ADDRESS] [PHONE_N…" at bounding box center [950, 438] width 950 height 751
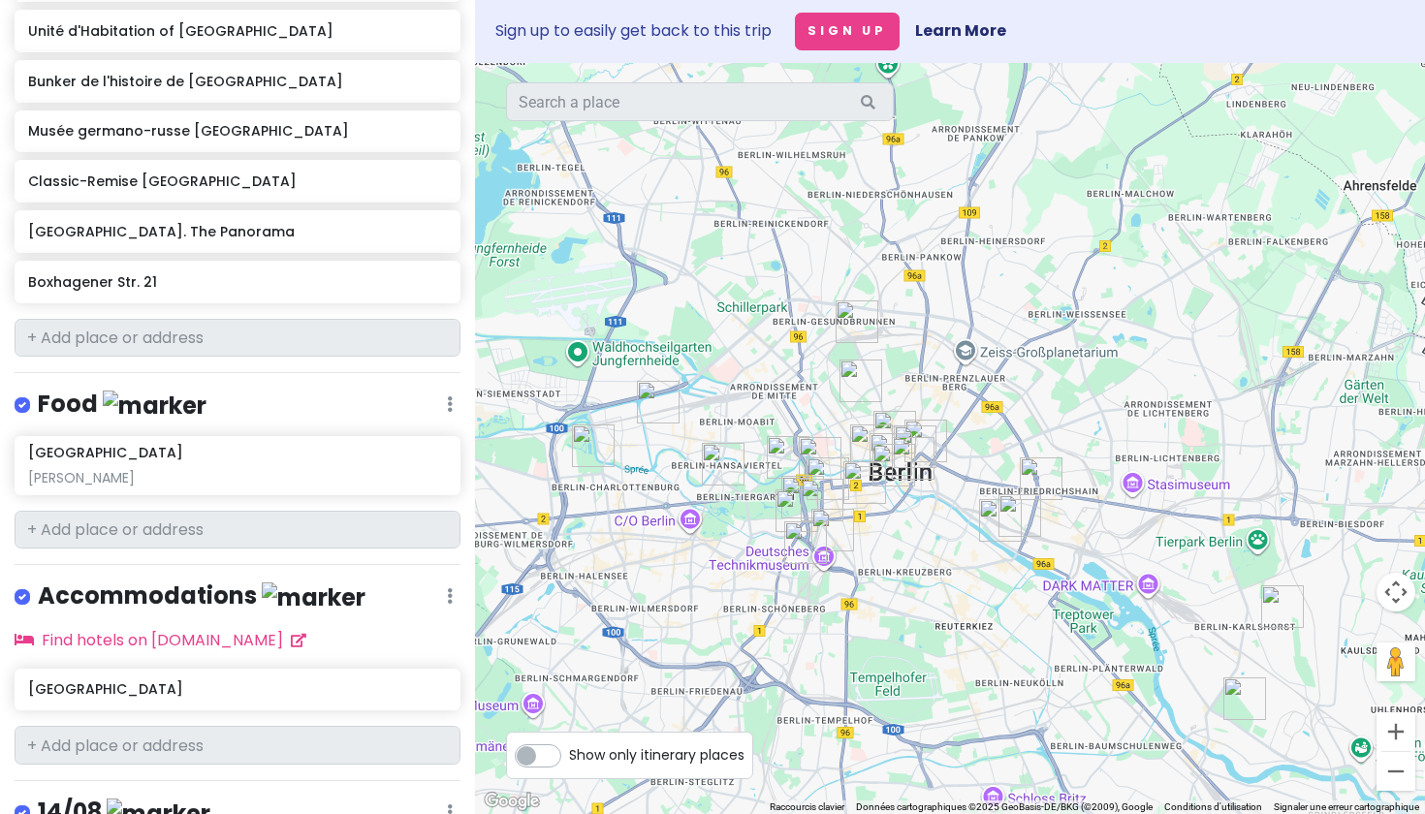
scroll to position [1170, 0]
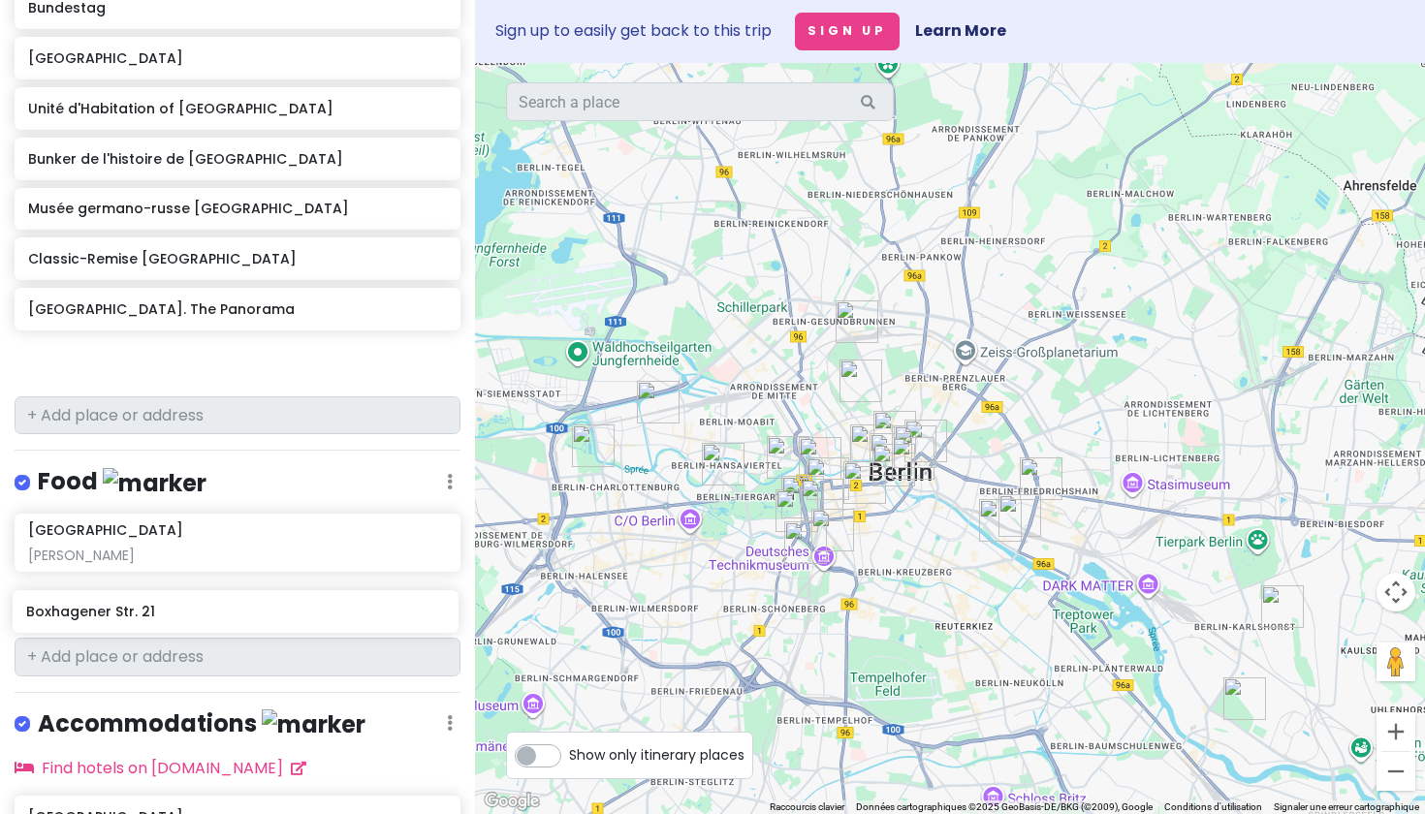
drag, startPoint x: 205, startPoint y: 384, endPoint x: 202, endPoint y: 621, distance: 237.5
click at [202, 622] on div "Berlin Trip Private Change Dates Make a Copy Delete Trip Go Pro ⚡️ Give Feedbac…" at bounding box center [237, 407] width 475 height 814
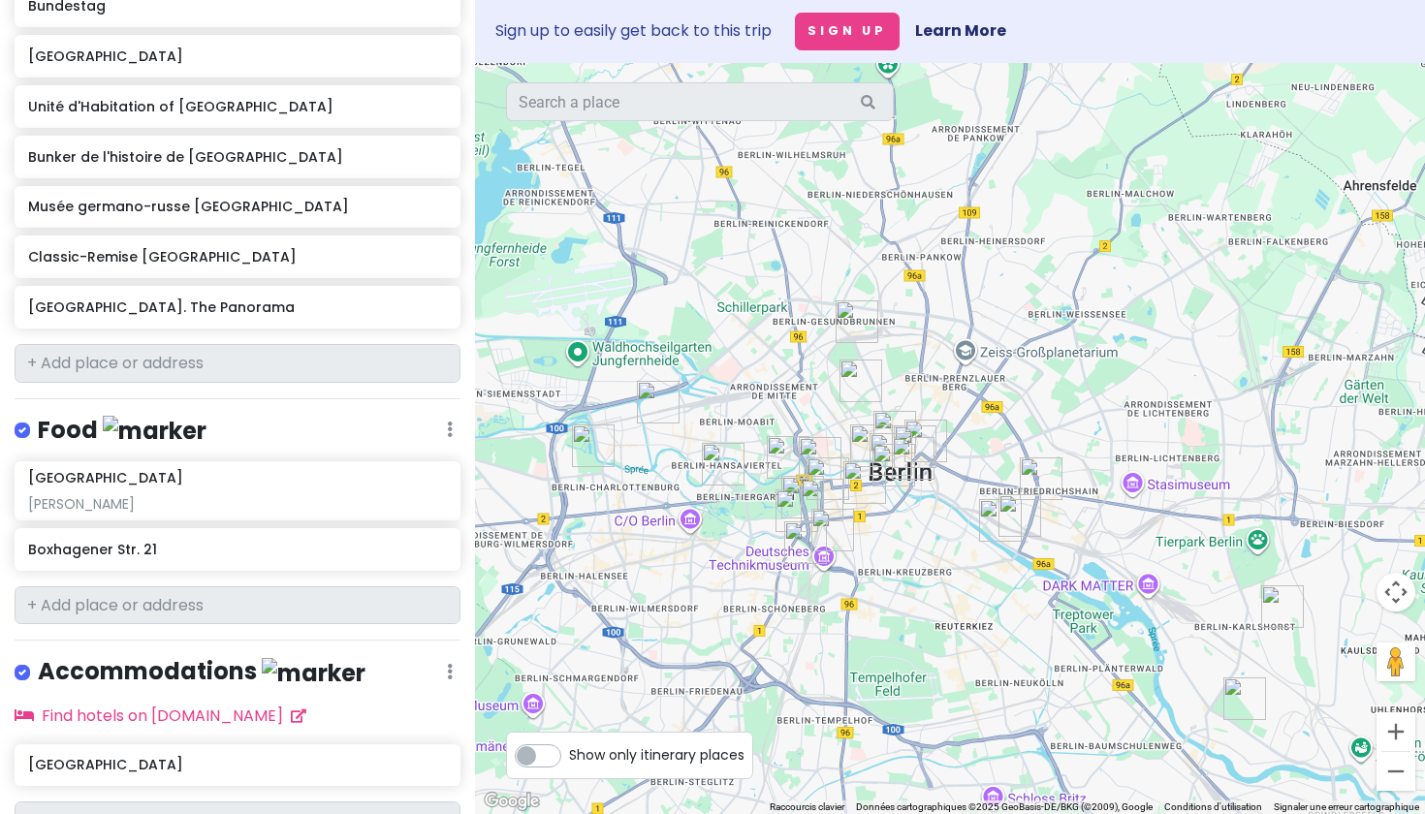
click at [1036, 468] on img "Boxhagener Str. 21" at bounding box center [1041, 479] width 43 height 43
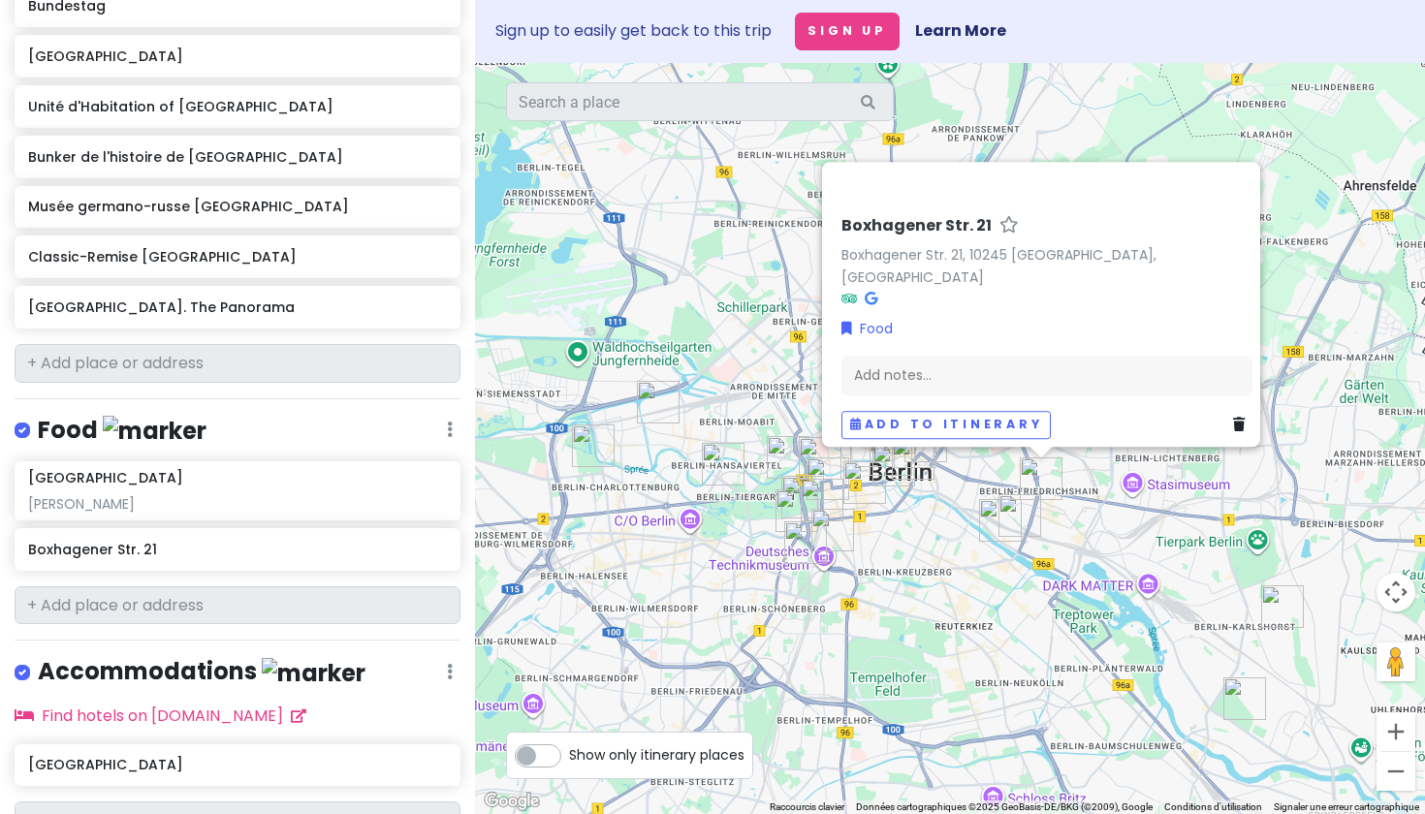
click at [834, 234] on div "Boxhagener Str. [STREET_ADDRESS] 21, 10245 [GEOGRAPHIC_DATA], [GEOGRAPHIC_DATA]…" at bounding box center [1047, 327] width 426 height 238
click at [845, 234] on h6 "Boxhagener Str. 21" at bounding box center [916, 226] width 150 height 20
click at [957, 327] on div "Food" at bounding box center [1046, 328] width 411 height 21
click at [209, 625] on input "text" at bounding box center [238, 605] width 446 height 39
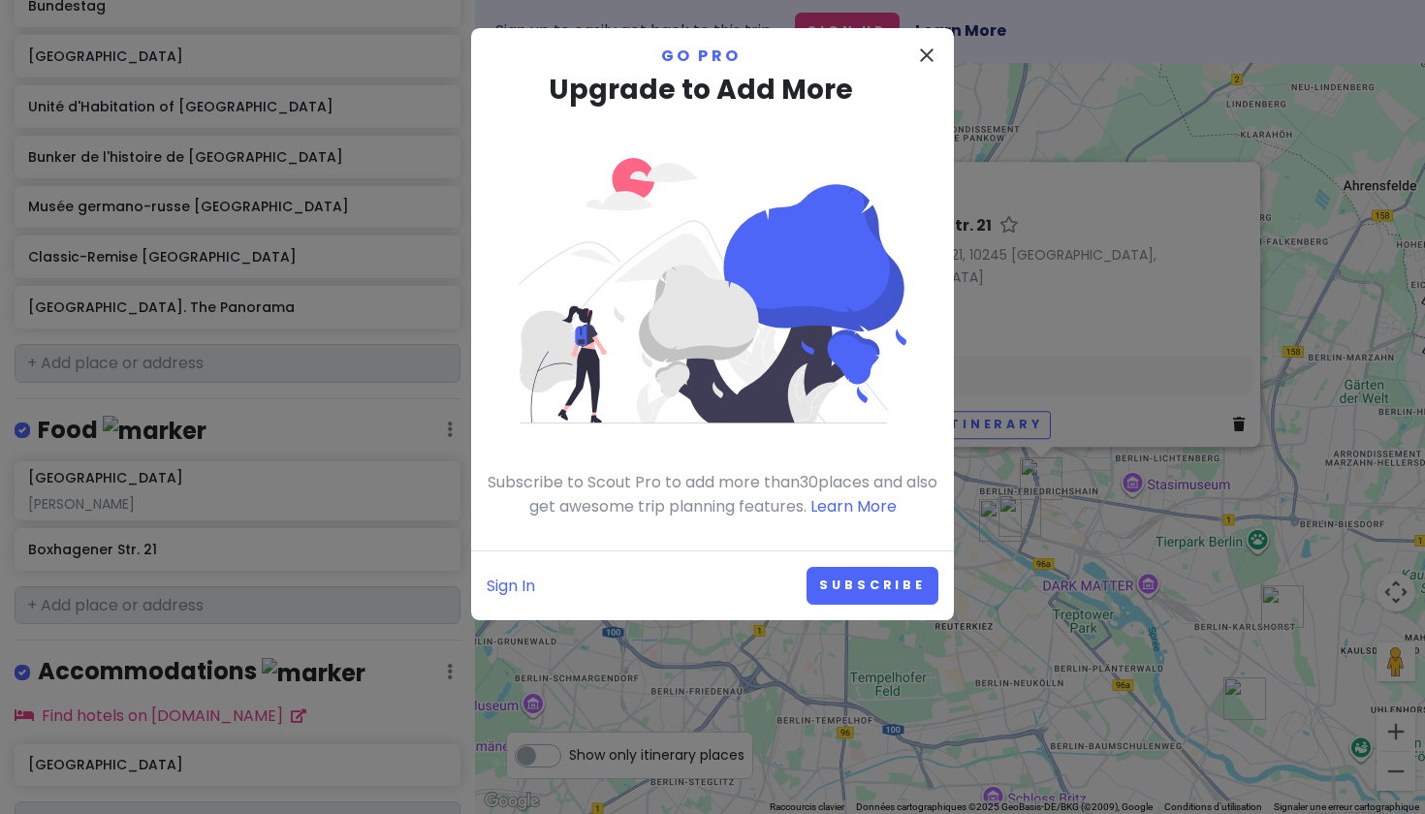
click at [920, 50] on icon "close" at bounding box center [926, 55] width 23 height 23
